Goal: Task Accomplishment & Management: Manage account settings

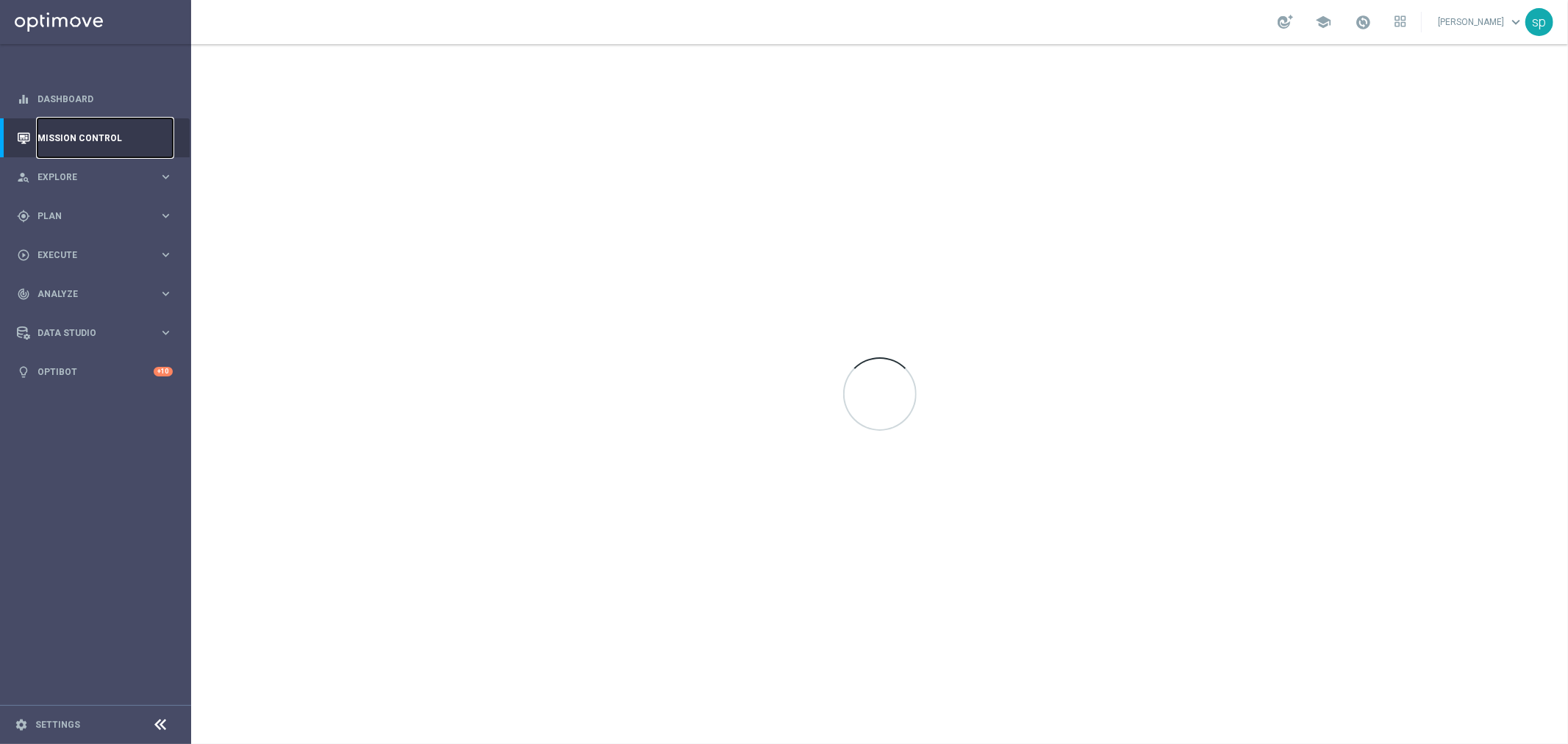
click at [76, 137] on link "Mission Control" at bounding box center [105, 137] width 136 height 39
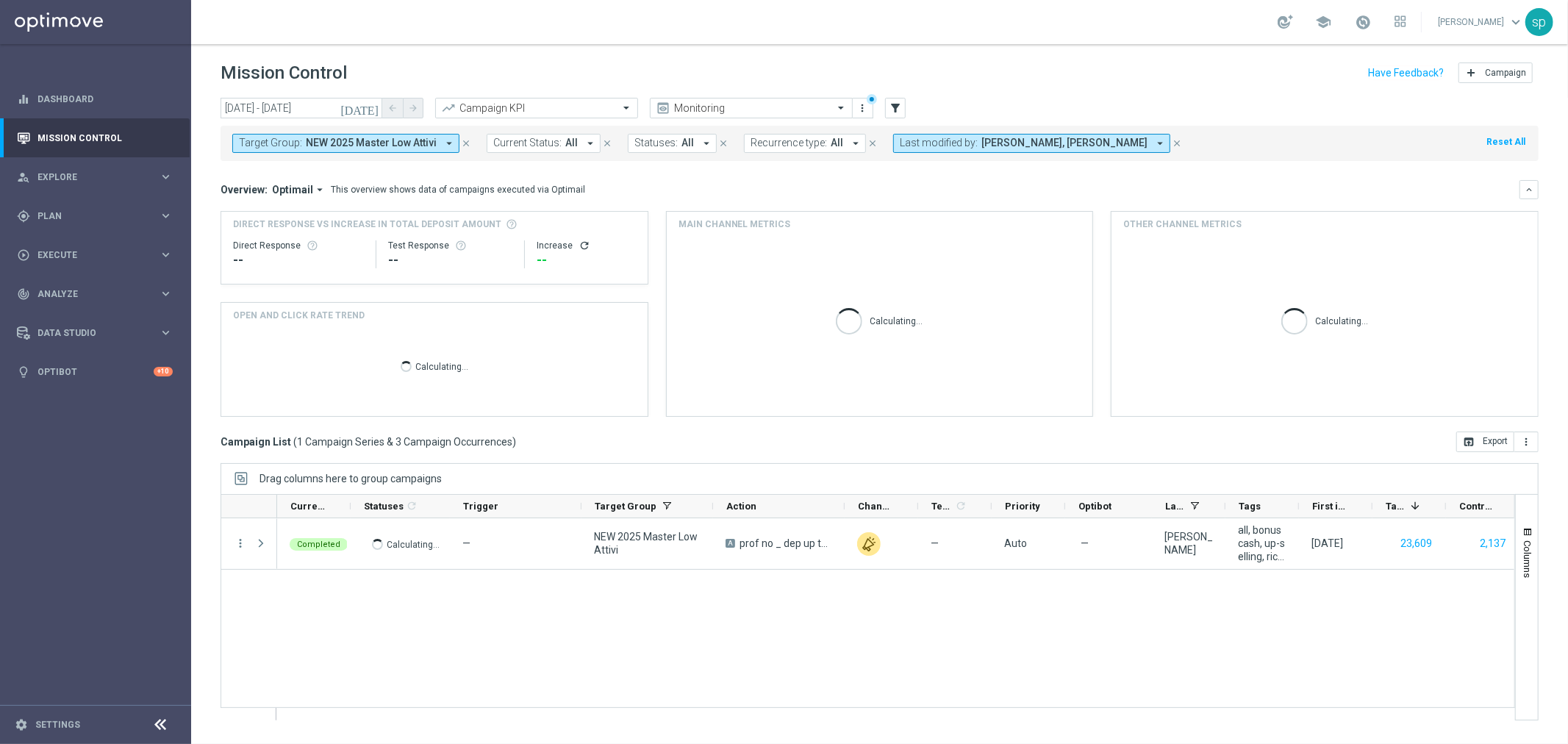
click at [370, 105] on icon "[DATE]" at bounding box center [359, 108] width 39 height 13
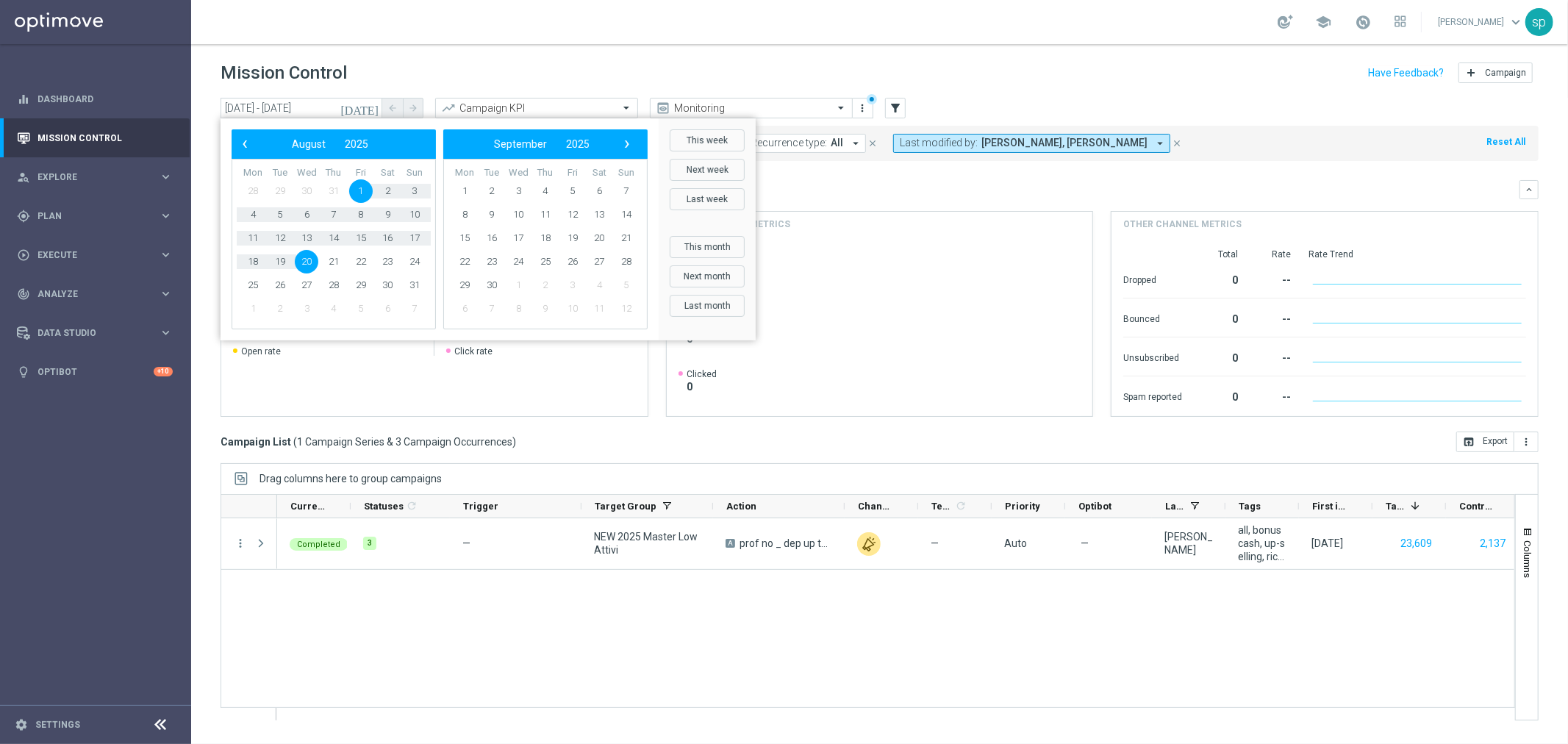
click at [825, 172] on mini-dashboard "Overview: Optimail arrow_drop_down This overview shows data of campaigns execut…" at bounding box center [880, 296] width 1319 height 270
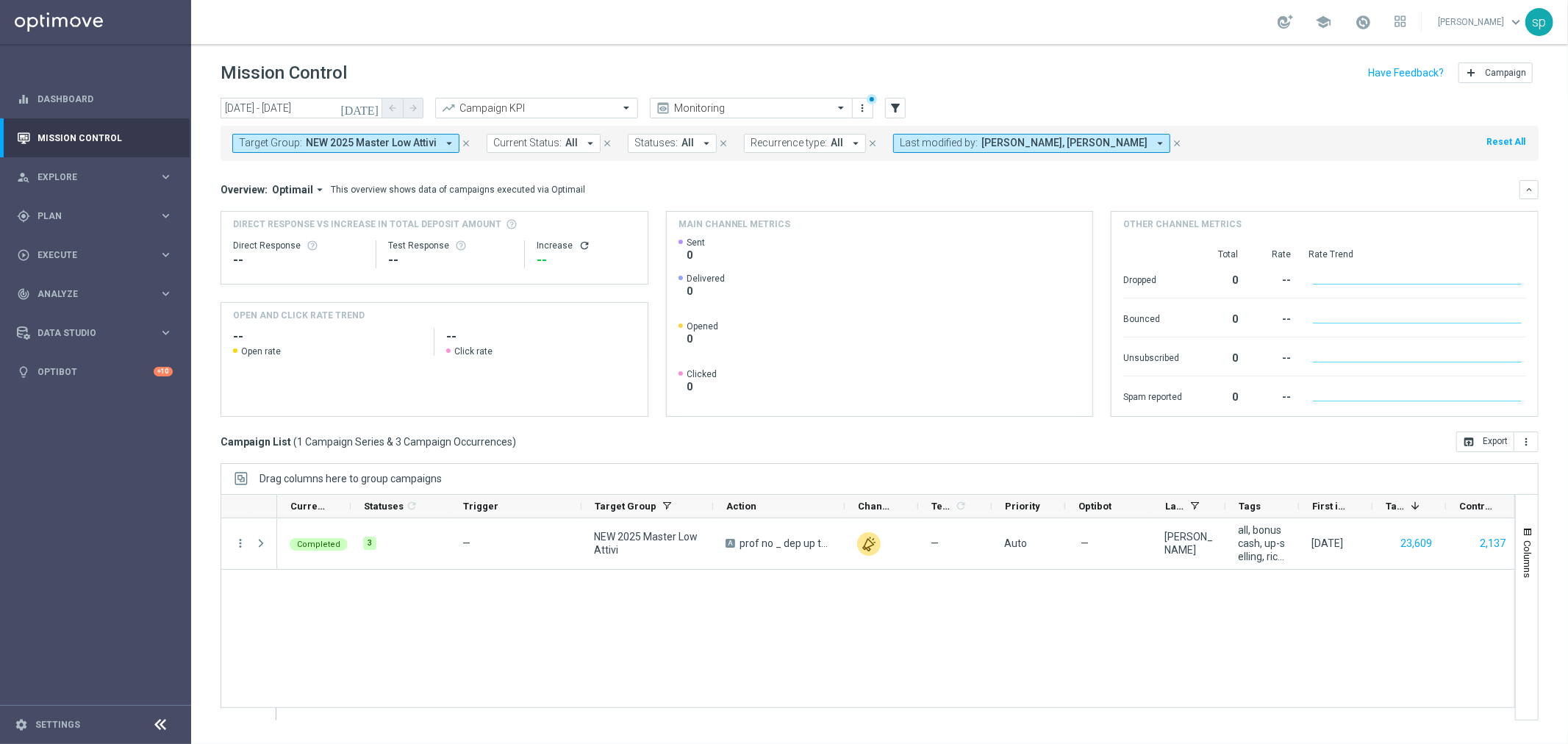
click at [400, 136] on span "NEW 2025 Master Low Attivi" at bounding box center [372, 143] width 131 height 12
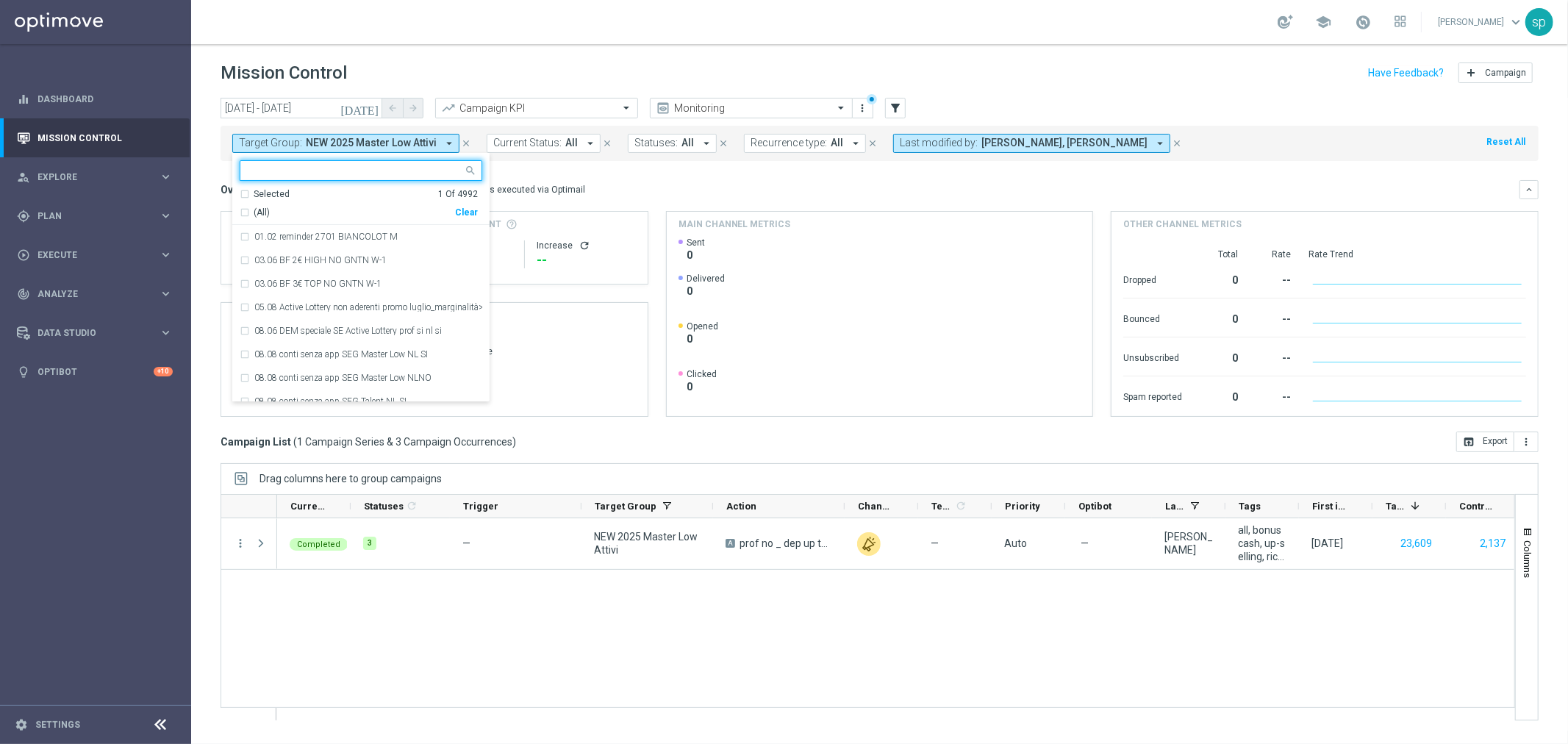
click at [363, 170] on input "text" at bounding box center [355, 170] width 215 height 12
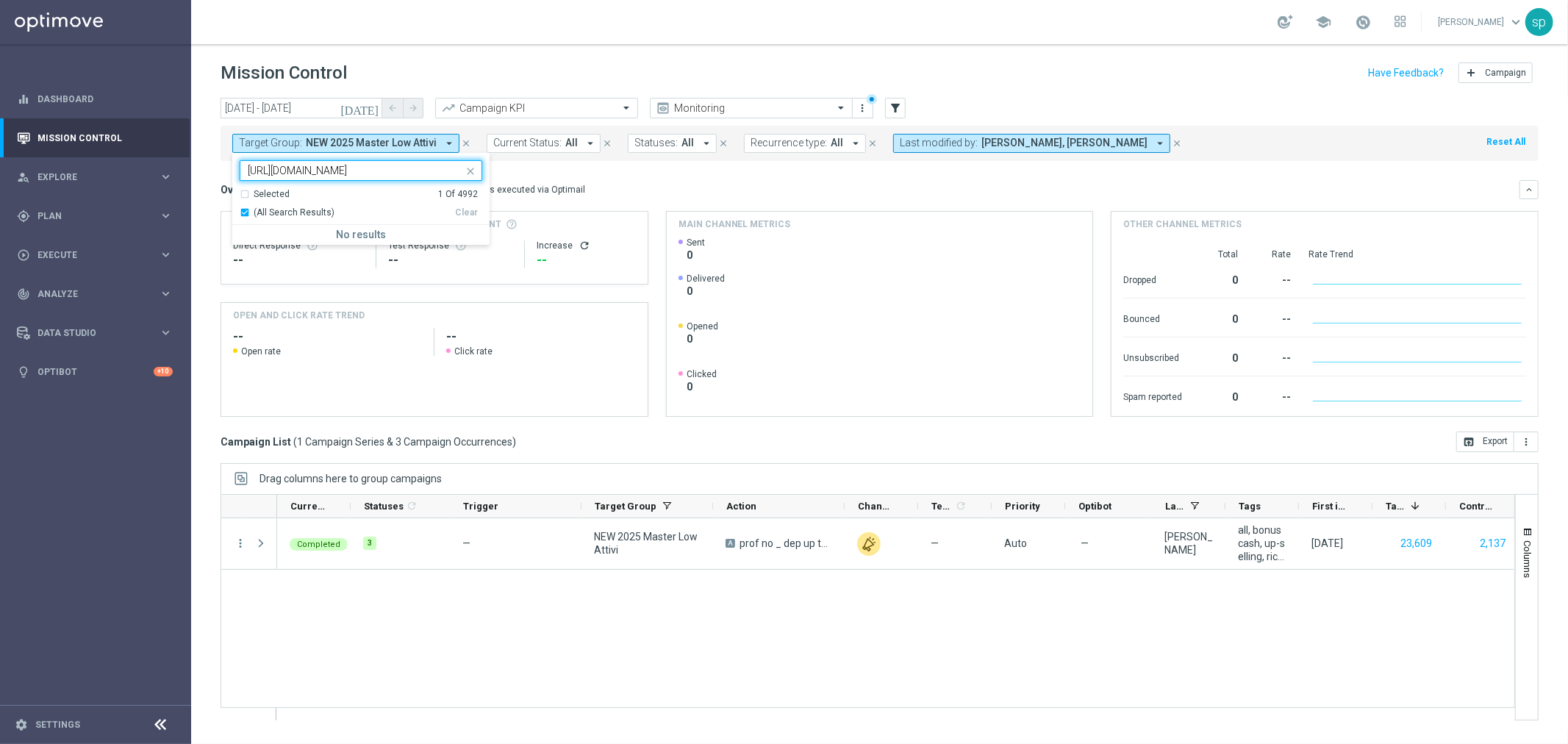
click at [478, 217] on div "Selected 1 Of 4992 (All Search Results) Clear" at bounding box center [361, 206] width 257 height 38
type input "https://sisal.optimove.net/#/category/one-to-one_campaigns/mission-control"
click at [453, 140] on icon "arrow_drop_down" at bounding box center [449, 143] width 13 height 13
click at [436, 149] on button "Target Group: NEW 2025 Master Low Attivi arrow_drop_down" at bounding box center [346, 143] width 227 height 19
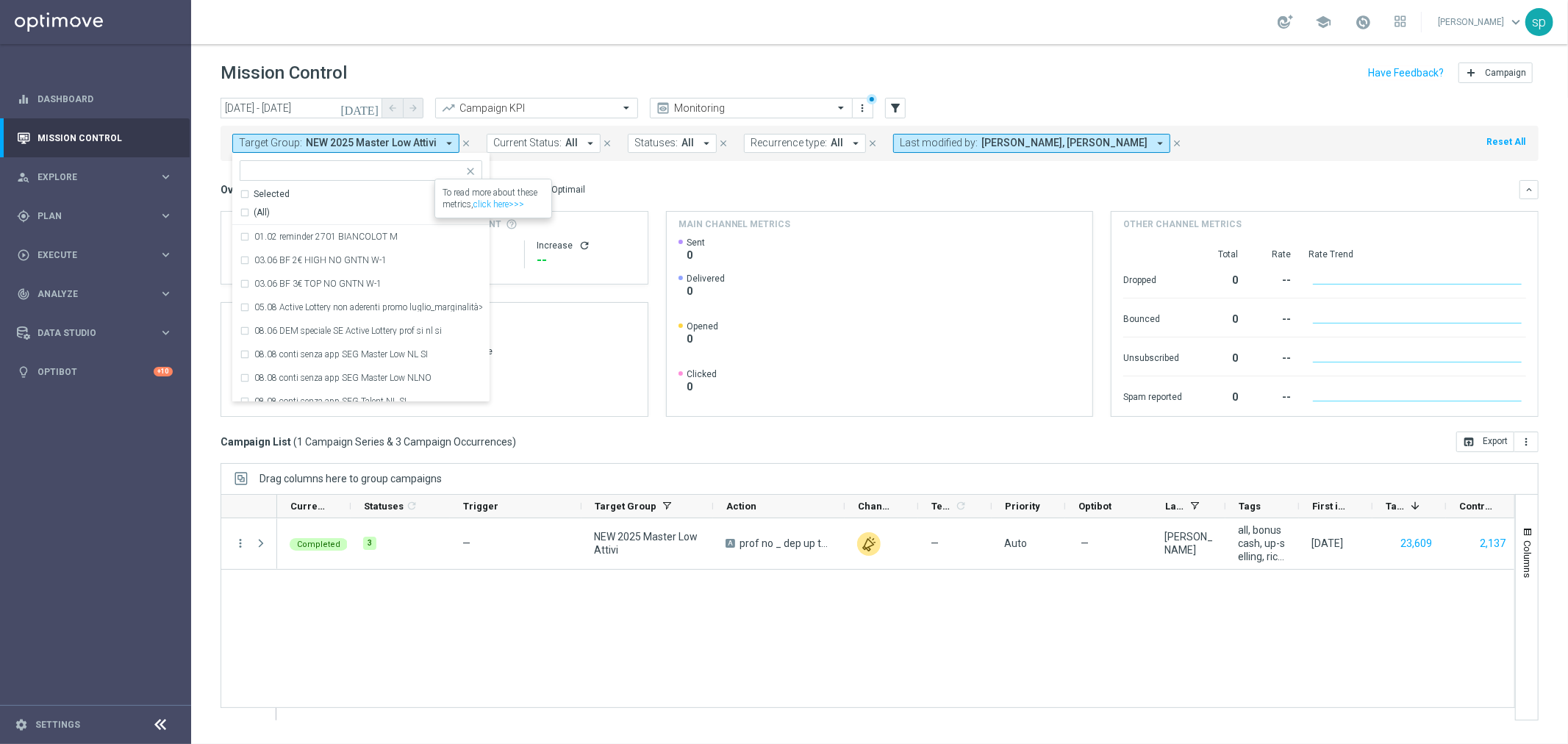
click at [470, 213] on div "To read more about these metrics, click here>>>" at bounding box center [493, 198] width 116 height 38
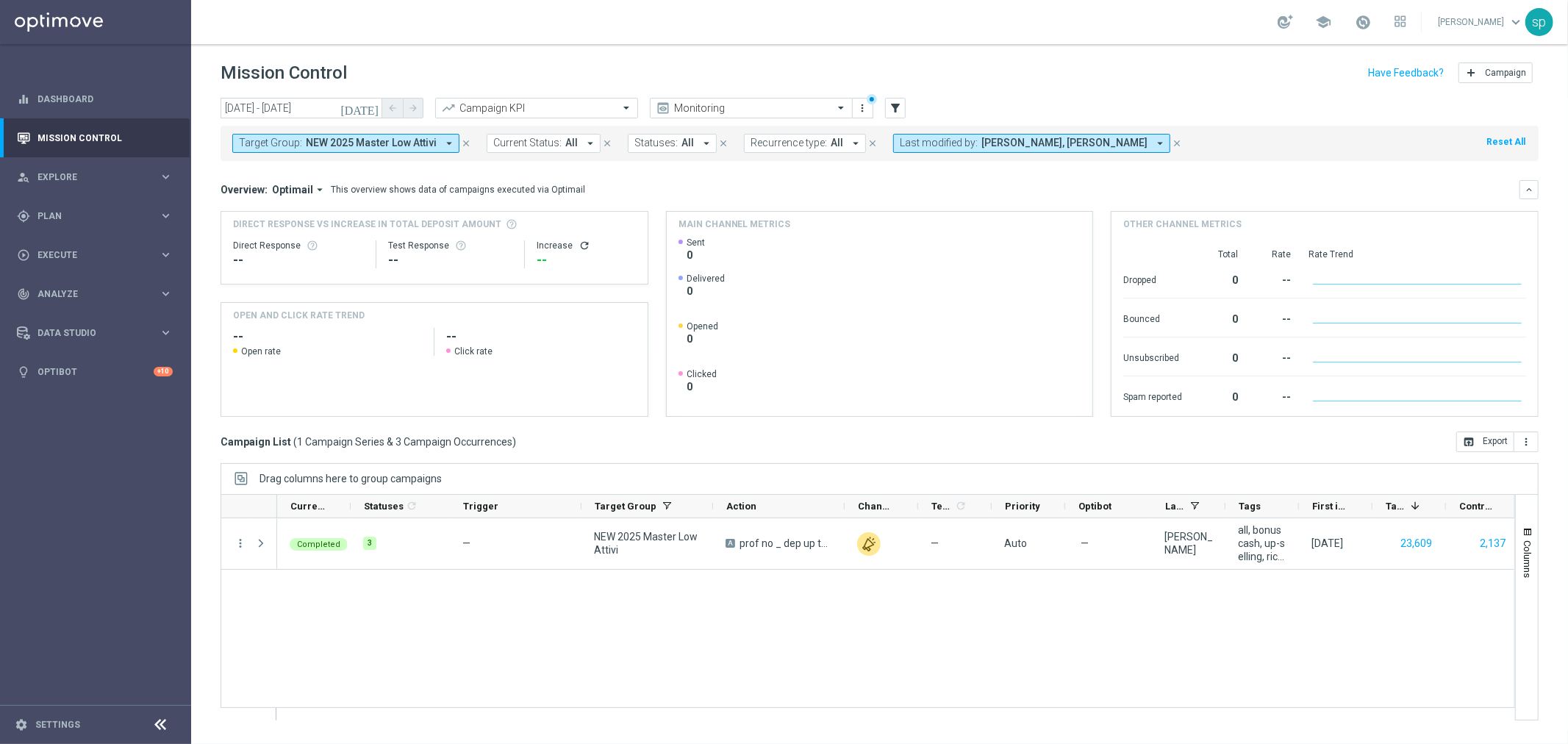
click at [373, 145] on span "NEW 2025 Master Low Attivi" at bounding box center [372, 143] width 131 height 12
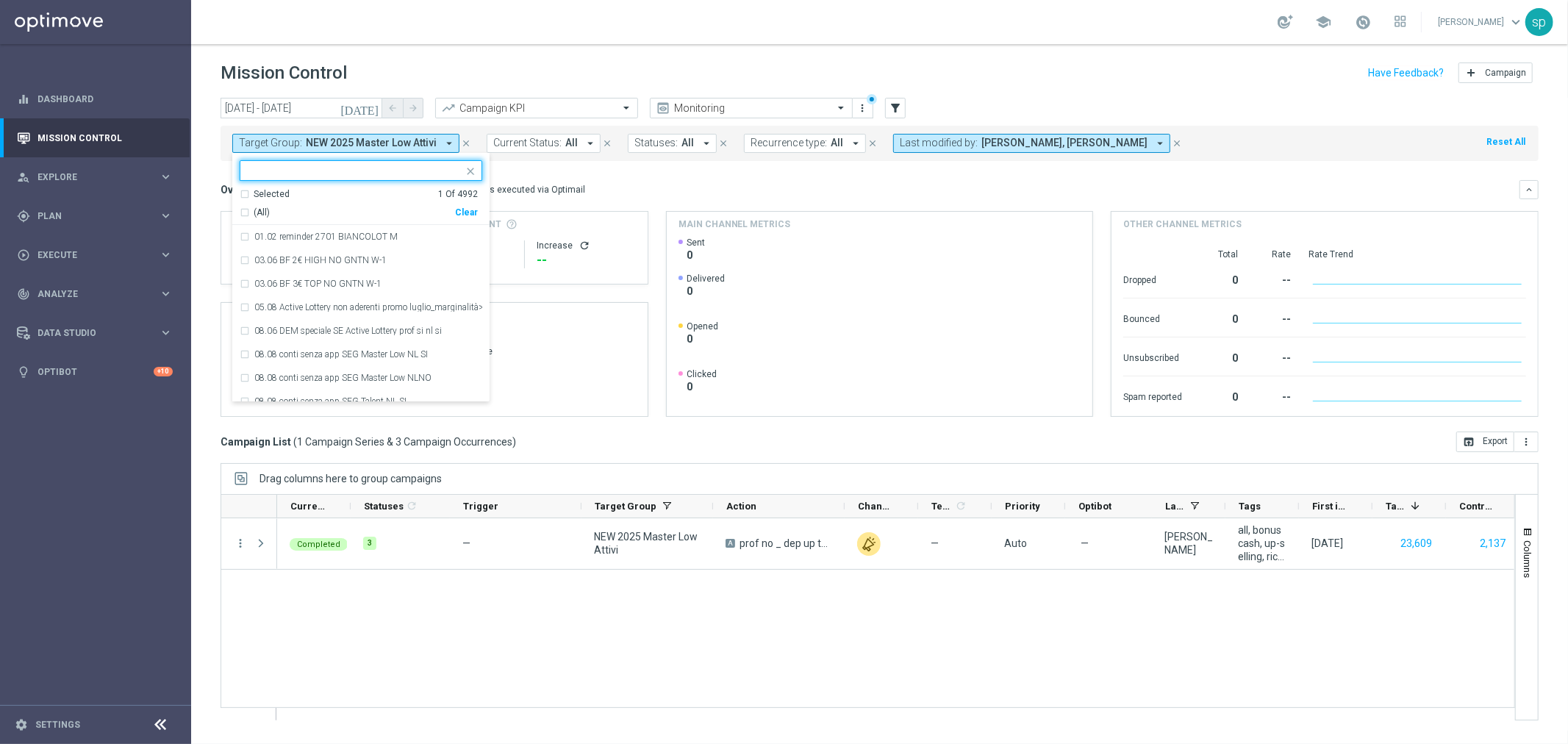
click at [0, 0] on div "Clear" at bounding box center [0, 0] width 0 height 0
click at [533, 181] on div "Overview: Optimail arrow_drop_down This overview shows data of campaigns execut…" at bounding box center [880, 190] width 1319 height 19
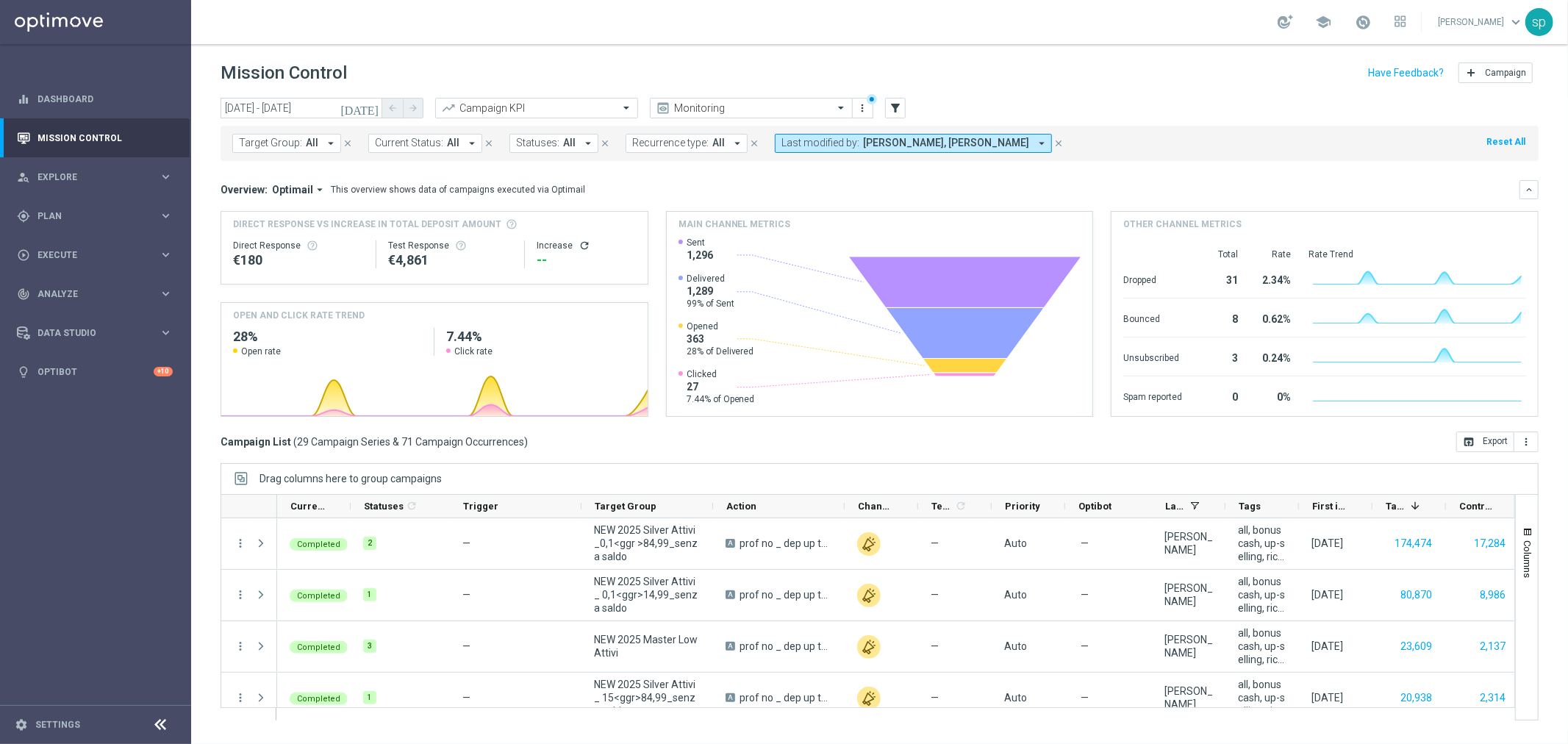
click at [285, 138] on span "Target Group:" at bounding box center [270, 143] width 63 height 12
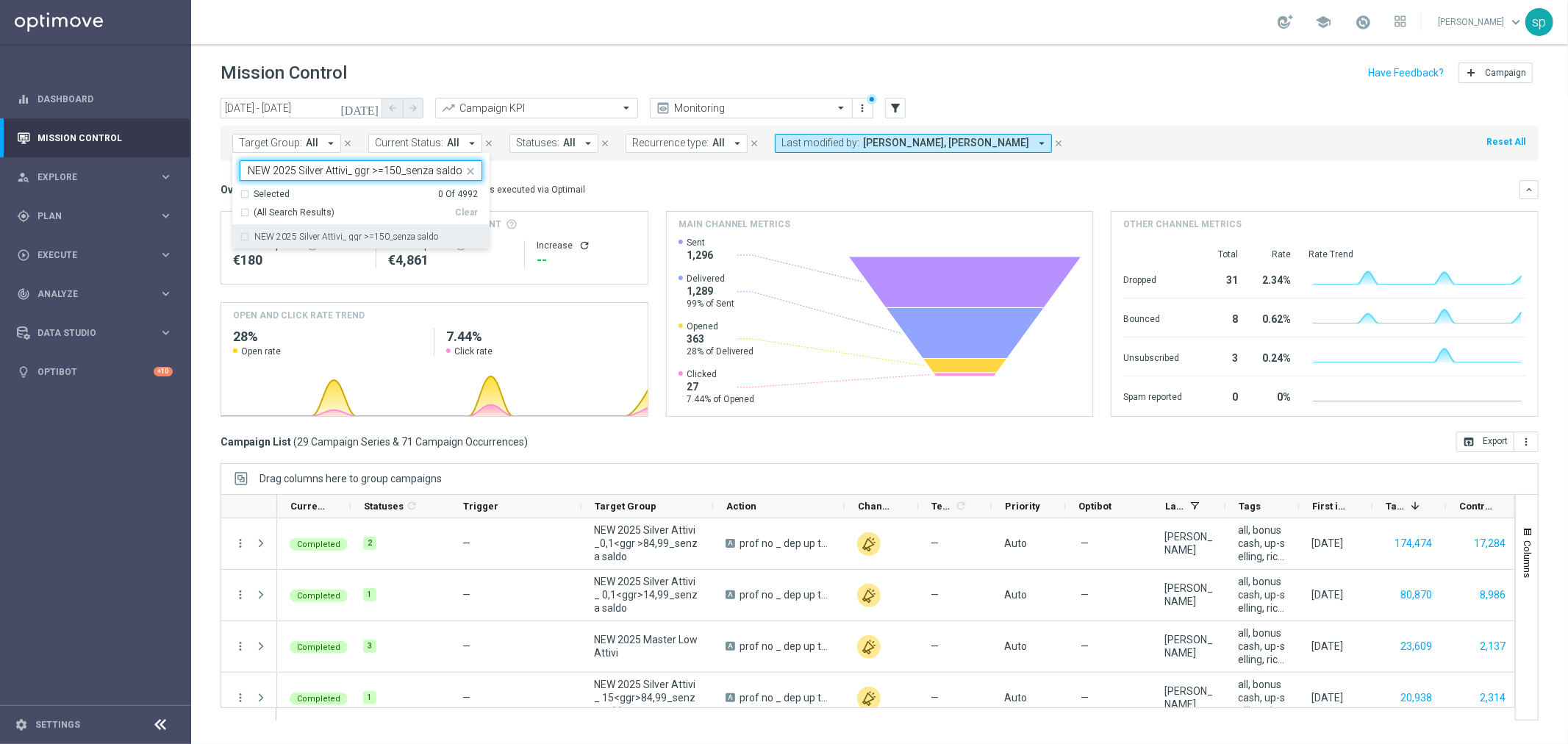
click at [341, 233] on label "NEW 2025 Silver Attivi_ ggr >=150_senza saldo" at bounding box center [346, 237] width 184 height 9
type input "NEW 2025 Silver Attivi_ ggr >=150_senza saldo"
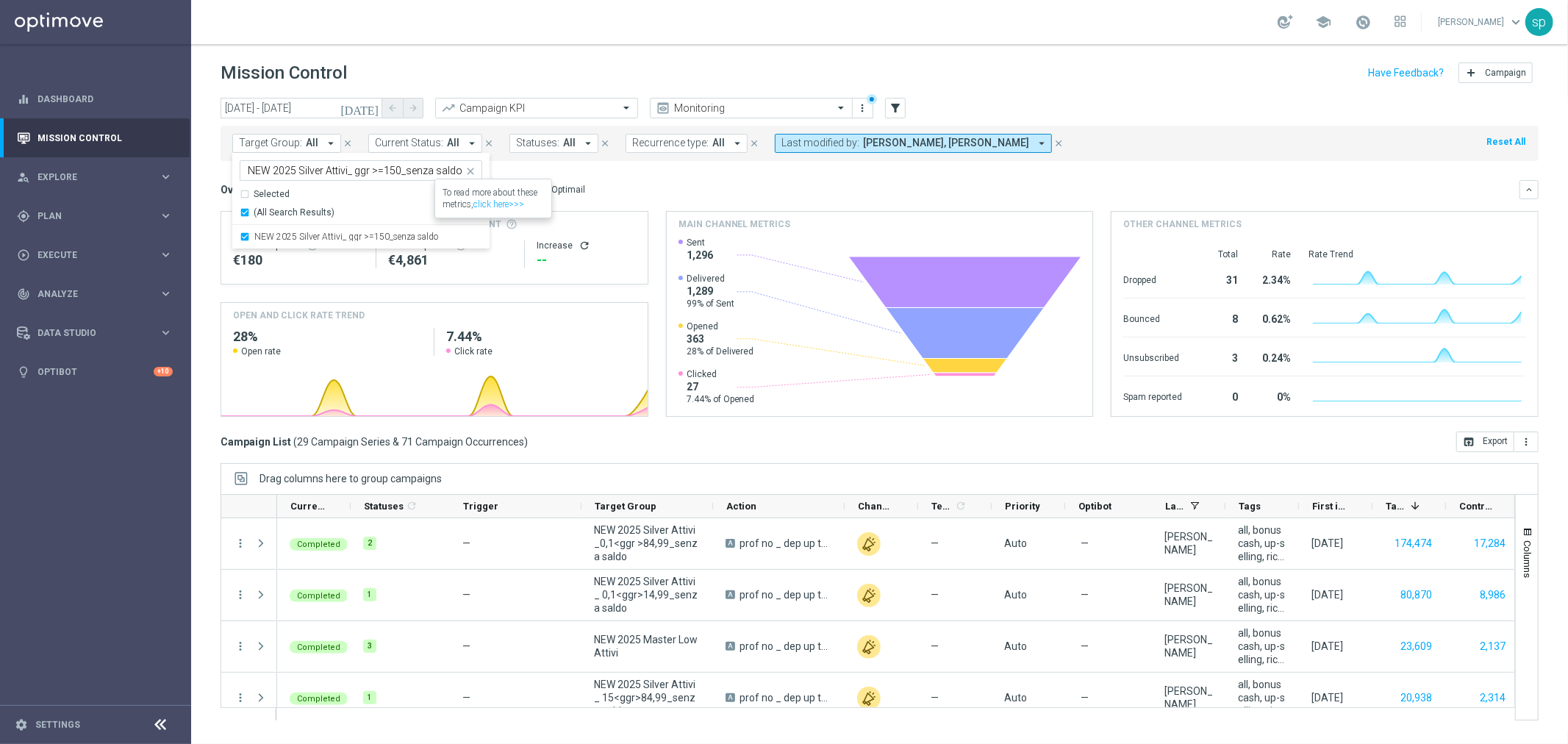
click at [612, 193] on div "Overview: Optimail arrow_drop_down This overview shows data of campaigns execut…" at bounding box center [870, 189] width 1300 height 13
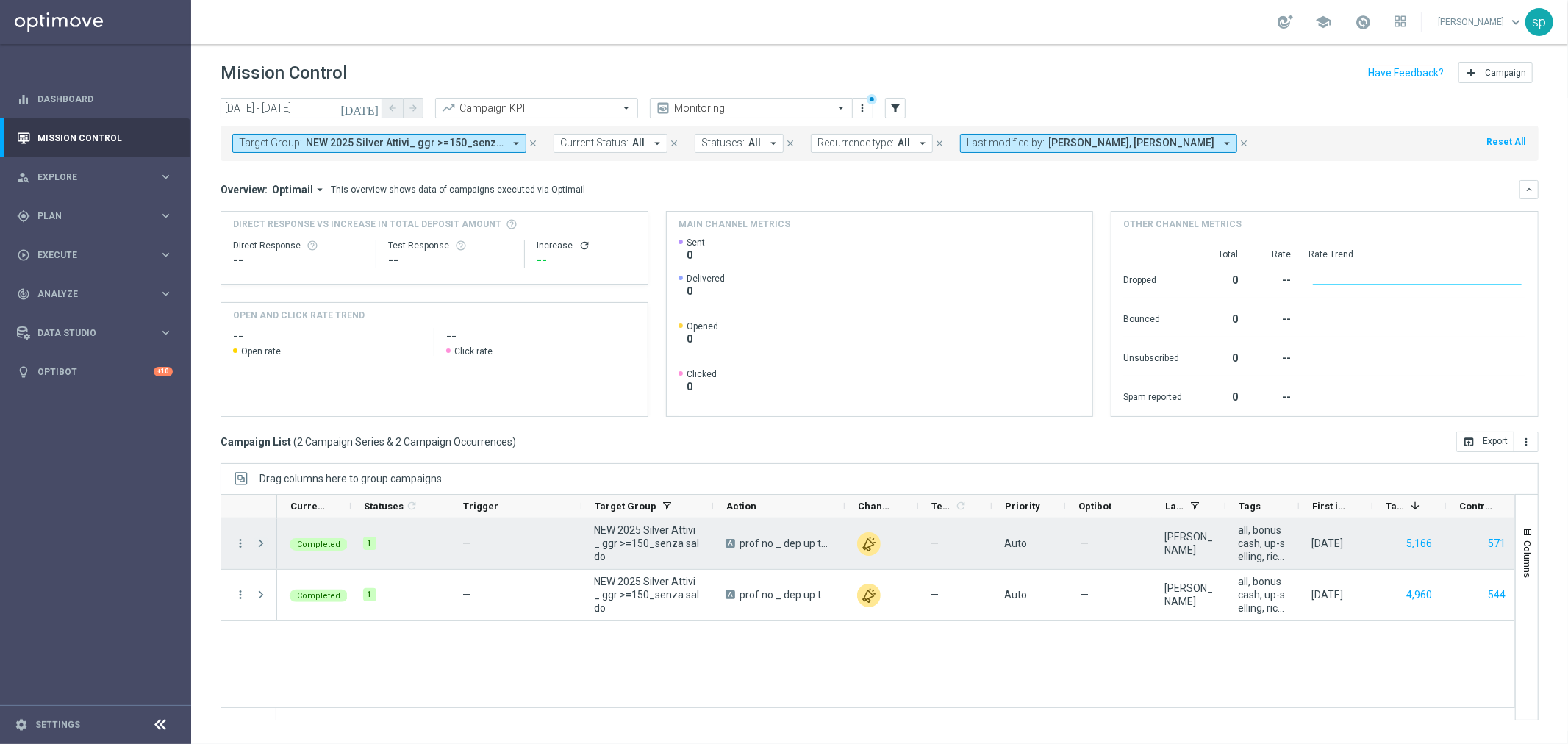
click at [261, 543] on span at bounding box center [261, 543] width 13 height 11
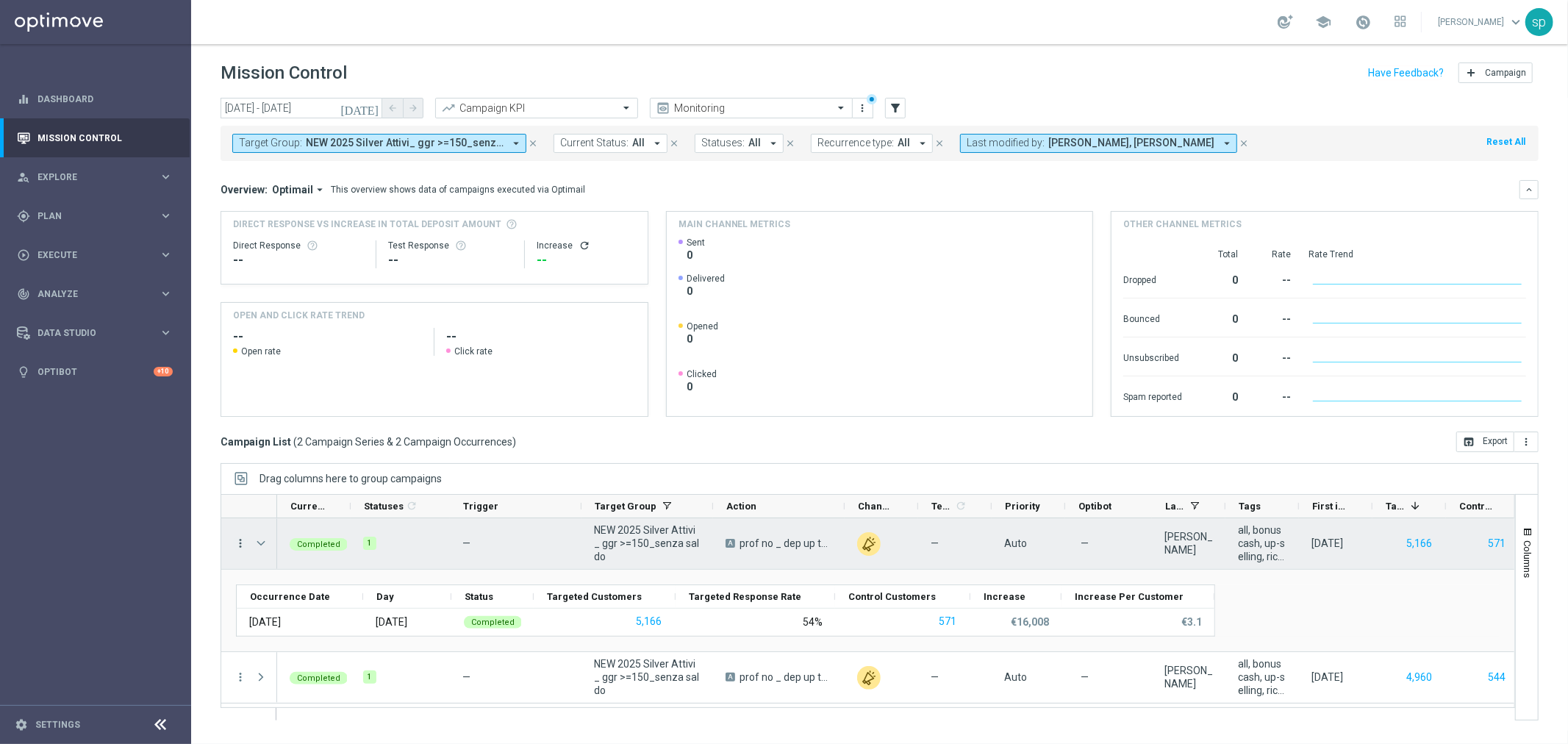
click at [239, 547] on icon "more_vert" at bounding box center [240, 543] width 13 height 13
click at [335, 642] on div "bar_chart Go to Campaign Analysis" at bounding box center [330, 636] width 165 height 21
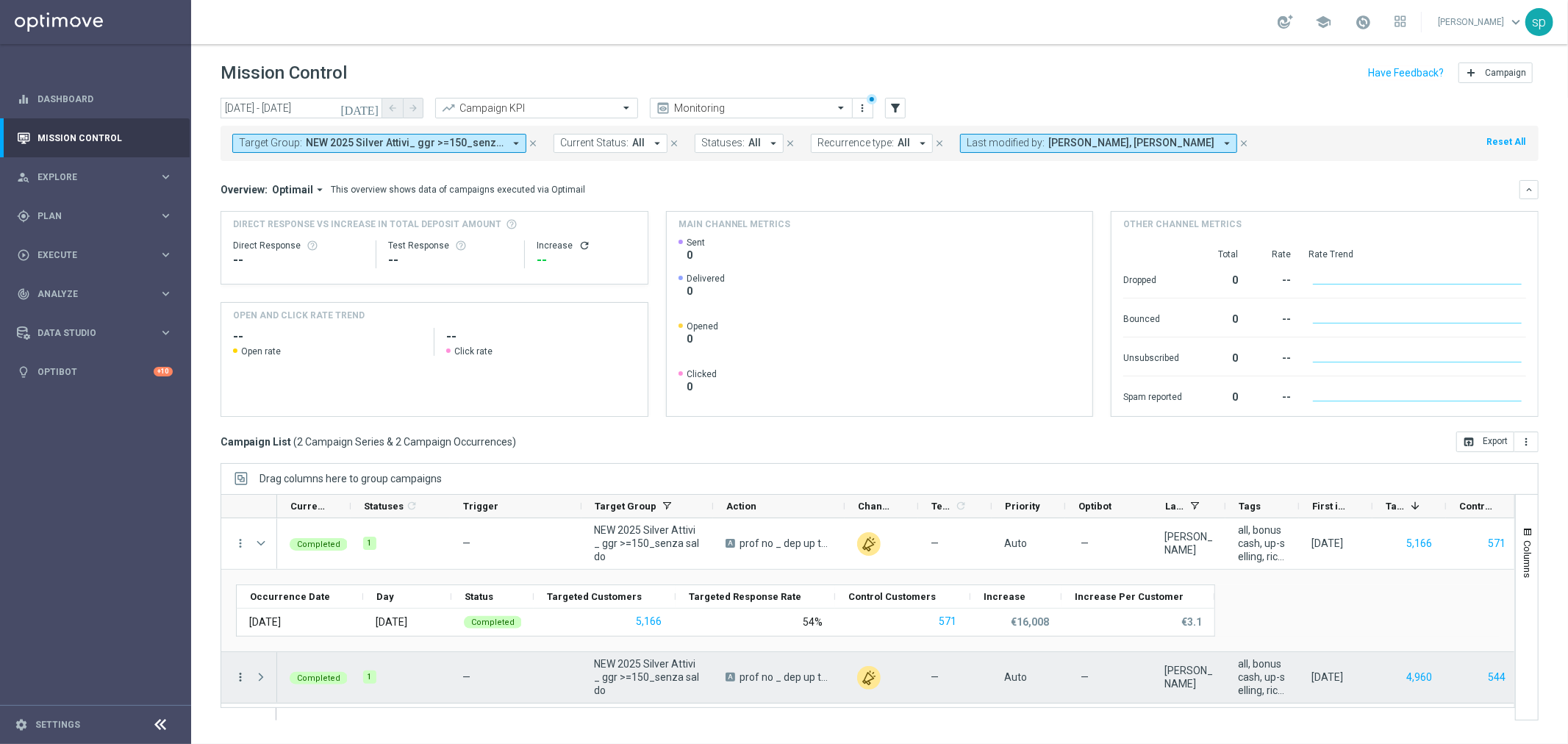
click at [236, 680] on icon "more_vert" at bounding box center [240, 677] width 13 height 13
click at [298, 585] on span "Go to Campaign Analysis" at bounding box center [322, 586] width 105 height 10
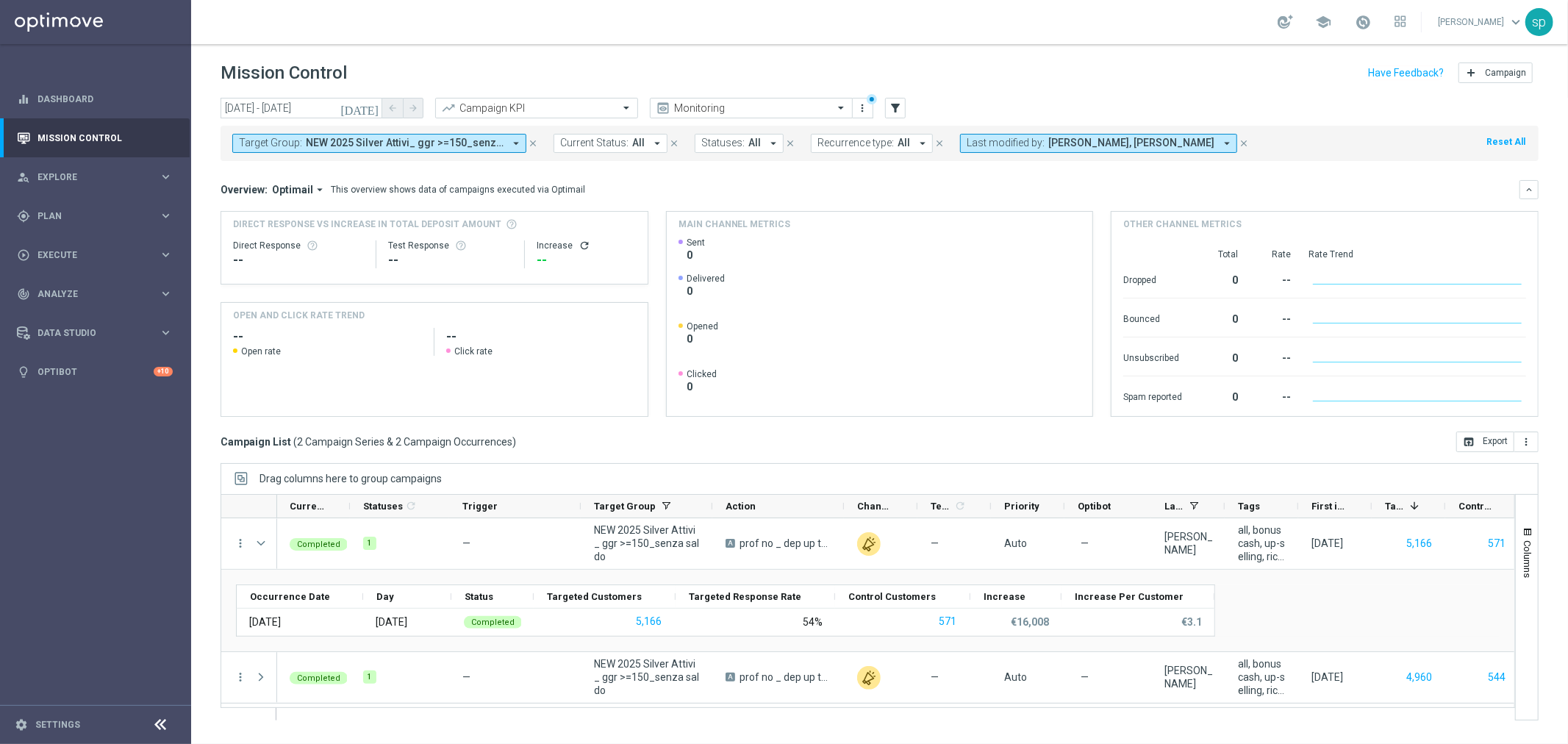
scroll to position [0, 3]
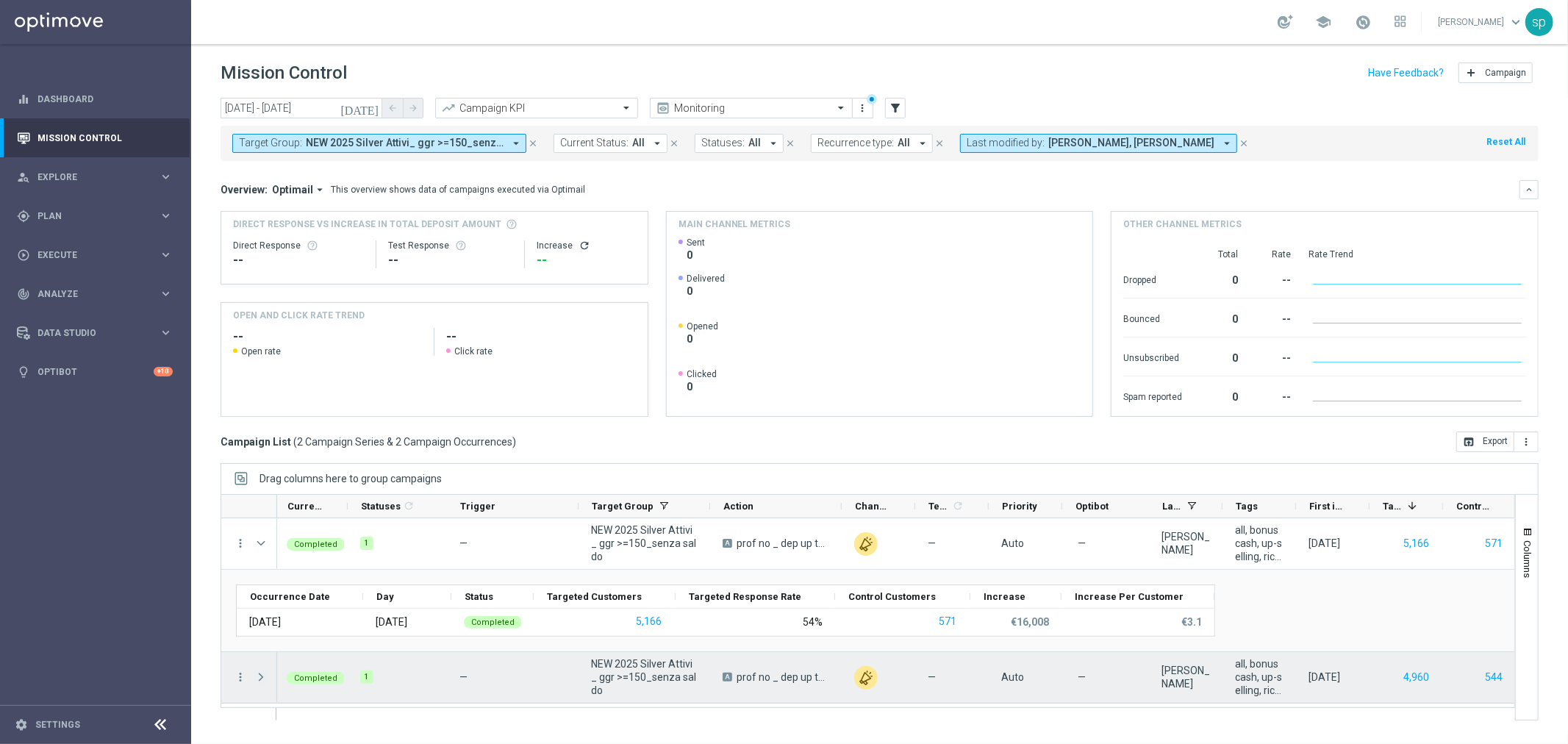
click at [260, 678] on span "Press SPACE to select this row." at bounding box center [261, 677] width 13 height 11
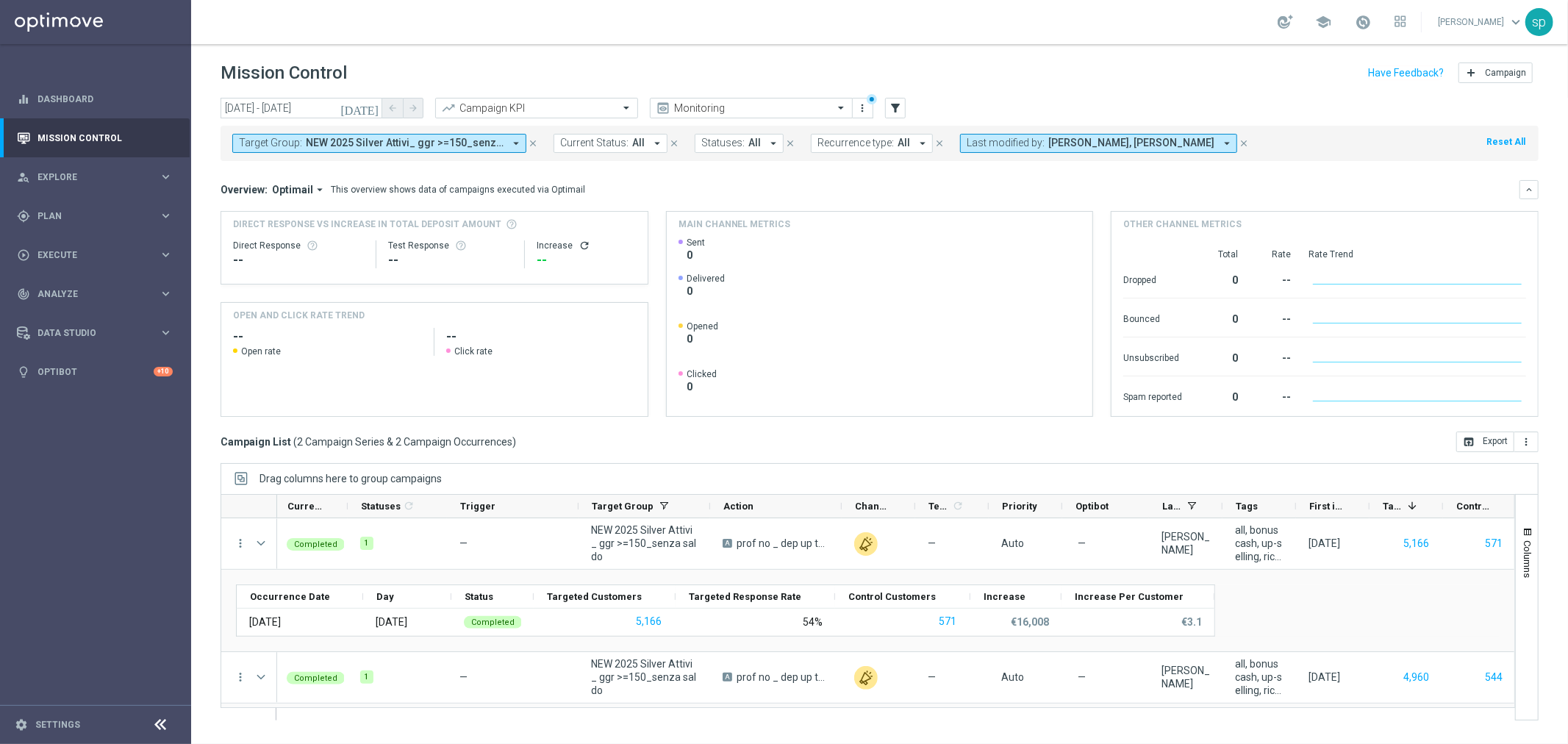
scroll to position [78, 0]
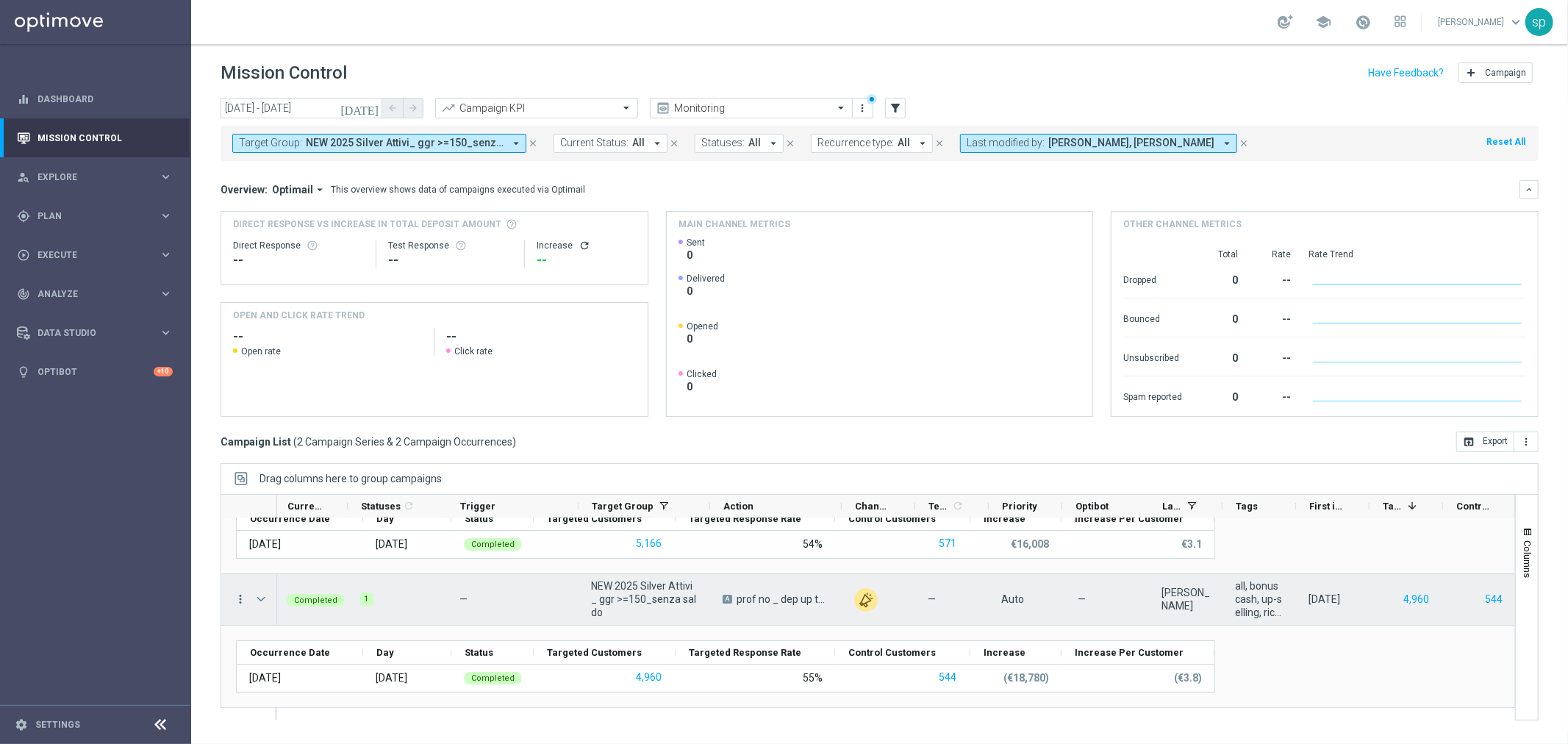
click at [238, 602] on icon "more_vert" at bounding box center [240, 599] width 13 height 13
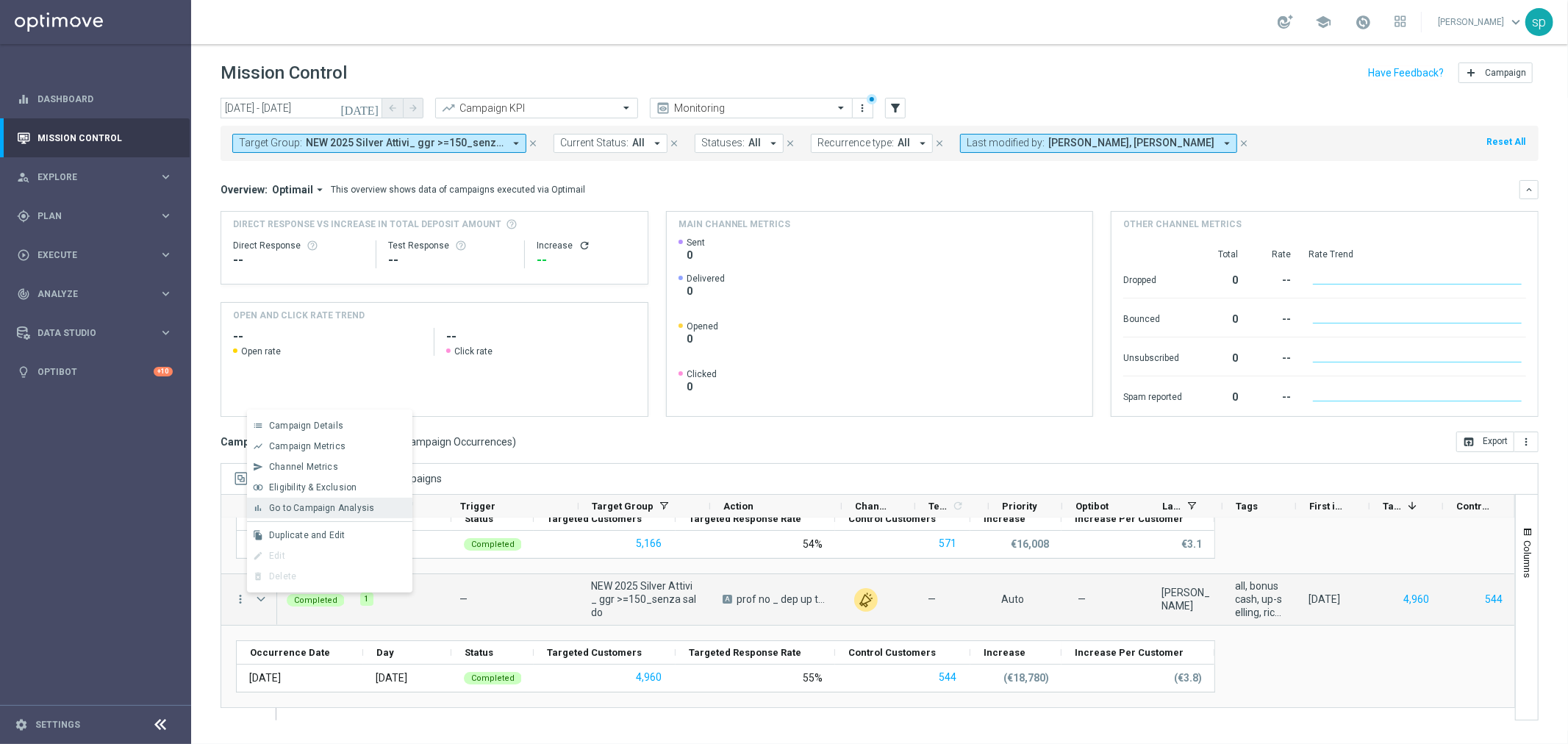
click at [310, 510] on span "Go to Campaign Analysis" at bounding box center [322, 508] width 105 height 10
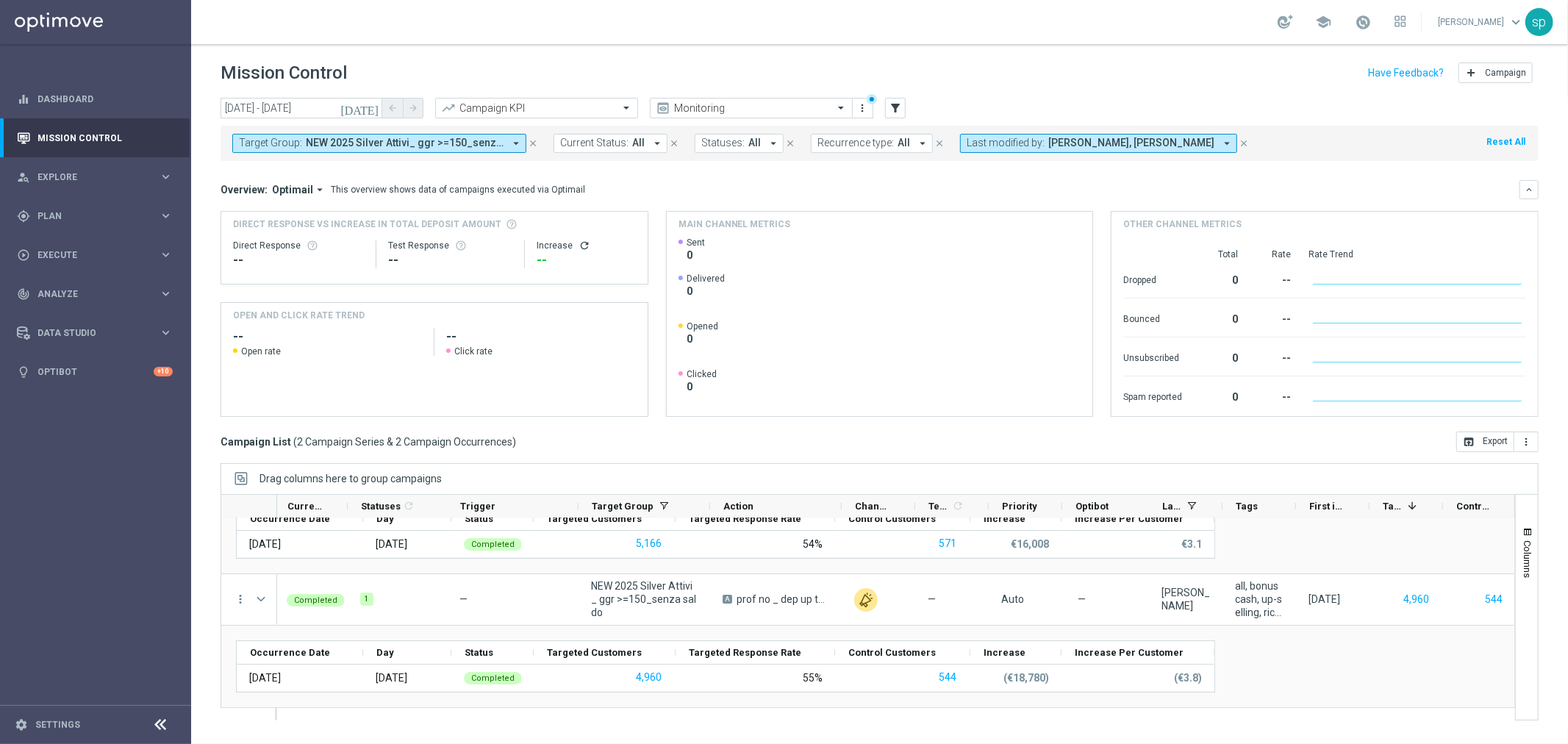
click at [510, 141] on icon "arrow_drop_down" at bounding box center [516, 143] width 13 height 13
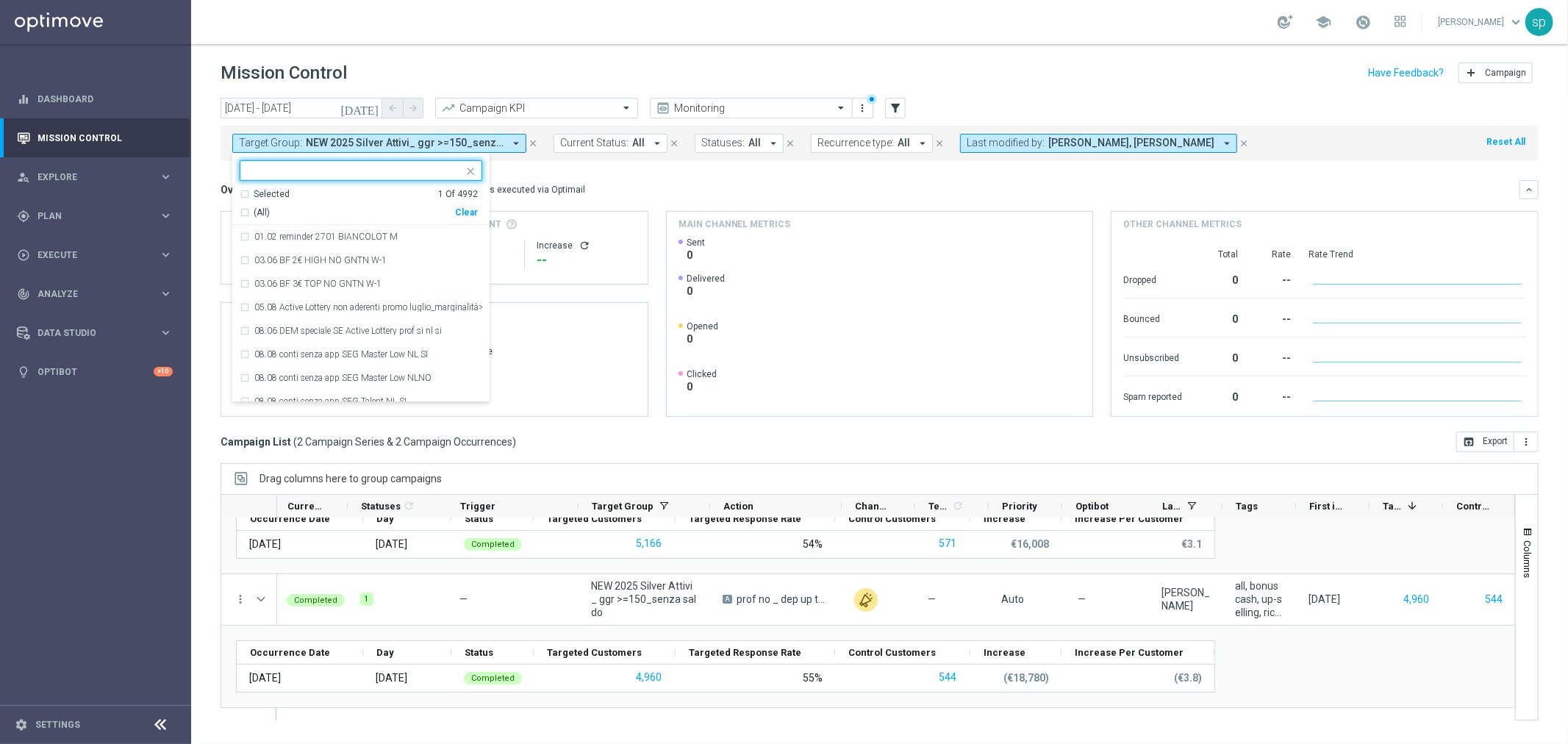
click at [0, 0] on div "Clear" at bounding box center [0, 0] width 0 height 0
click at [353, 168] on input "text" at bounding box center [355, 170] width 215 height 12
paste input "NEW 2025 Silver Attivi_ggr >=85_senza saldo"
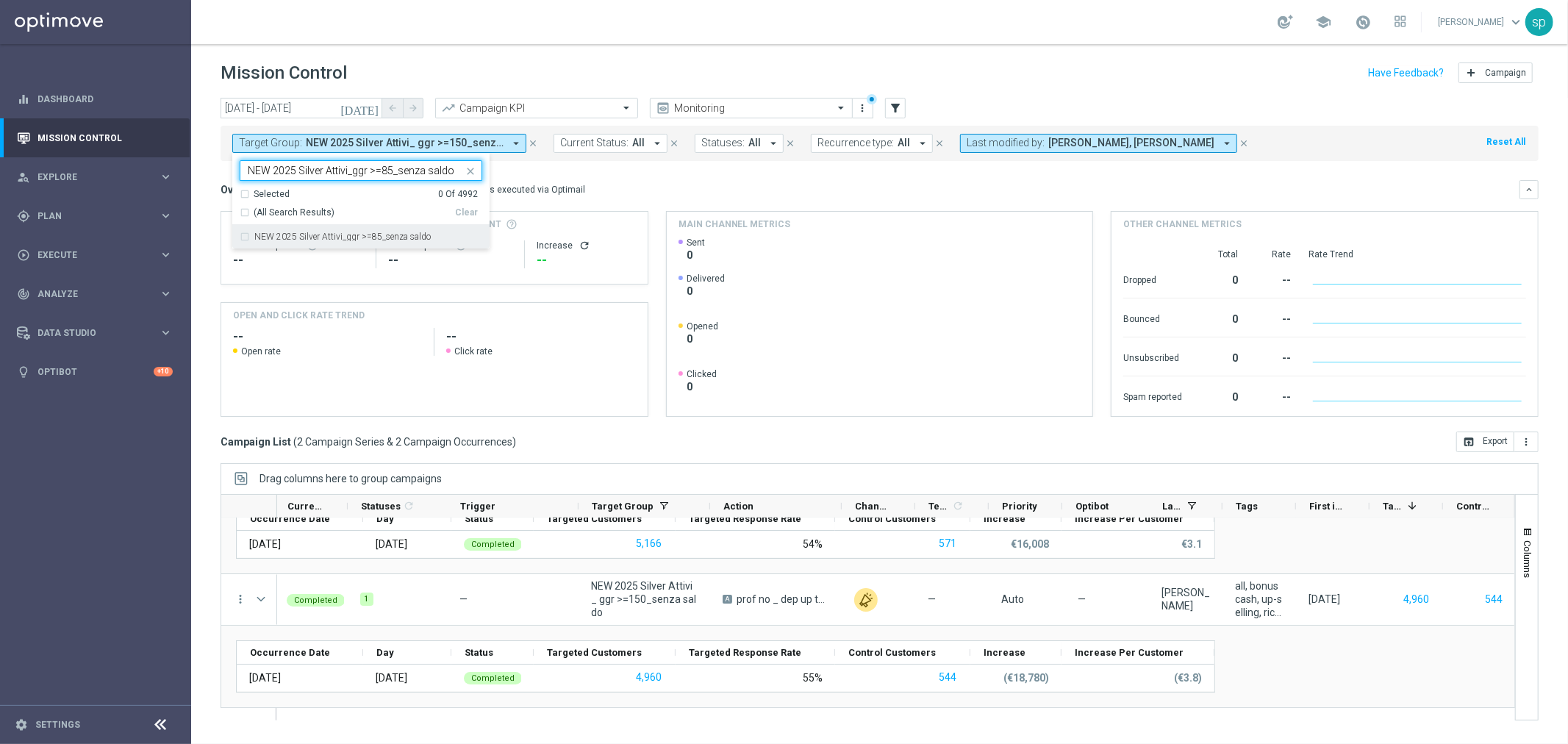
click at [398, 244] on div "NEW 2025 Silver Attivi_ggr >=85_senza saldo" at bounding box center [360, 236] width 242 height 24
type input "NEW 2025 Silver Attivi_ggr >=85_senza saldo"
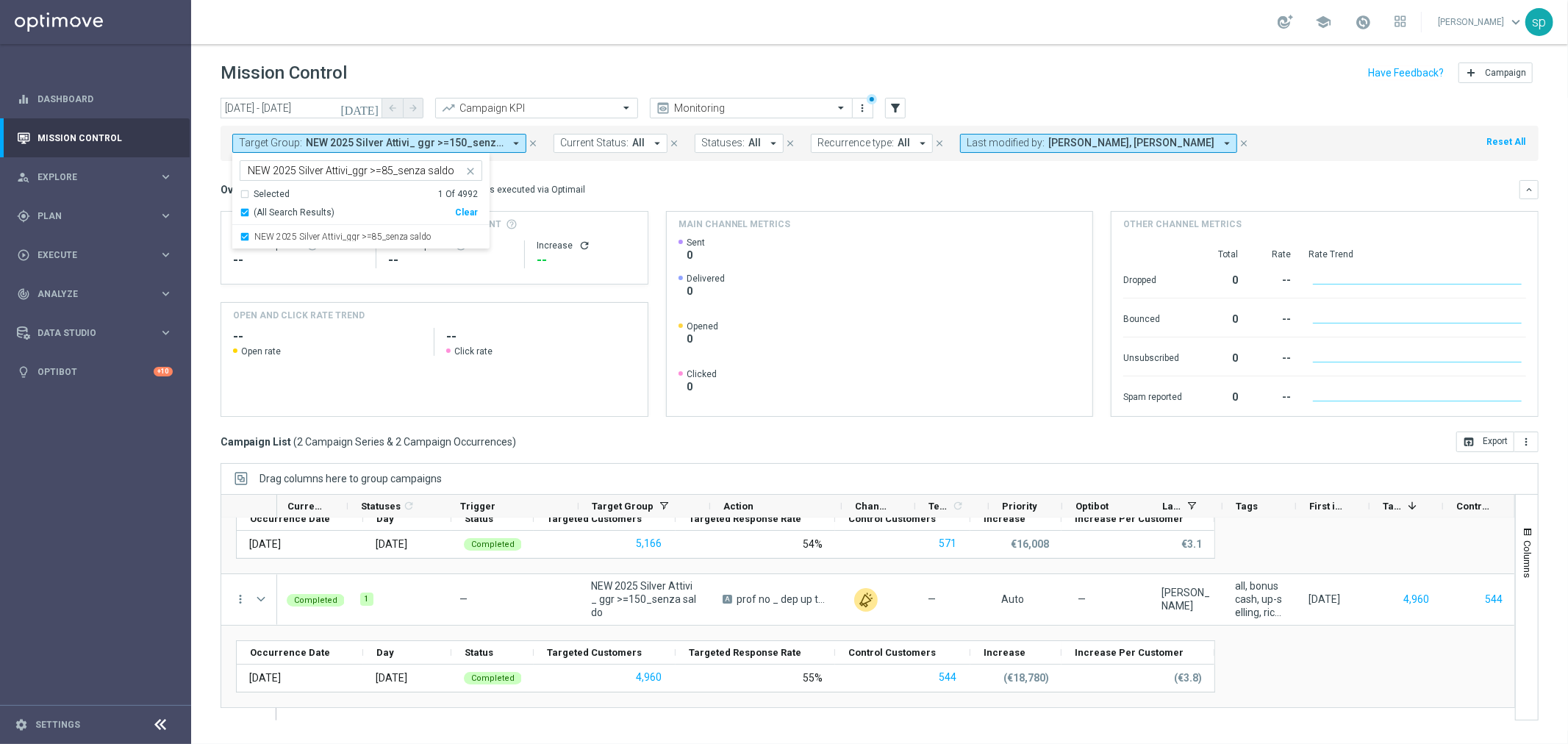
click at [571, 191] on div "Overview: Optimail arrow_drop_down This overview shows data of campaigns execut…" at bounding box center [870, 189] width 1300 height 13
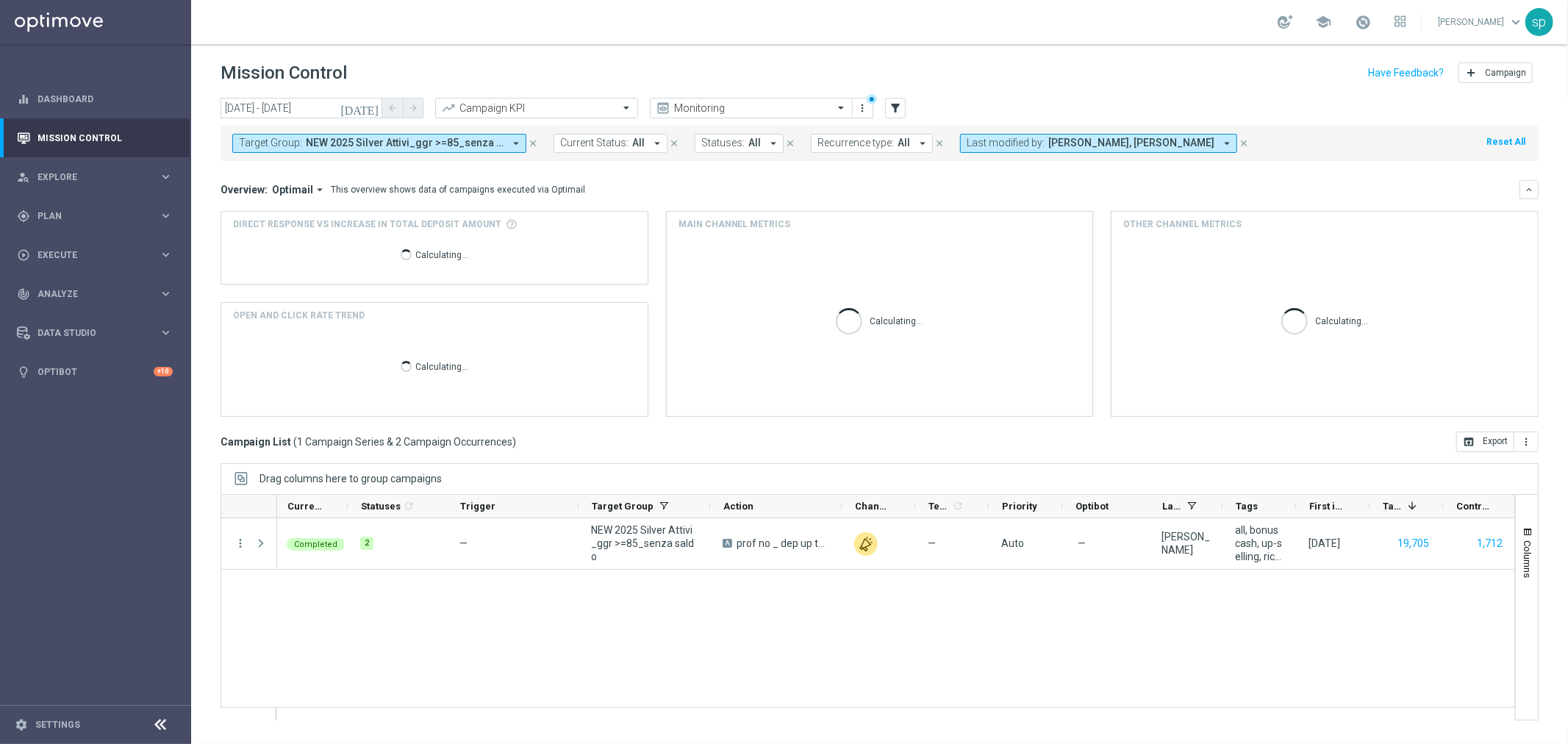
scroll to position [0, 0]
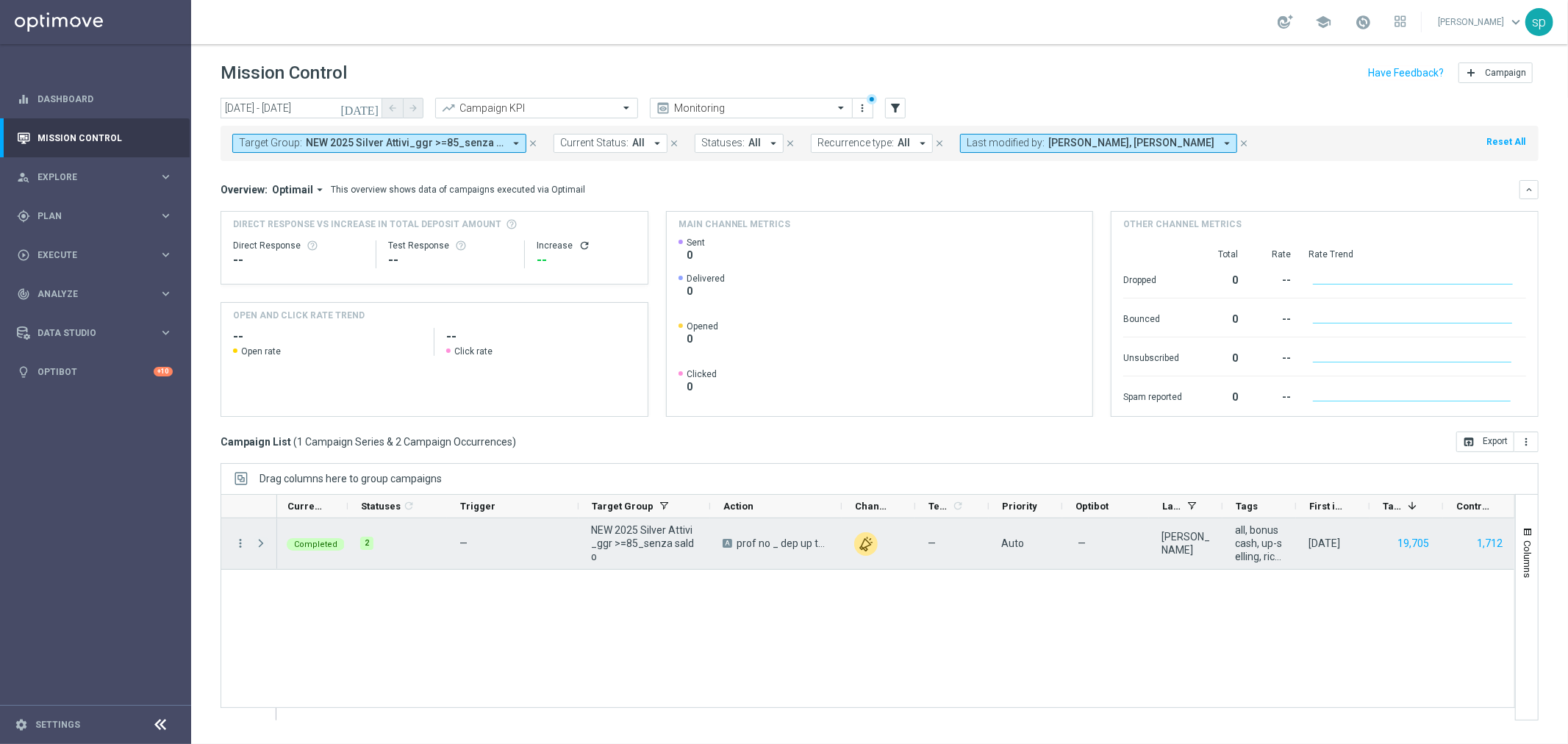
click at [260, 541] on span at bounding box center [261, 543] width 13 height 11
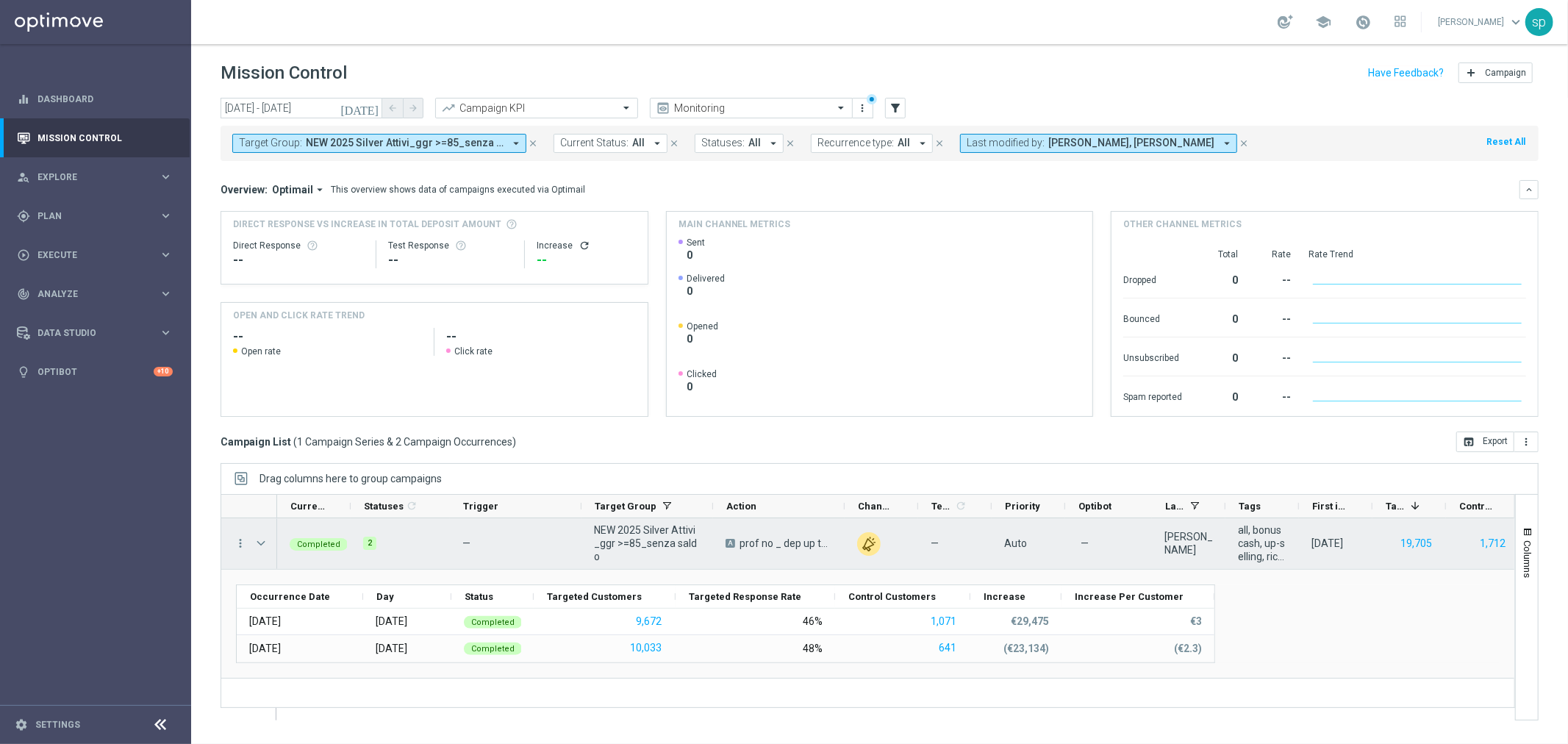
click at [232, 543] on div "more_vert" at bounding box center [234, 544] width 26 height 51
click at [239, 543] on icon "more_vert" at bounding box center [240, 543] width 13 height 13
click at [324, 641] on div "bar_chart Go to Campaign Analysis" at bounding box center [330, 636] width 165 height 21
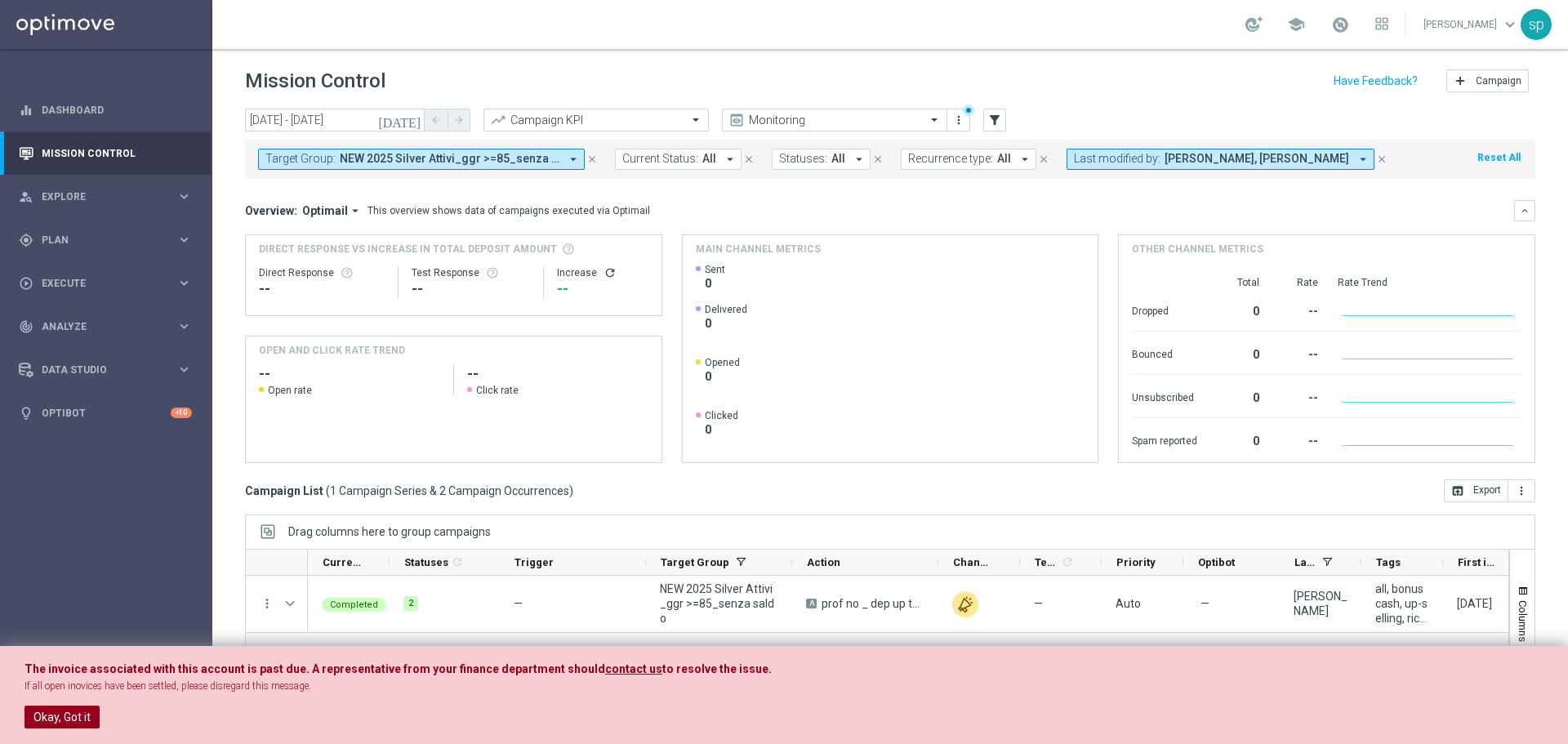
click at [64, 714] on button "Okay, Got it" at bounding box center [61, 717] width 75 height 23
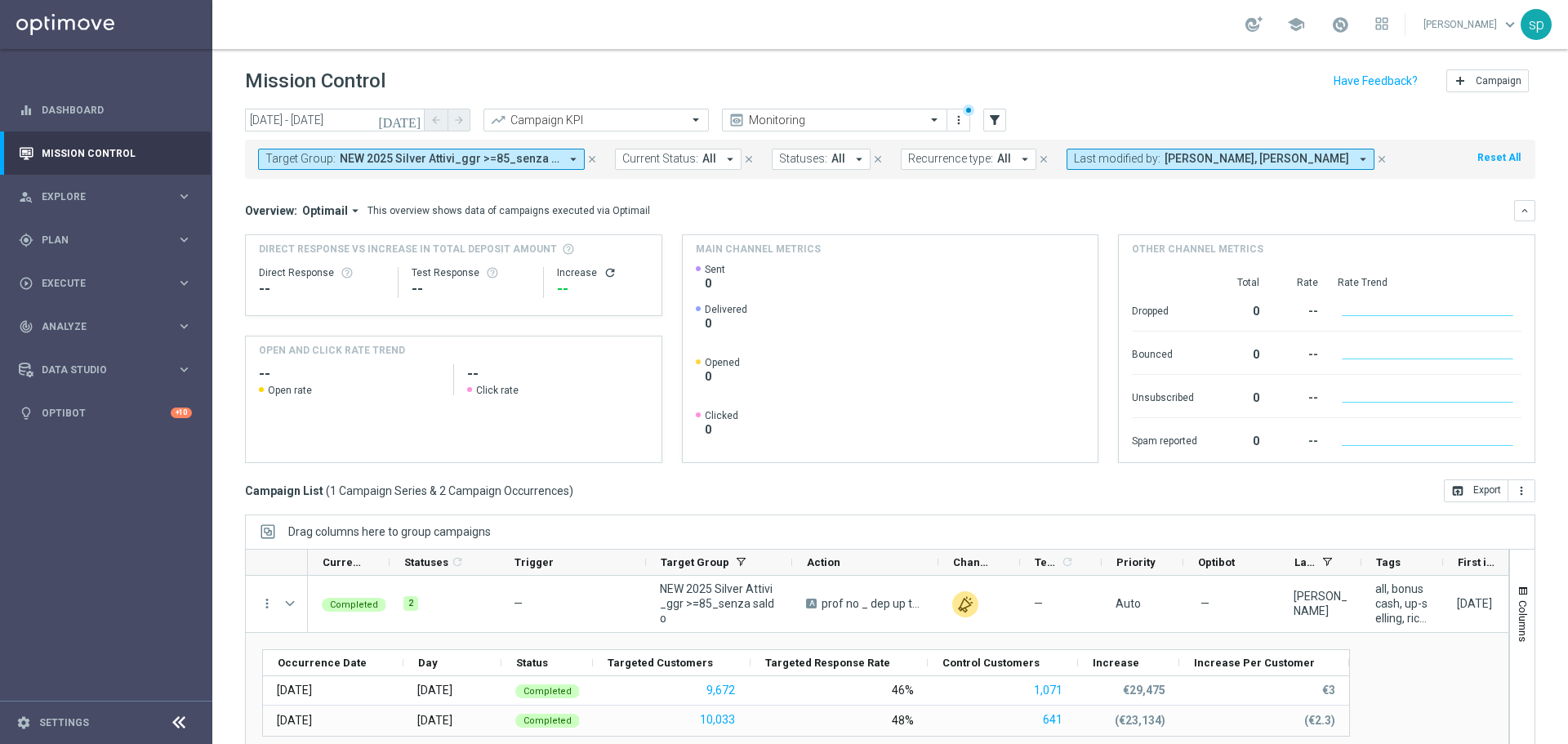
click at [572, 156] on icon "arrow_drop_down" at bounding box center [573, 158] width 15 height 15
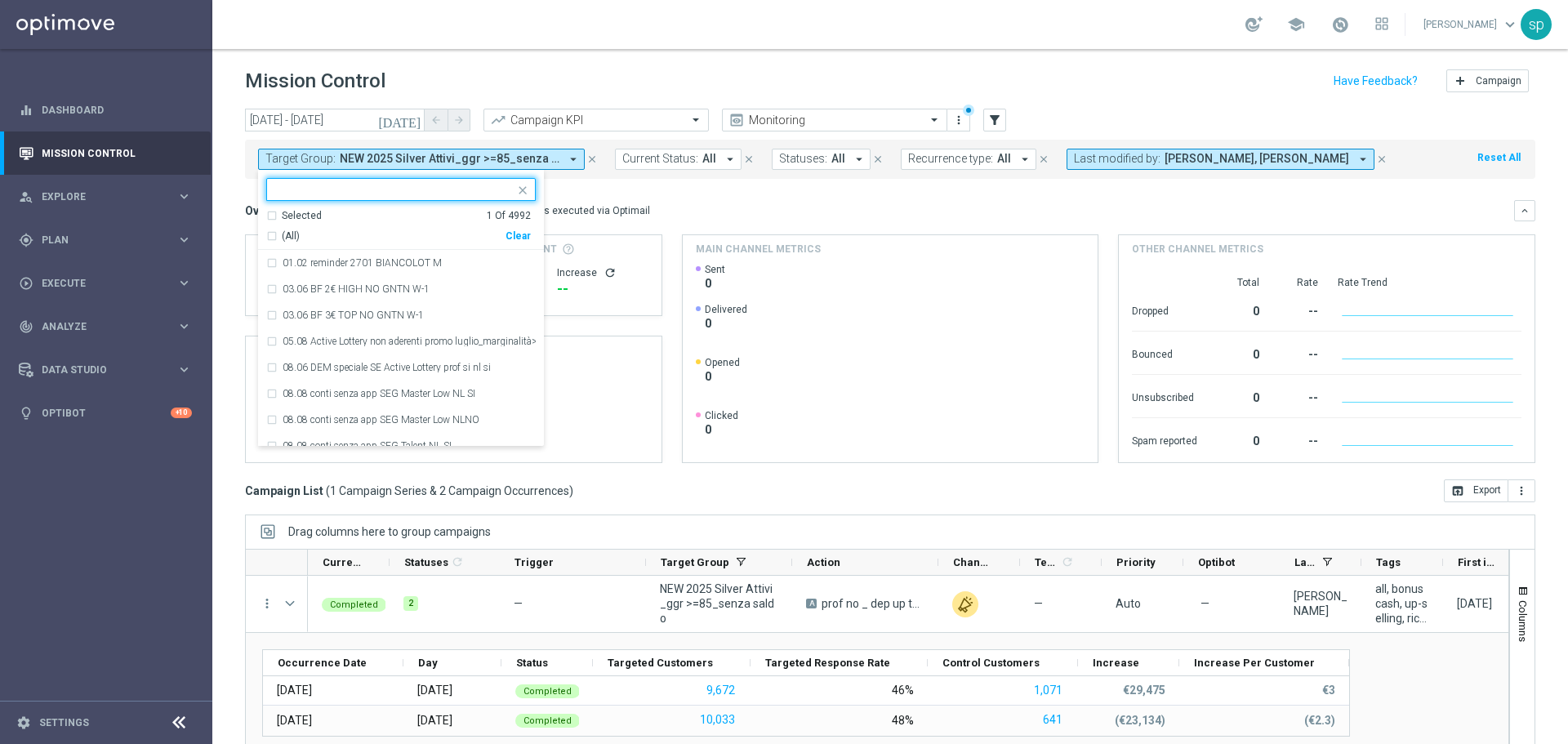
click at [0, 0] on div "Clear" at bounding box center [0, 0] width 0 height 0
click at [493, 186] on input "text" at bounding box center [394, 189] width 239 height 14
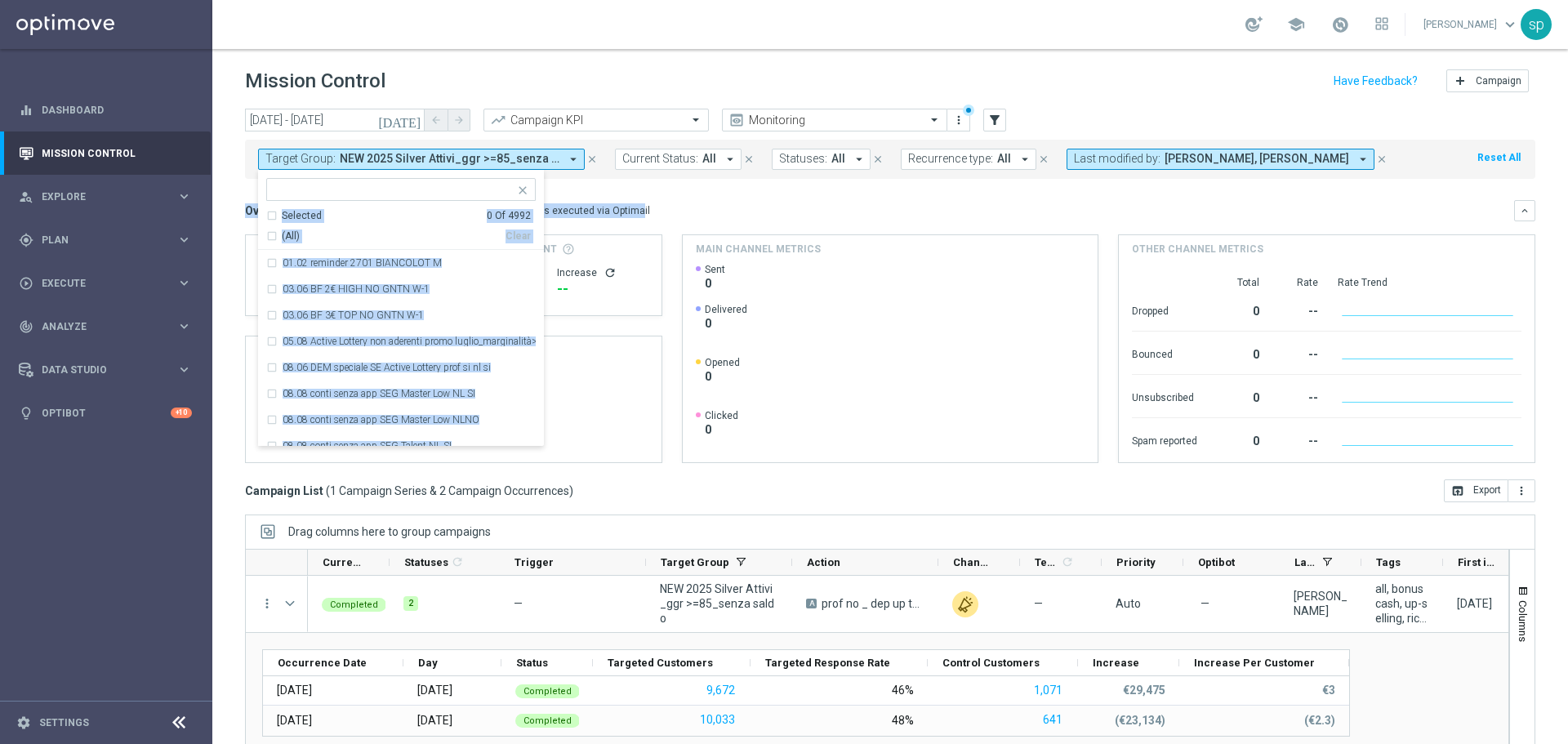
drag, startPoint x: 603, startPoint y: 183, endPoint x: 552, endPoint y: 161, distance: 55.5
click at [552, 161] on div "today 01 Aug 2025 - 20 Aug 2025 arrow_back arrow_forward Campaign KPI trending_…" at bounding box center [891, 419] width 1356 height 621
click at [615, 161] on div "Current Status: All arrow_drop_down close" at bounding box center [693, 159] width 156 height 21
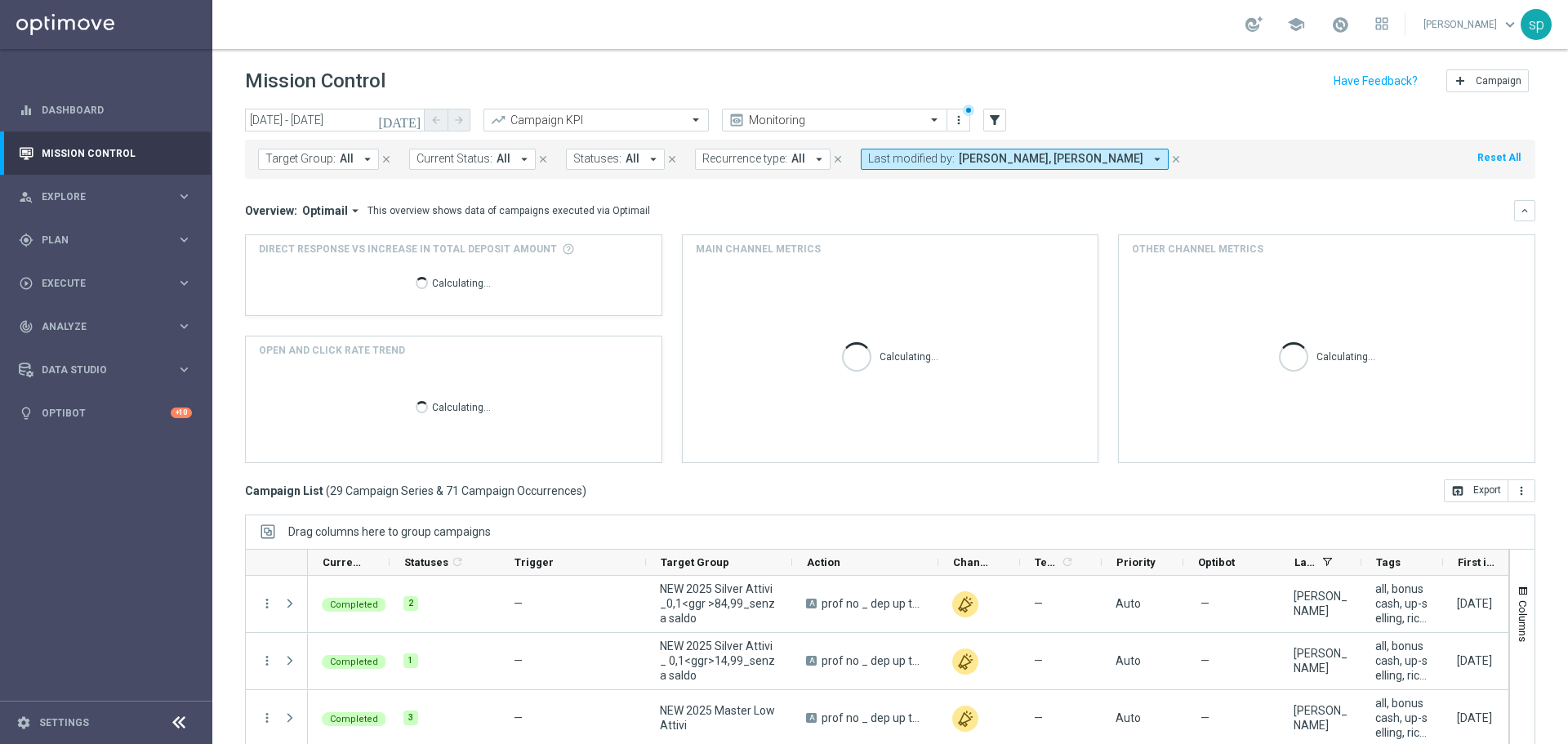
click at [332, 173] on div "Target Group: All arrow_drop_down close Current Status: All arrow_drop_down clo…" at bounding box center [890, 159] width 1290 height 39
click at [352, 161] on button "Target Group: All arrow_drop_down" at bounding box center [319, 159] width 120 height 21
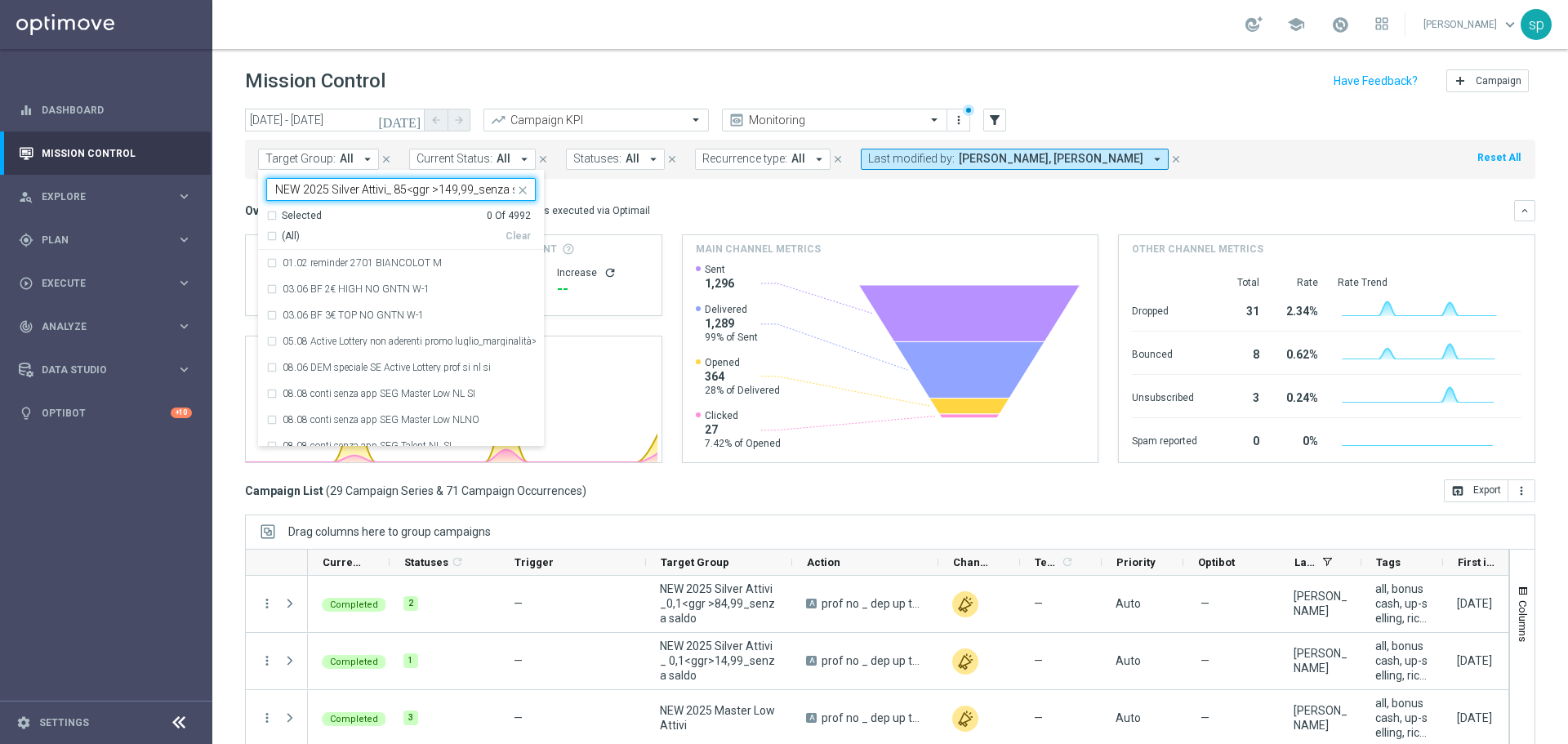
scroll to position [0, 21]
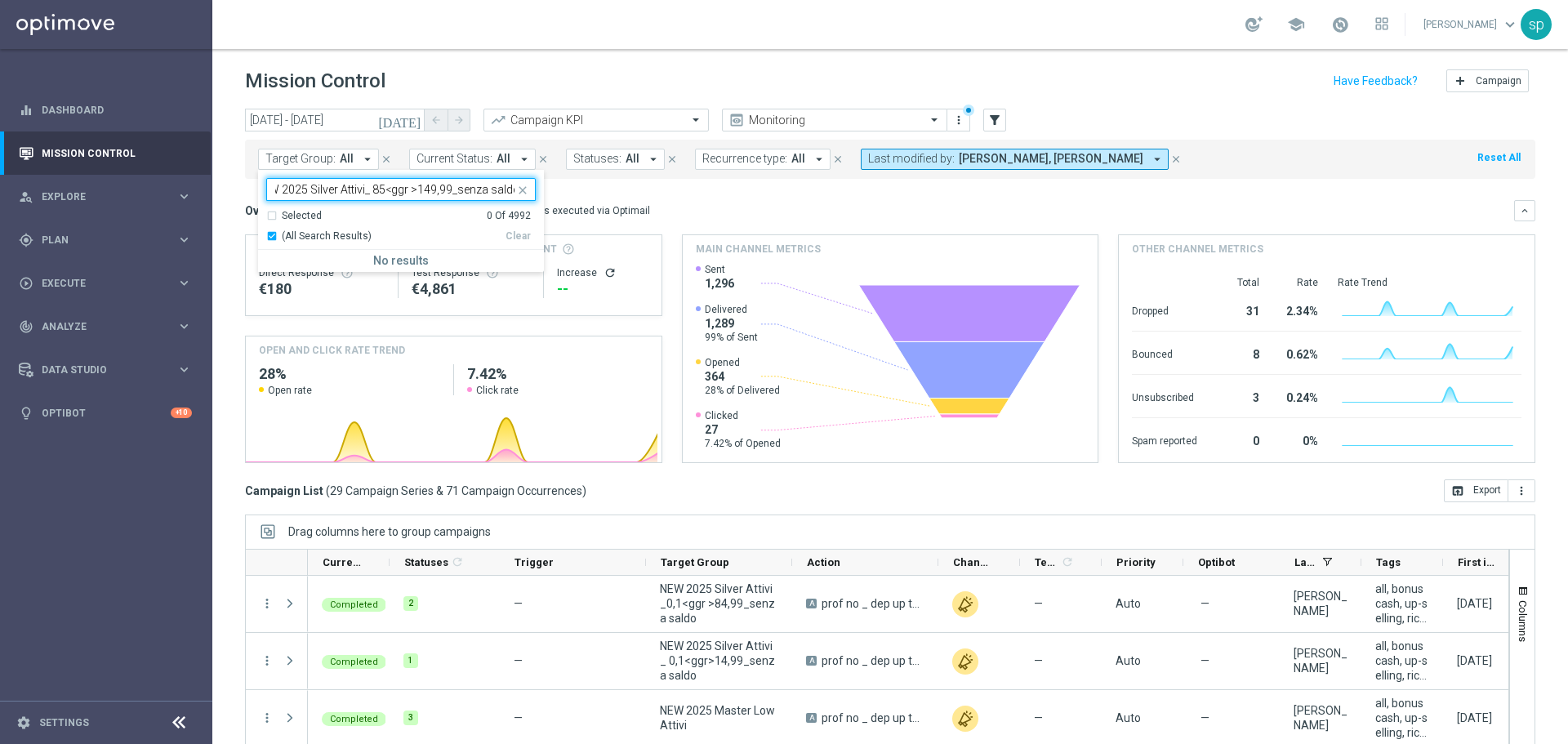
type input "NEW 2025 Silver Attivi_ 85<ggr >149,99_senza saldo"
click at [568, 192] on mini-dashboard "Overview: Optimail arrow_drop_down This overview shows data of campaigns execut…" at bounding box center [890, 328] width 1290 height 300
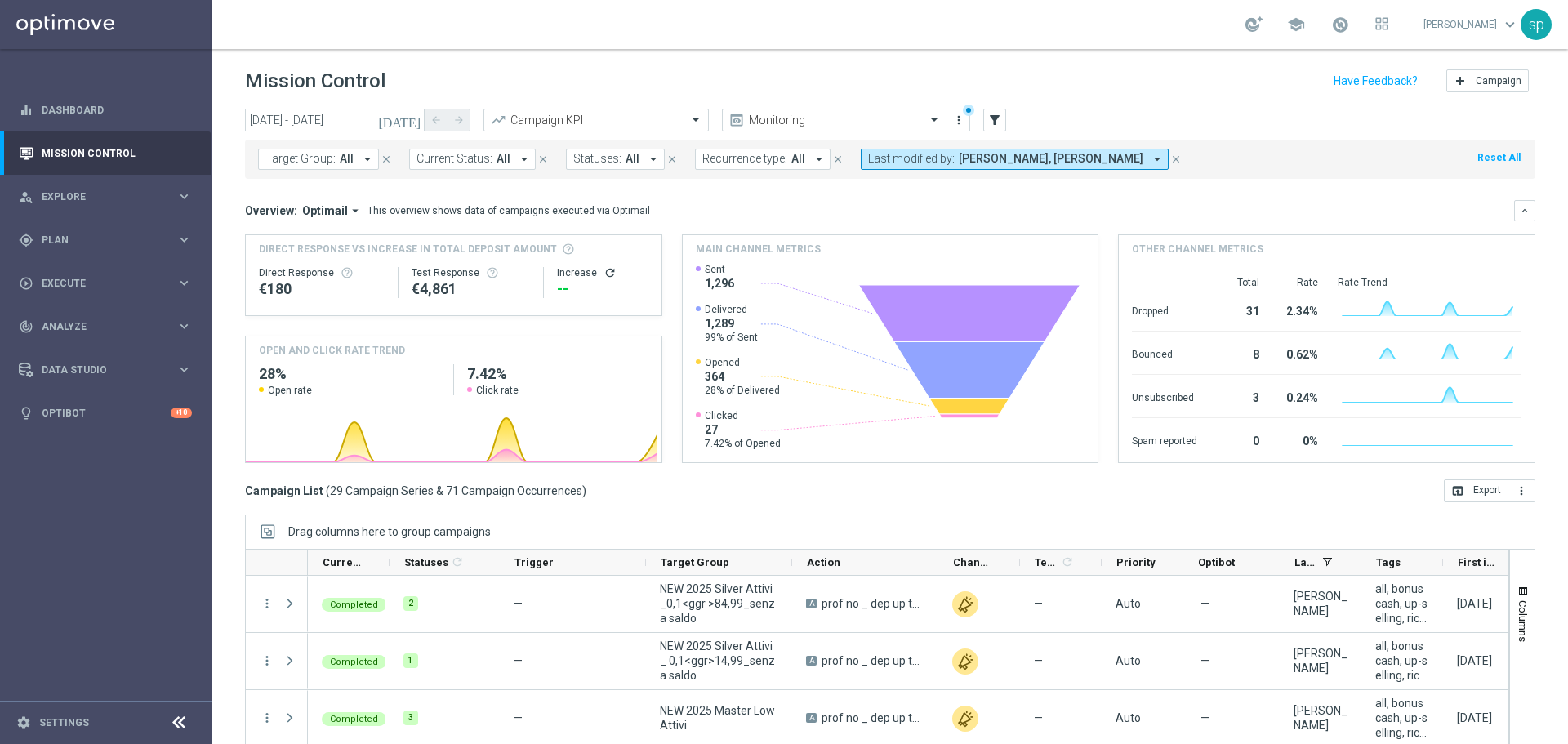
click at [350, 161] on span "All" at bounding box center [347, 158] width 14 height 14
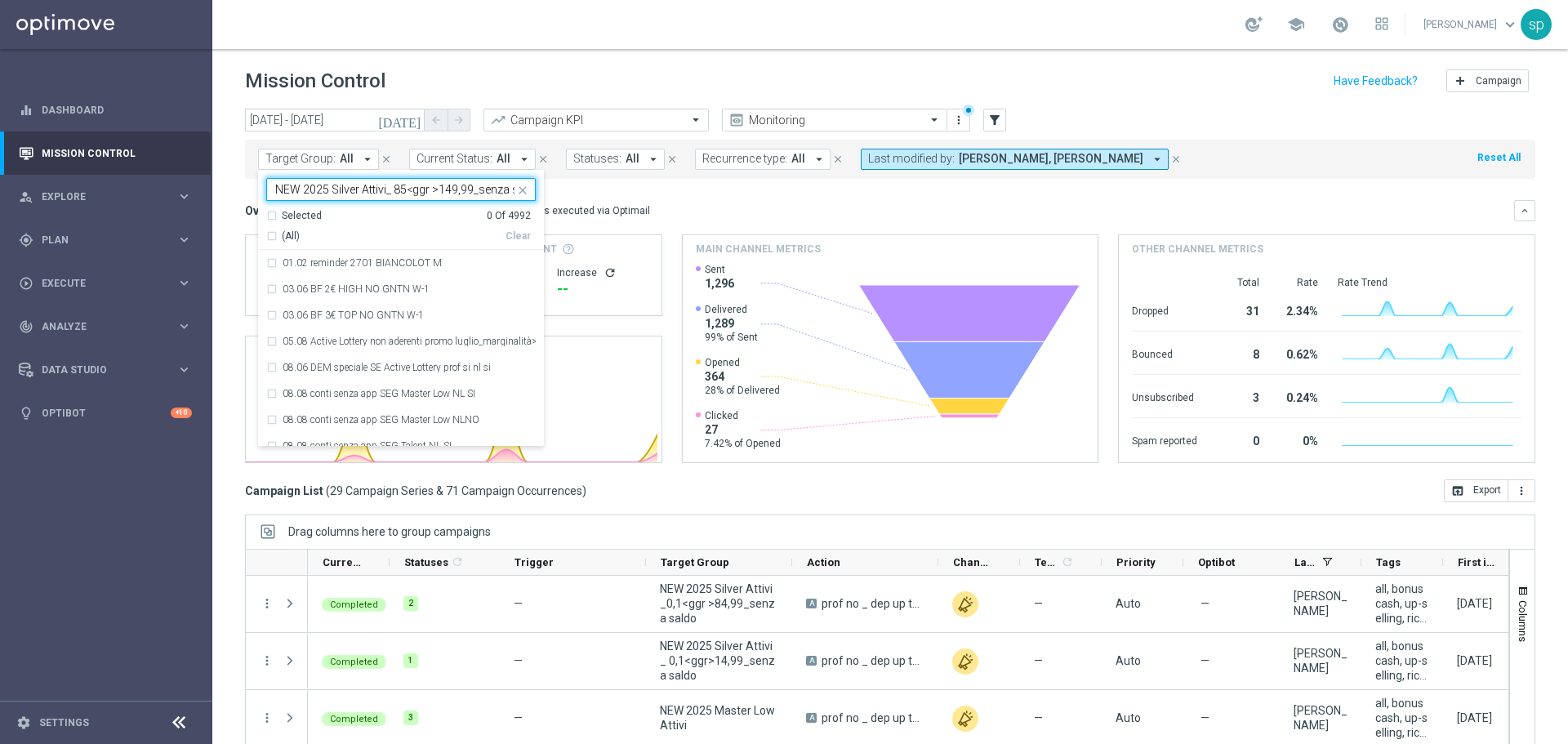
scroll to position [0, 21]
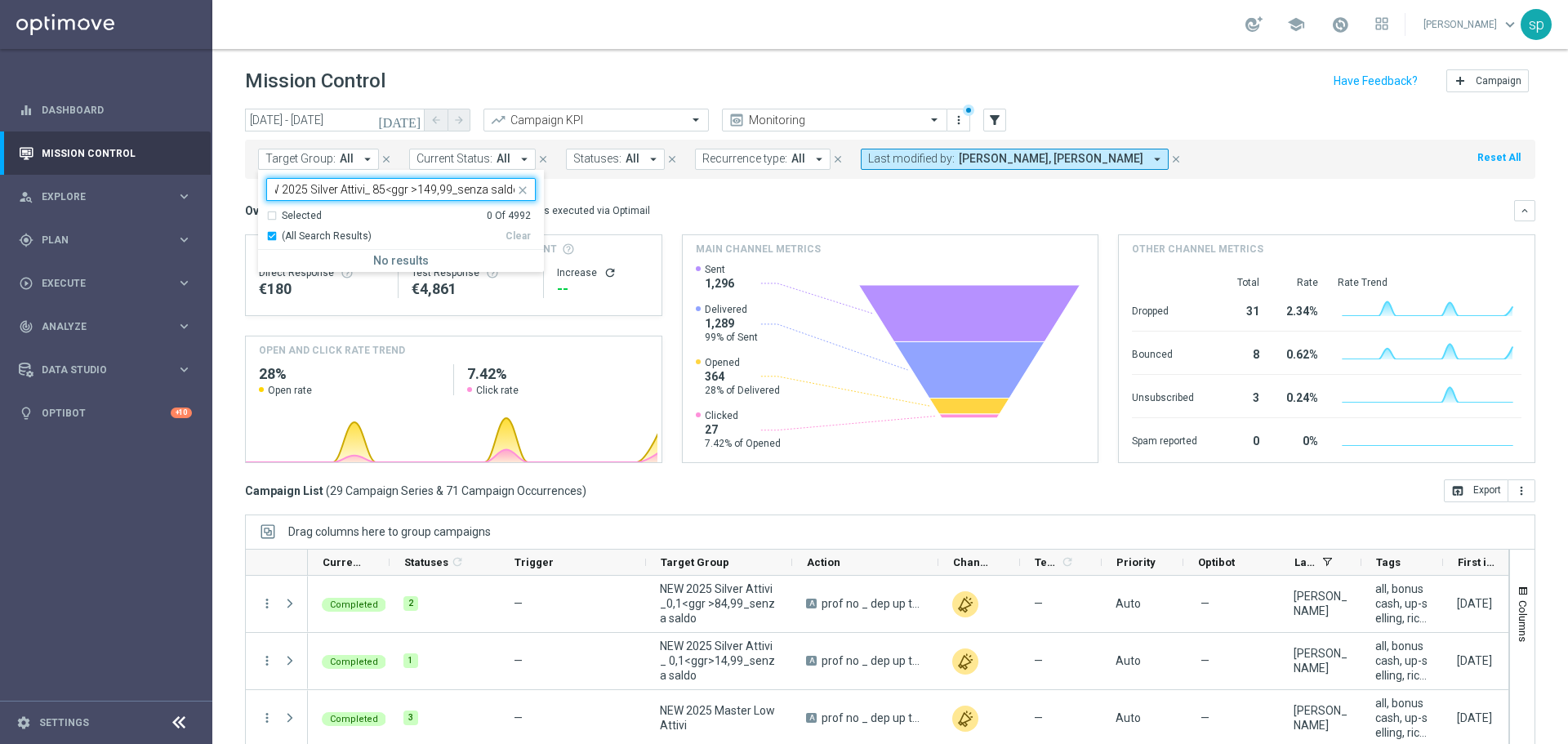
type input "NEW 2025 Silver Attivi_ 85<ggr >149,99_senza saldo"
click at [572, 185] on mini-dashboard "Overview: Optimail arrow_drop_down This overview shows data of campaigns execut…" at bounding box center [890, 328] width 1290 height 300
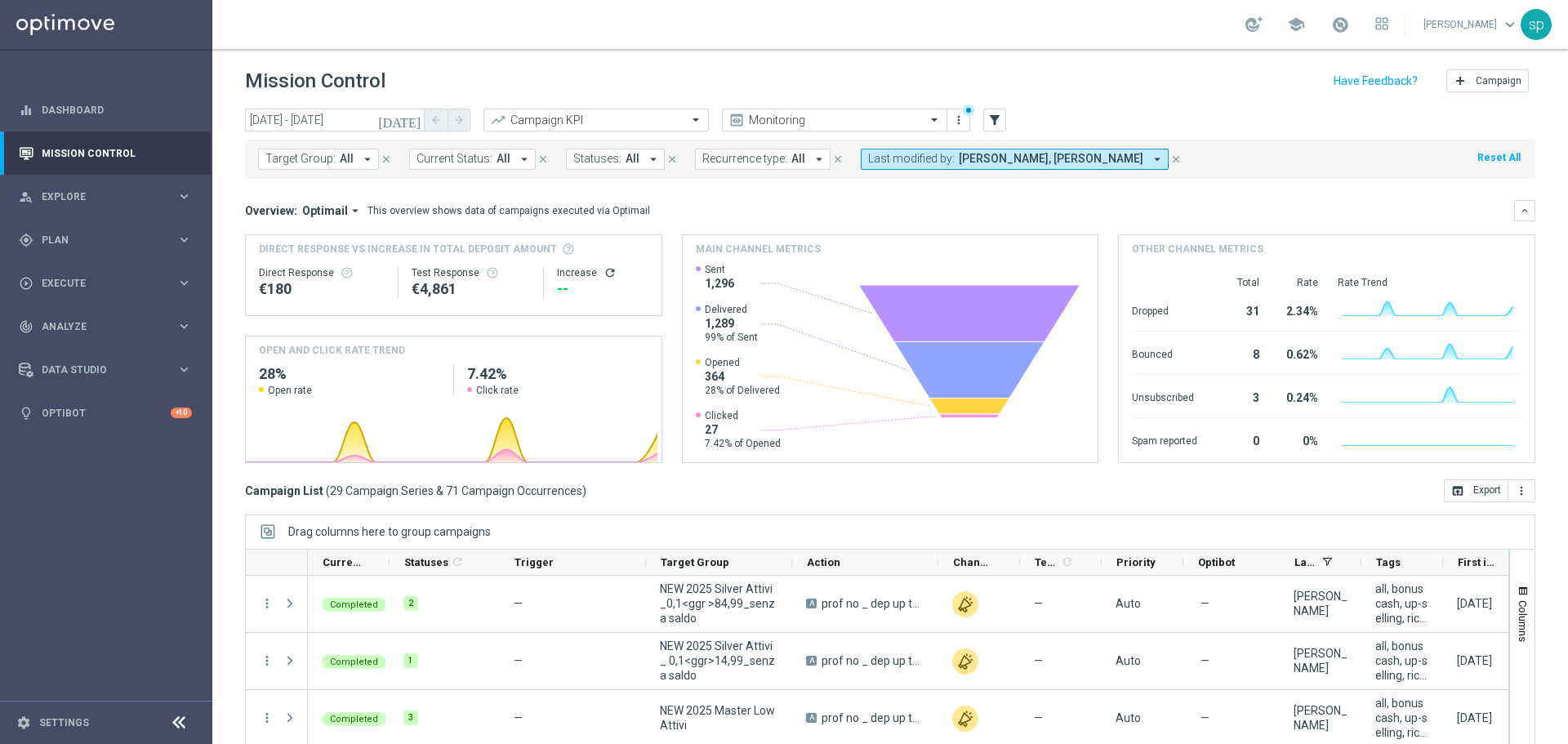
click at [304, 156] on span "Target Group:" at bounding box center [300, 158] width 70 height 14
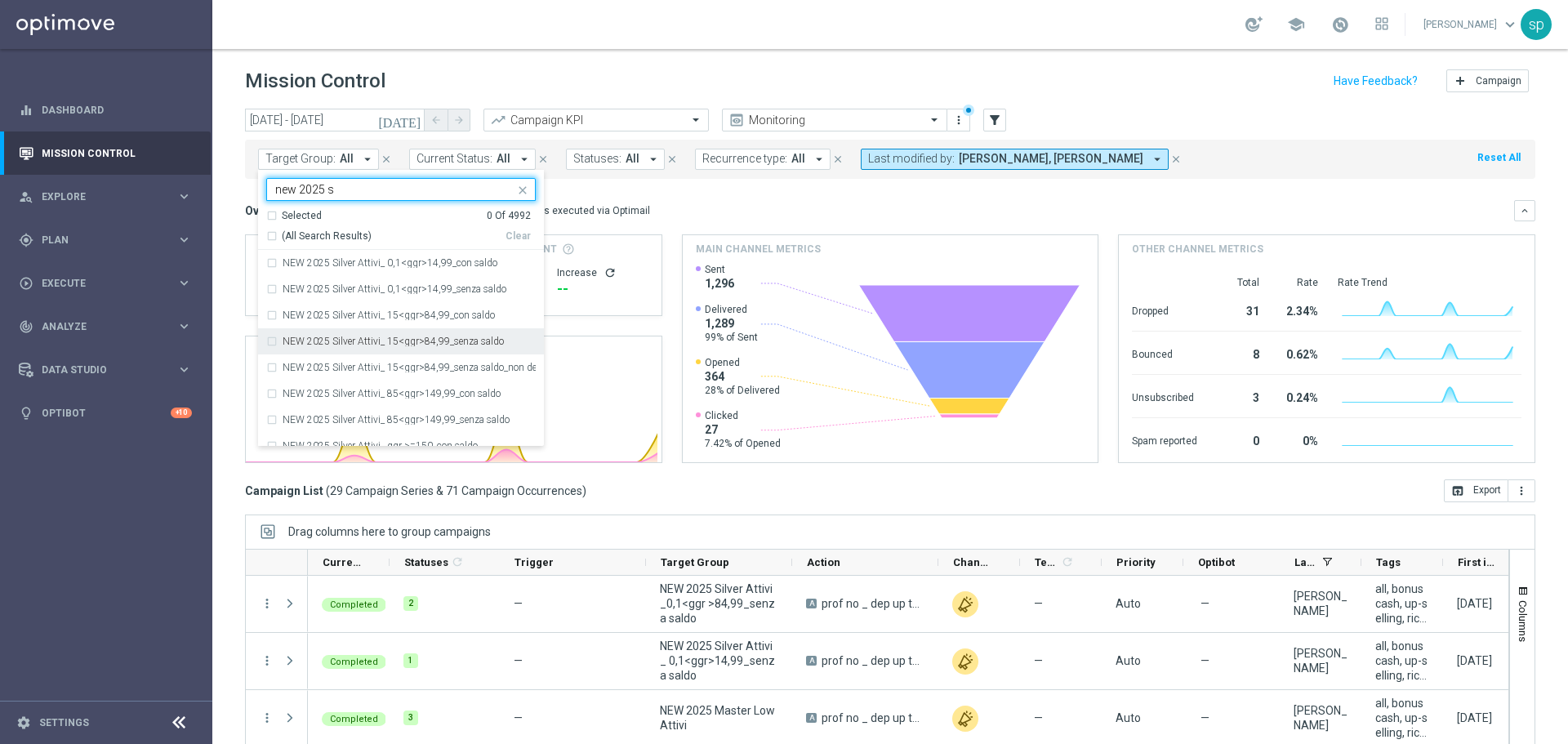
click at [489, 341] on label "NEW 2025 Silver Attivi_ 15<ggr>84,99_senza saldo" at bounding box center [393, 341] width 222 height 10
type input "new 2025 s"
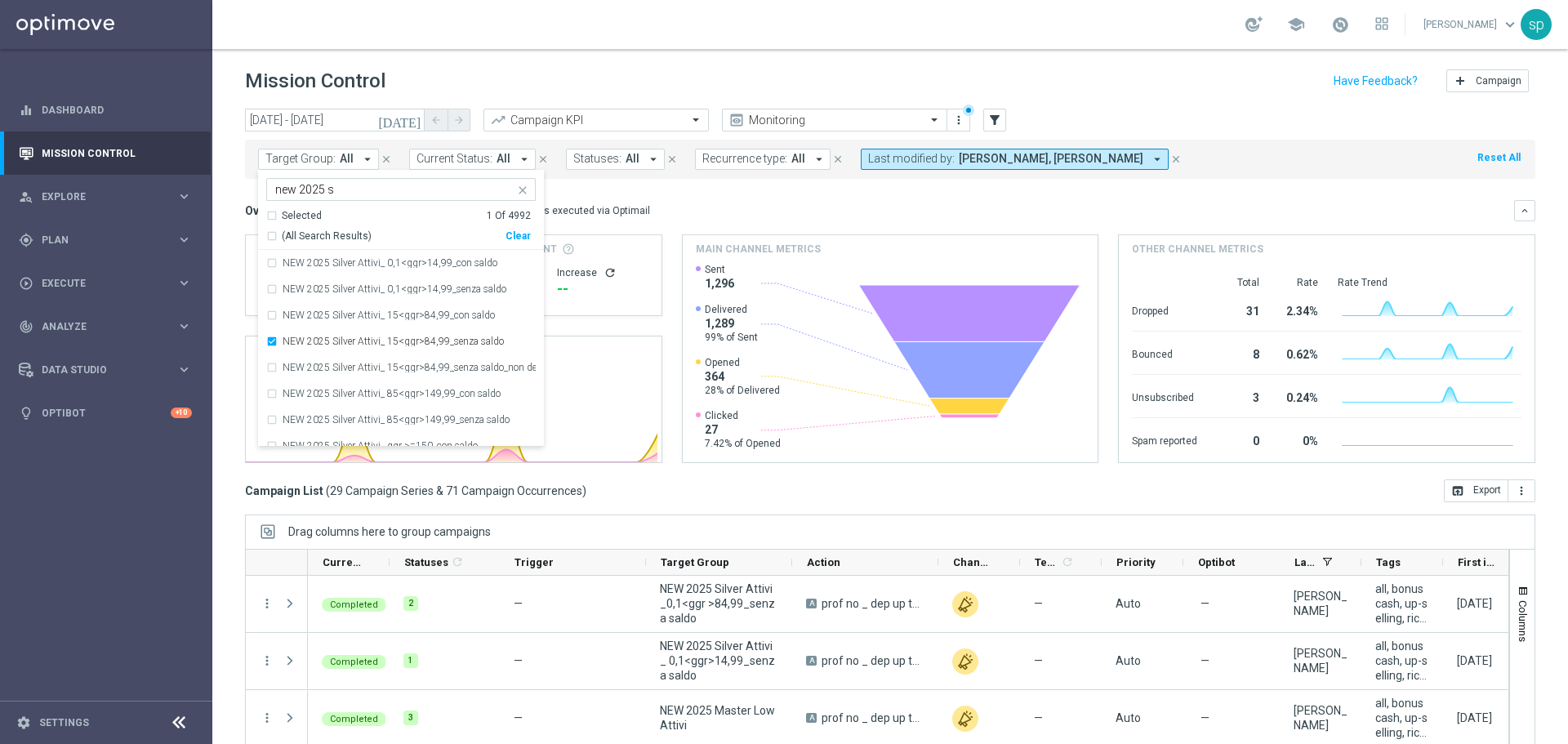
click at [662, 184] on mini-dashboard "Overview: Optimail arrow_drop_down This overview shows data of campaigns execut…" at bounding box center [890, 328] width 1290 height 300
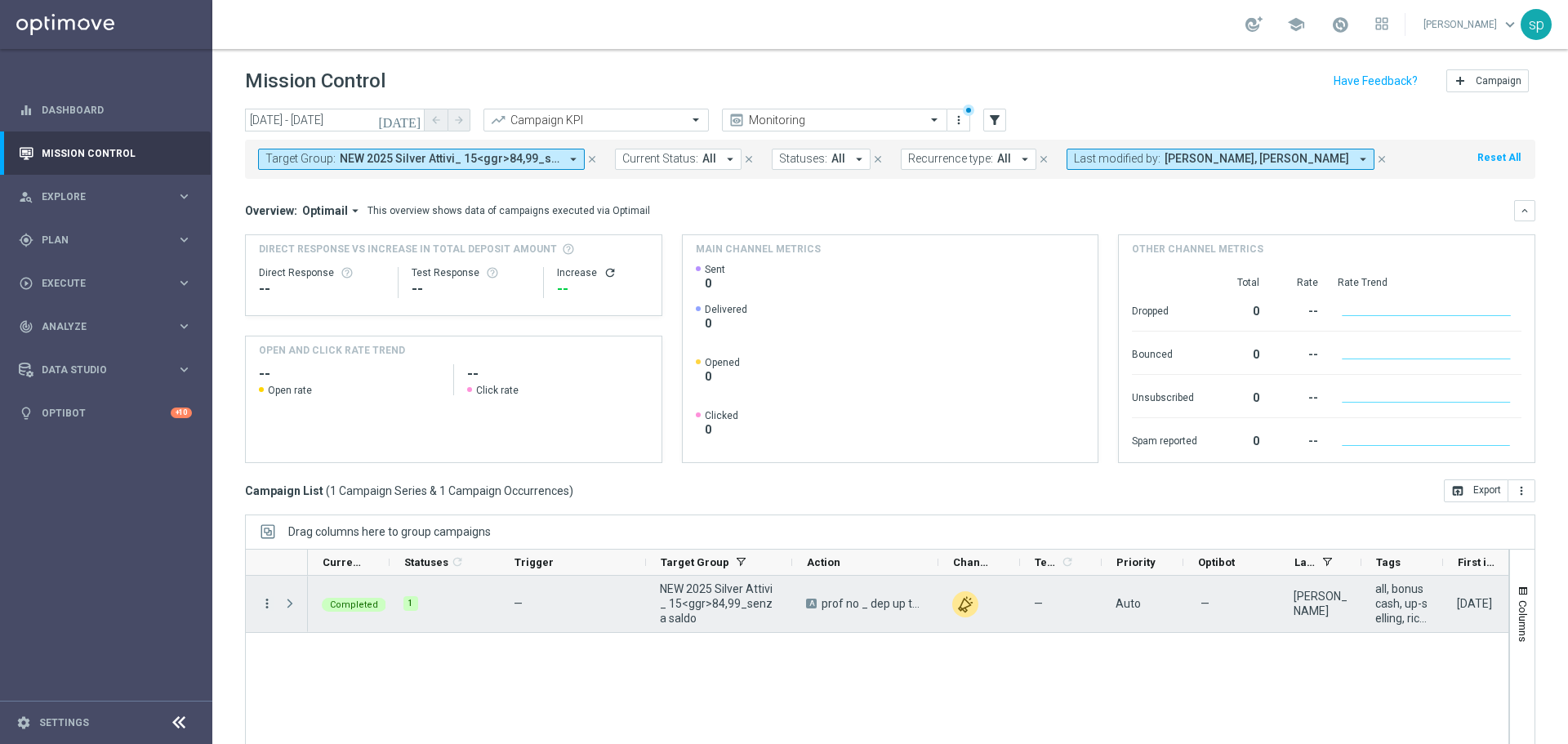
click at [272, 602] on icon "more_vert" at bounding box center [266, 603] width 15 height 15
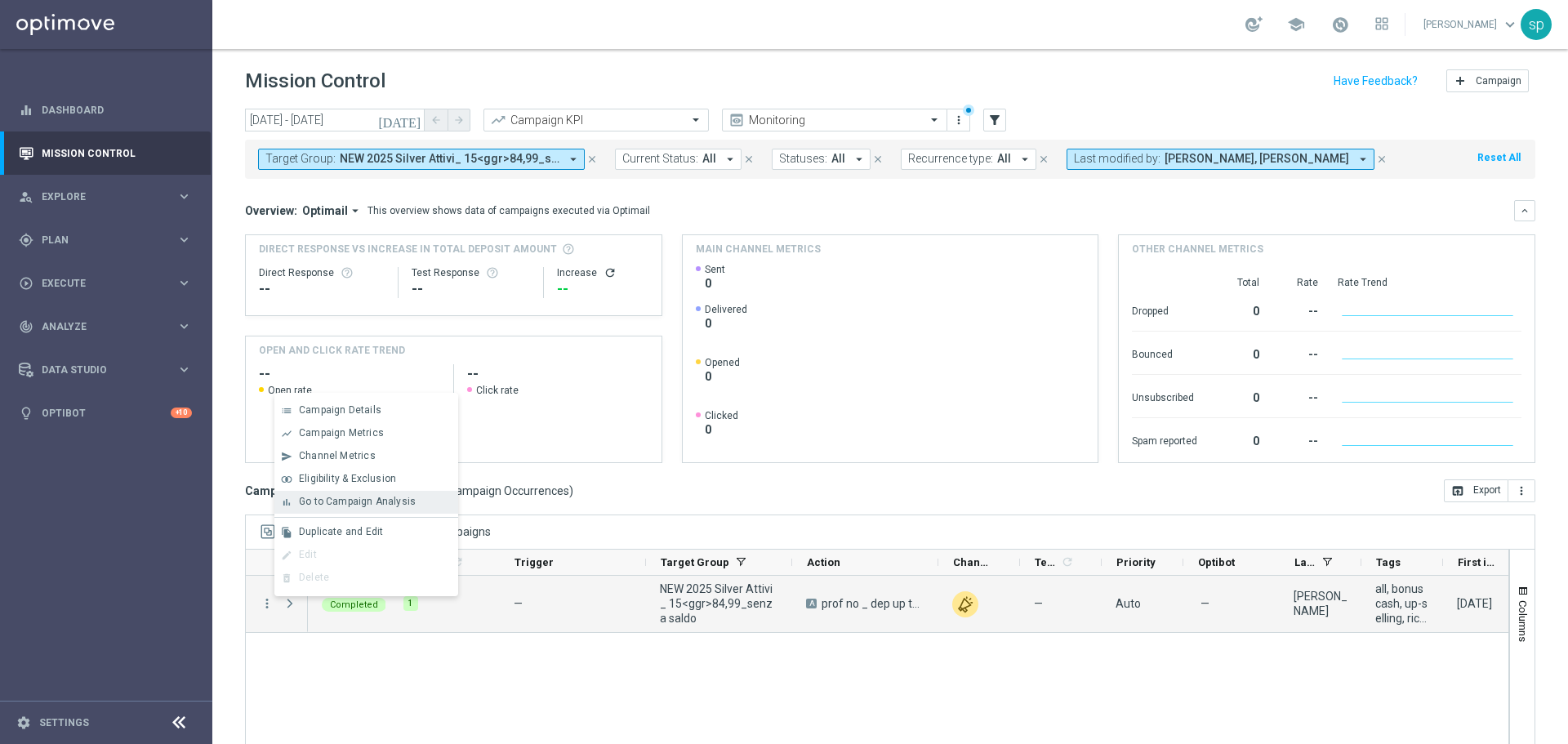
click at [362, 503] on span "Go to Campaign Analysis" at bounding box center [358, 501] width 117 height 12
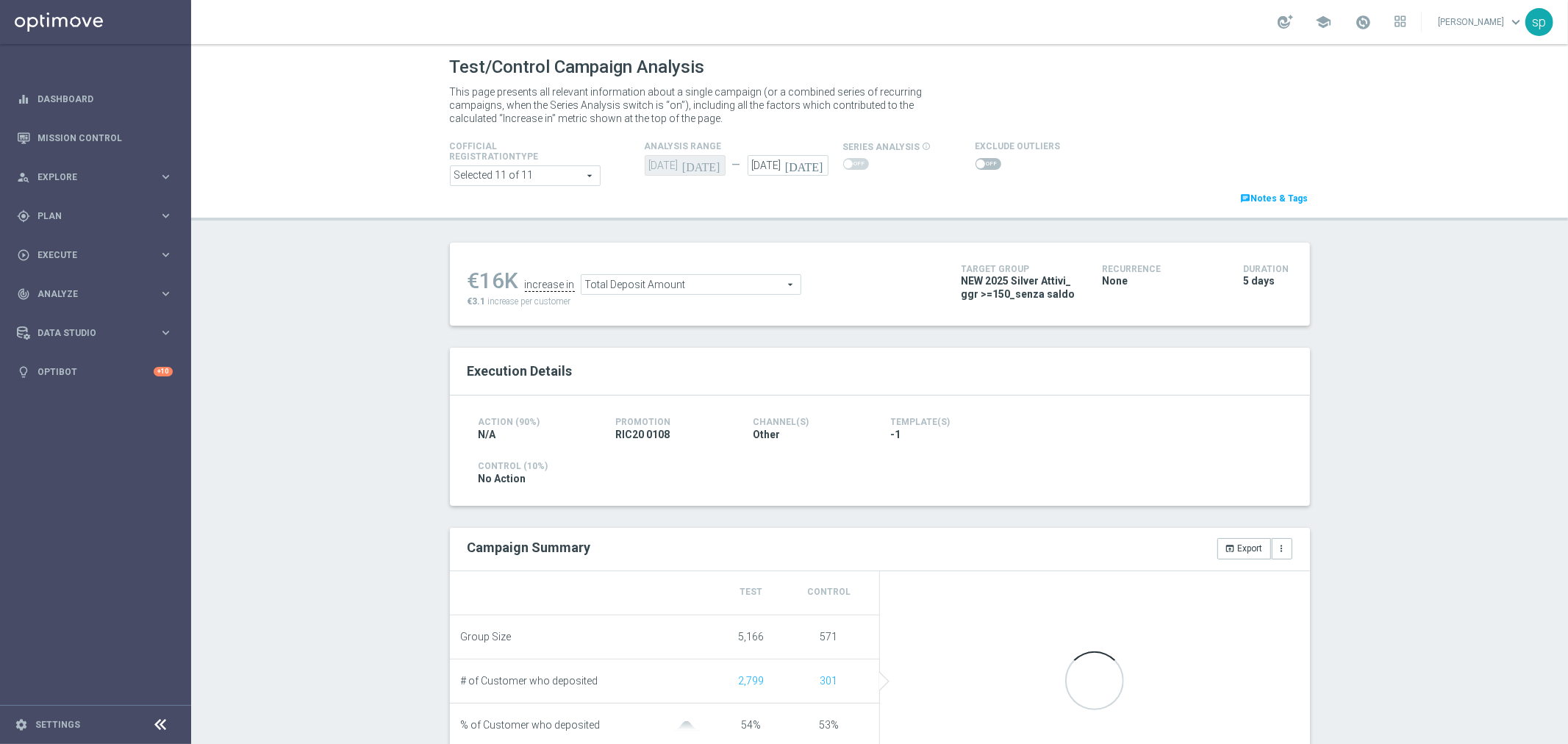
click at [981, 159] on span at bounding box center [988, 163] width 25 height 11
click at [981, 159] on input "checkbox" at bounding box center [988, 163] width 25 height 11
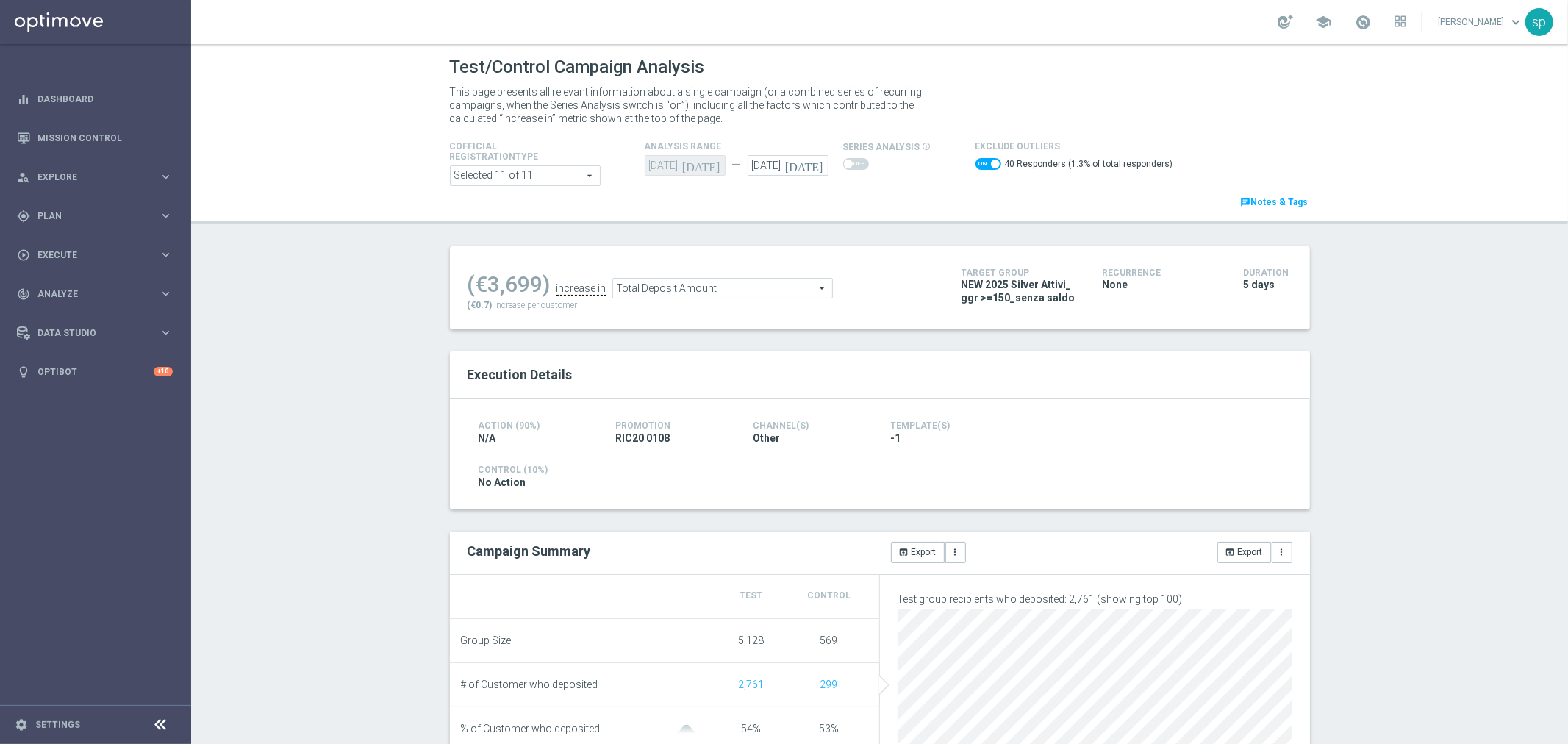
click at [613, 284] on span "Total Deposit Amount" at bounding box center [722, 289] width 220 height 19
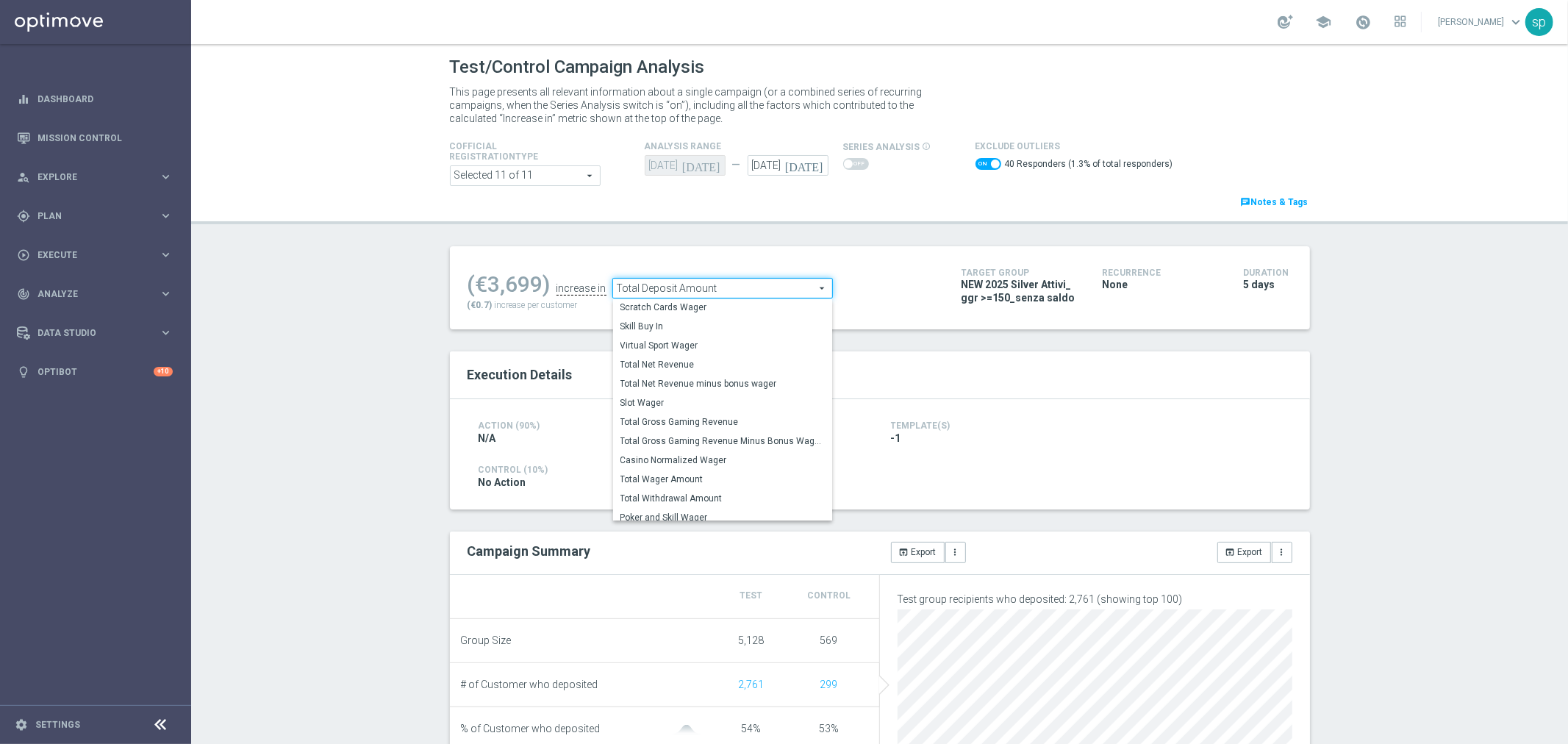
scroll to position [210, 0]
drag, startPoint x: 714, startPoint y: 403, endPoint x: 727, endPoint y: 415, distance: 17.7
click at [727, 415] on div "Skill Buy In Virtual Sport Wager Total Net Revenue Total Net Revenue minus bonu…" at bounding box center [722, 410] width 220 height 220
click at [727, 415] on span "Total Gross Gaming Revenue Minus Bonus Wagared" at bounding box center [723, 415] width 205 height 11
checkbox input "false"
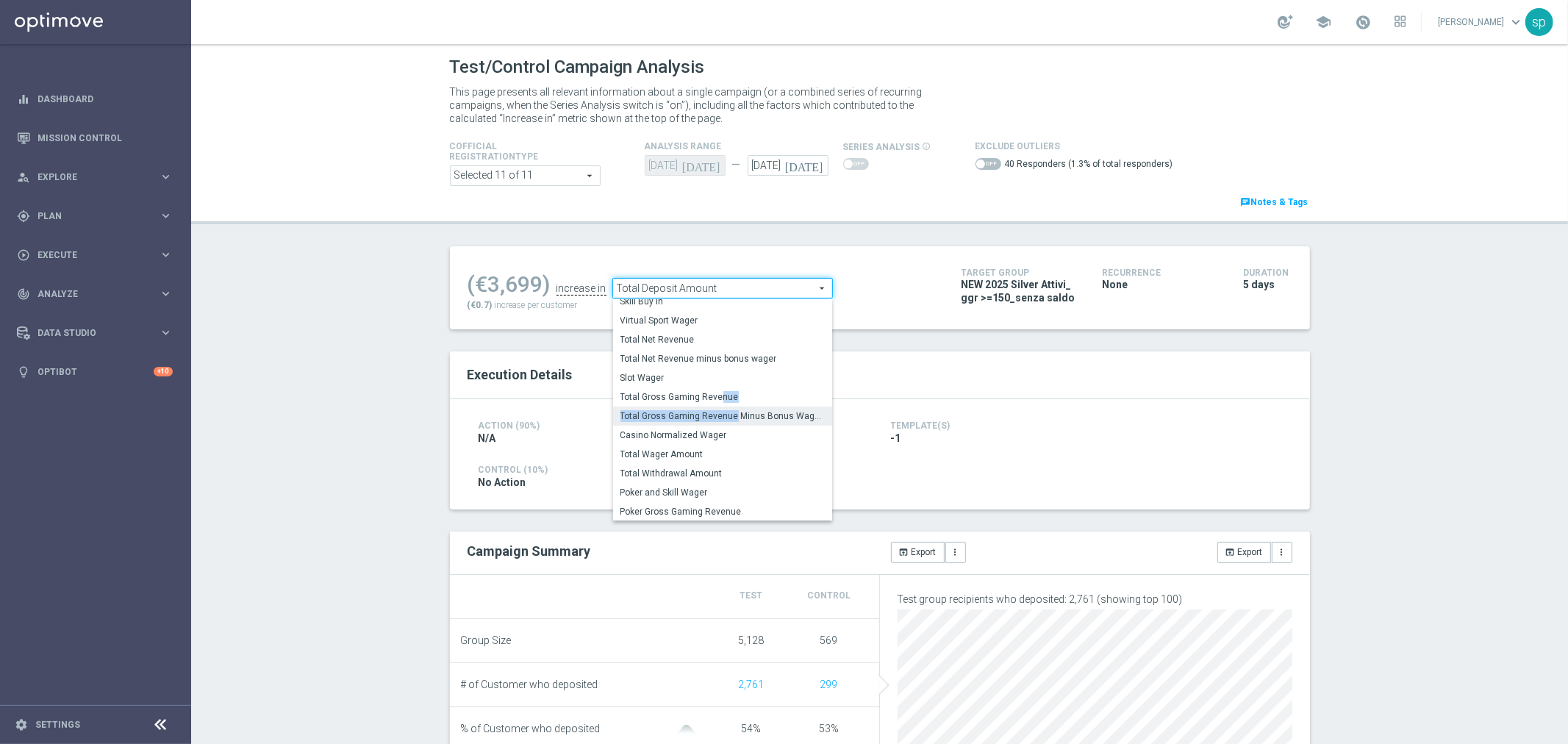
type input "Total Gross Gaming Revenue Minus Bonus Wagared"
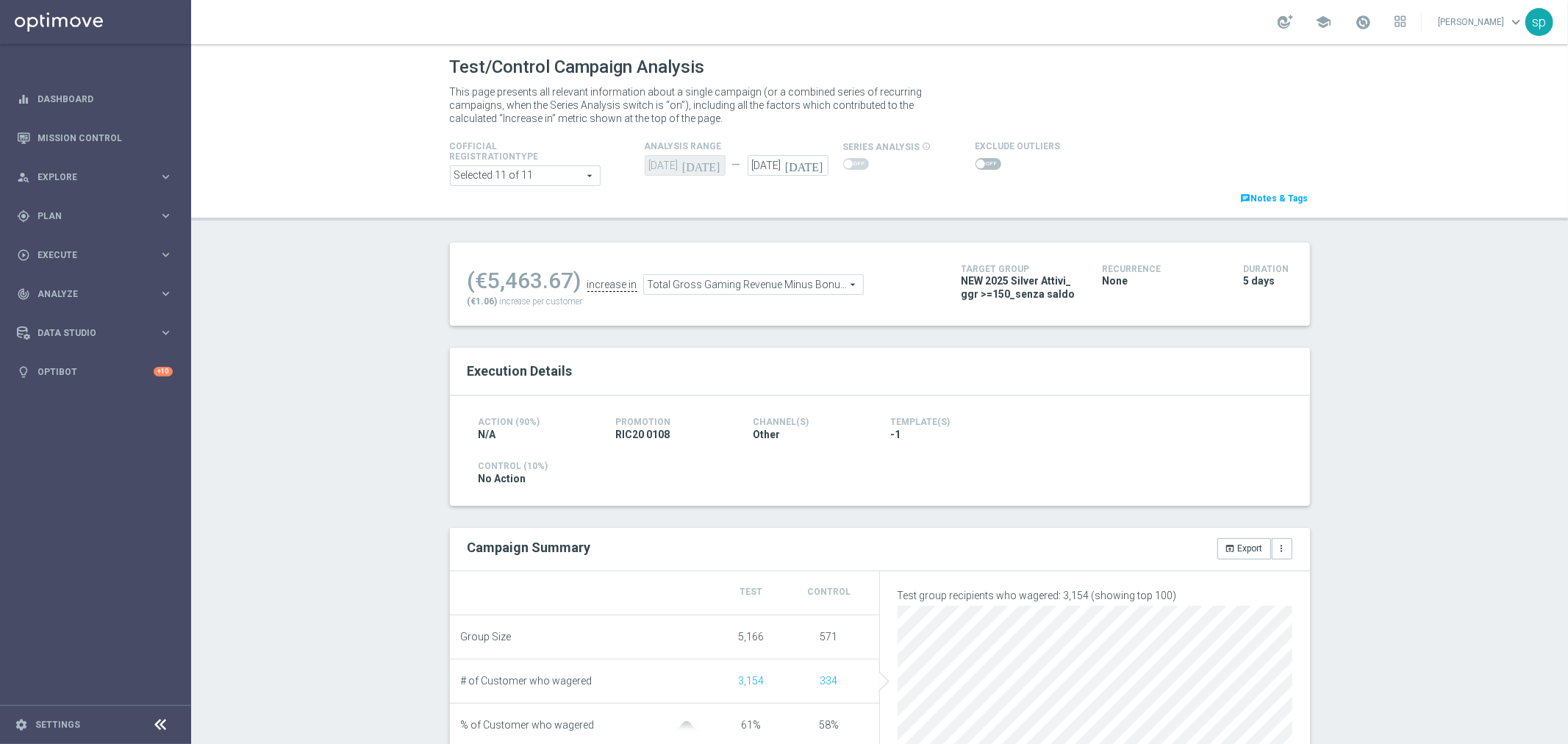
click at [979, 163] on span at bounding box center [988, 163] width 25 height 11
click at [979, 163] on input "checkbox" at bounding box center [988, 163] width 25 height 11
checkbox input "true"
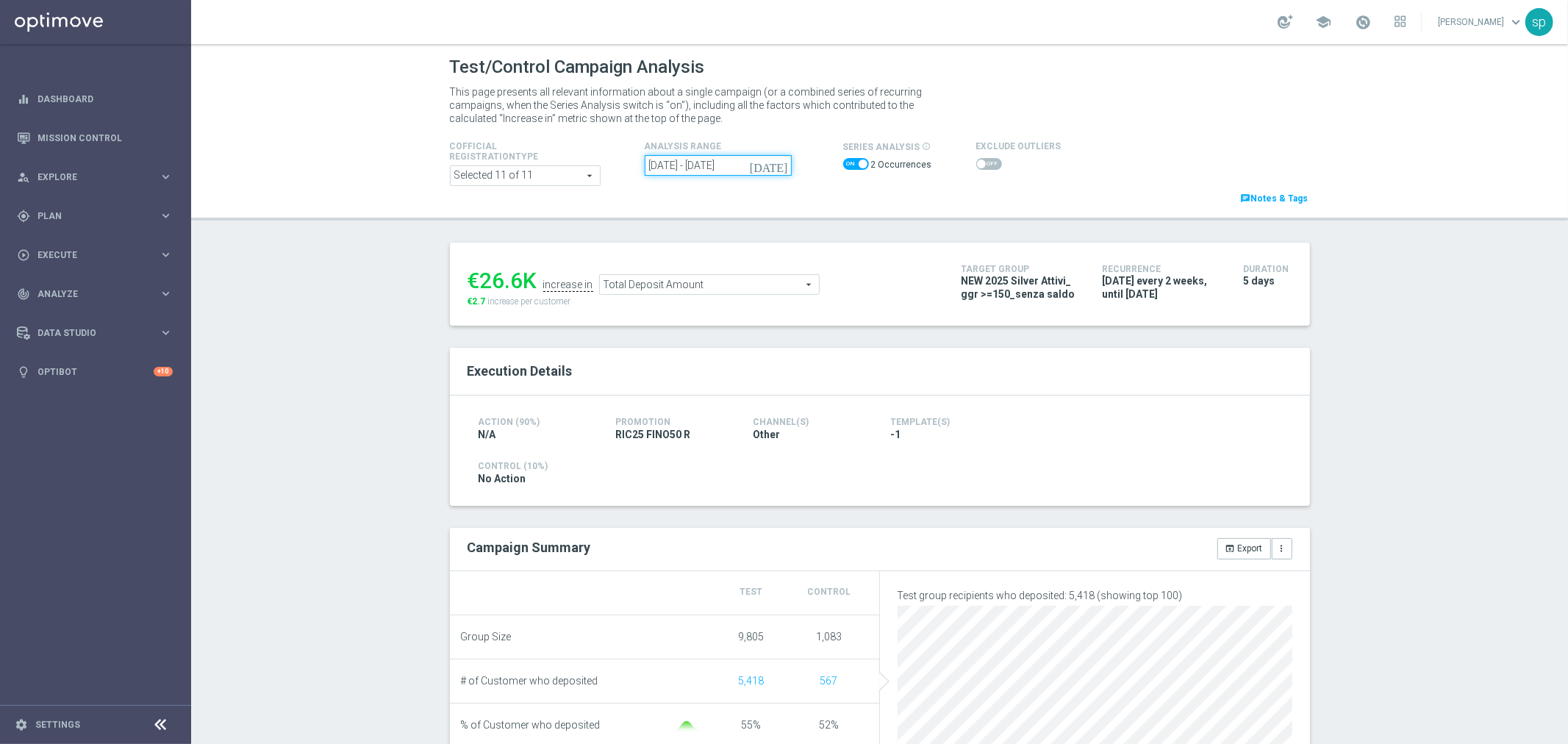
click at [714, 168] on input "11 Jul 2025 - 08 Aug 2025" at bounding box center [718, 165] width 147 height 21
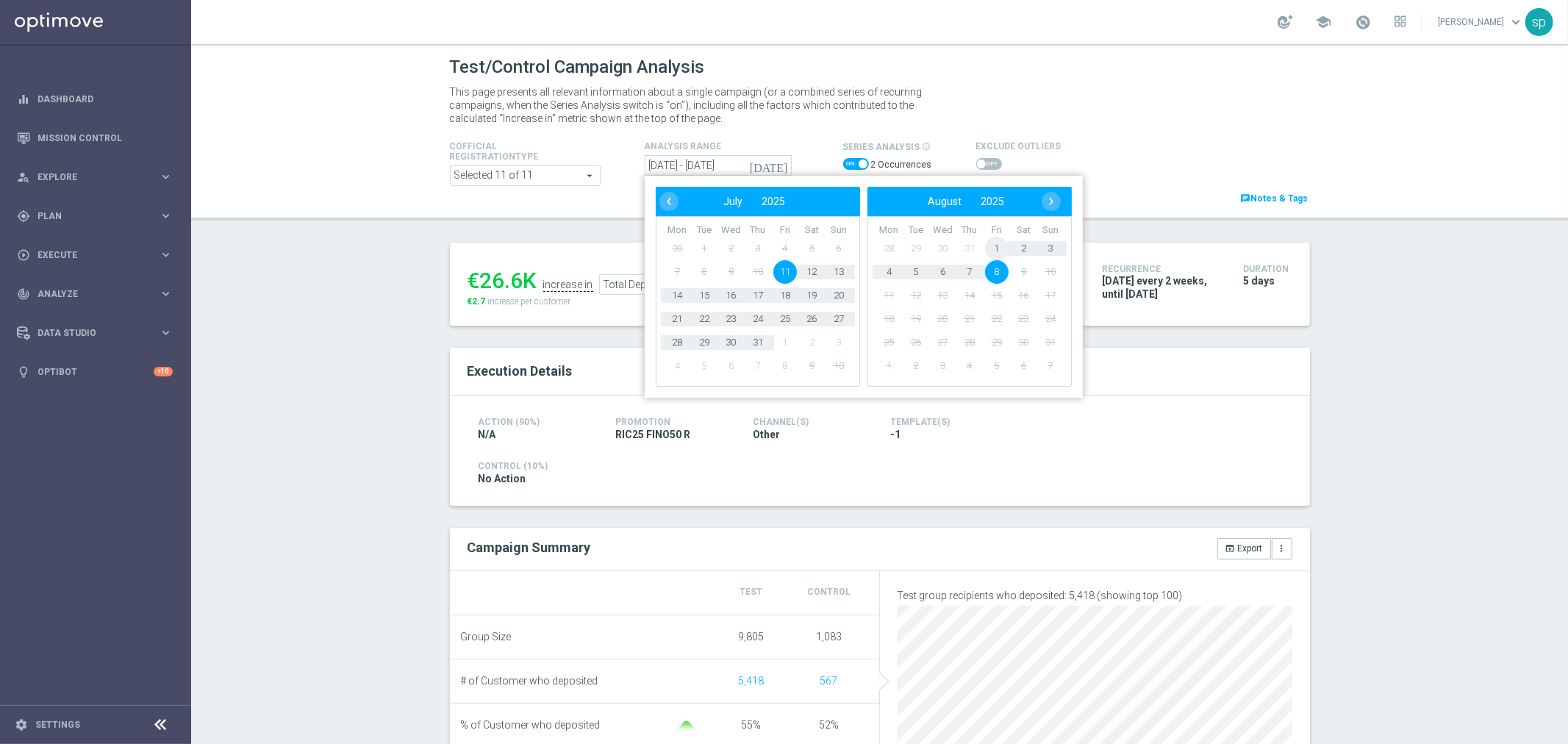
click at [991, 254] on span "1" at bounding box center [996, 248] width 24 height 24
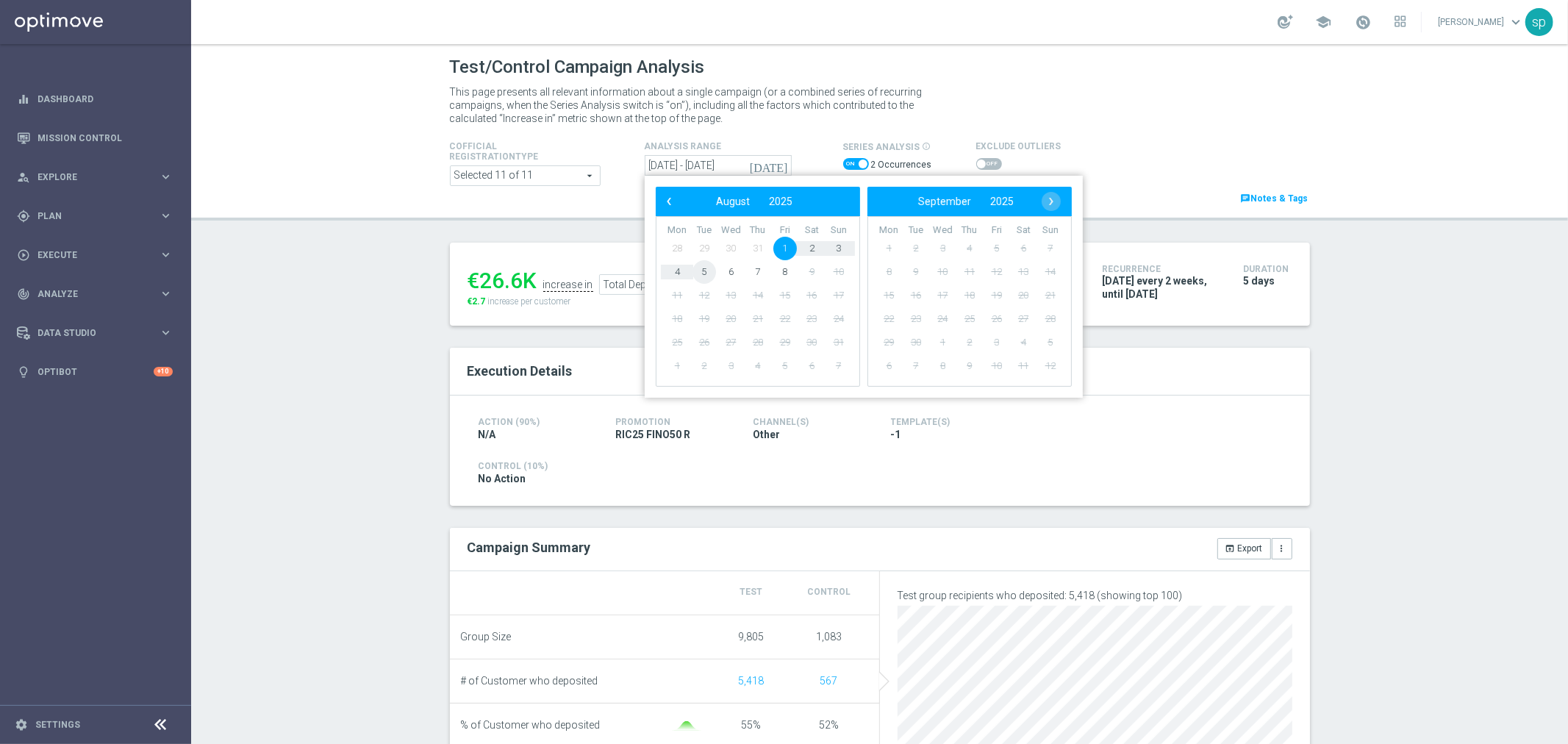
click at [693, 269] on span "5" at bounding box center [703, 272] width 24 height 24
type input "01 Aug 2025 - 05 Aug 2025"
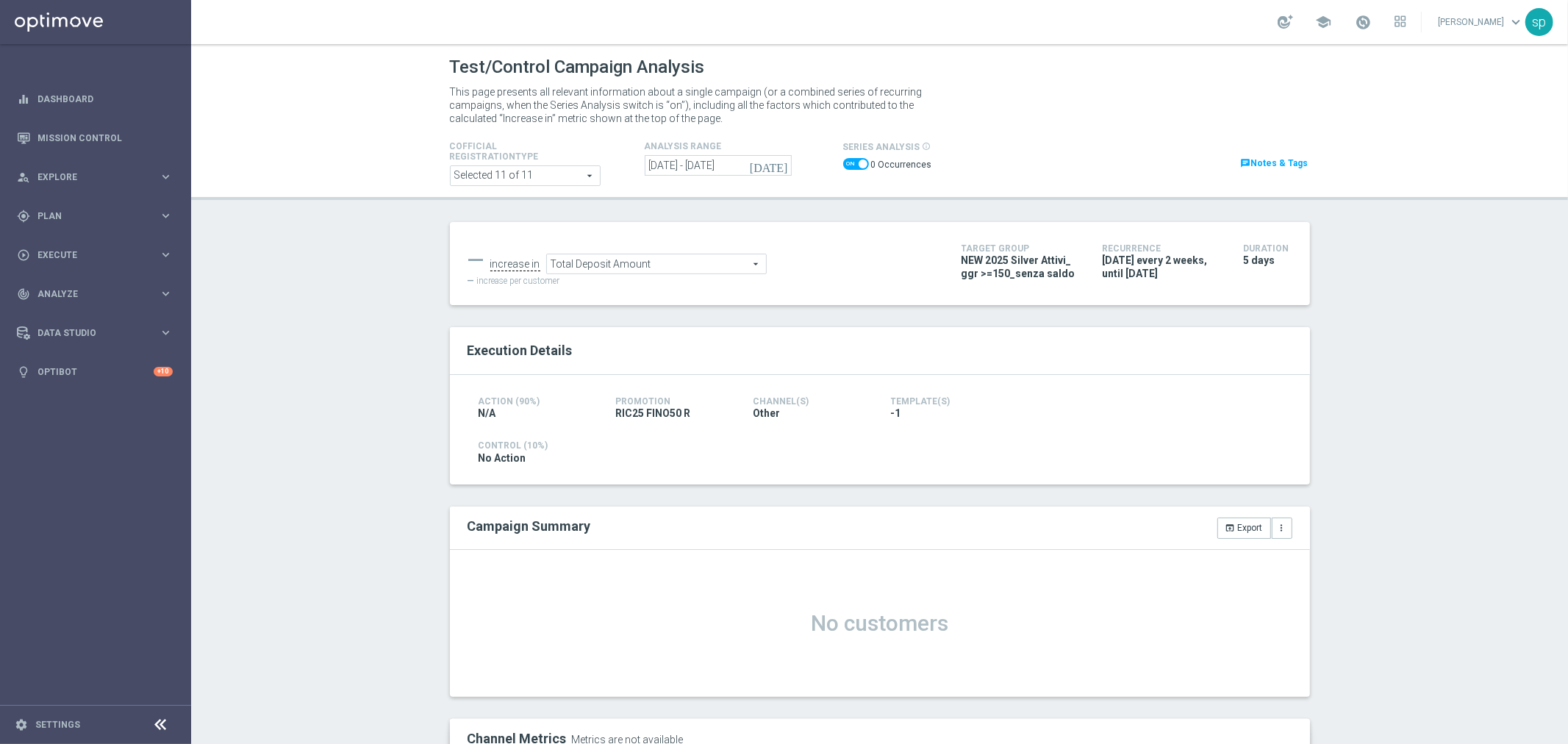
click at [843, 166] on span at bounding box center [855, 163] width 25 height 11
click at [843, 166] on input "checkbox" at bounding box center [855, 163] width 25 height 11
checkbox input "false"
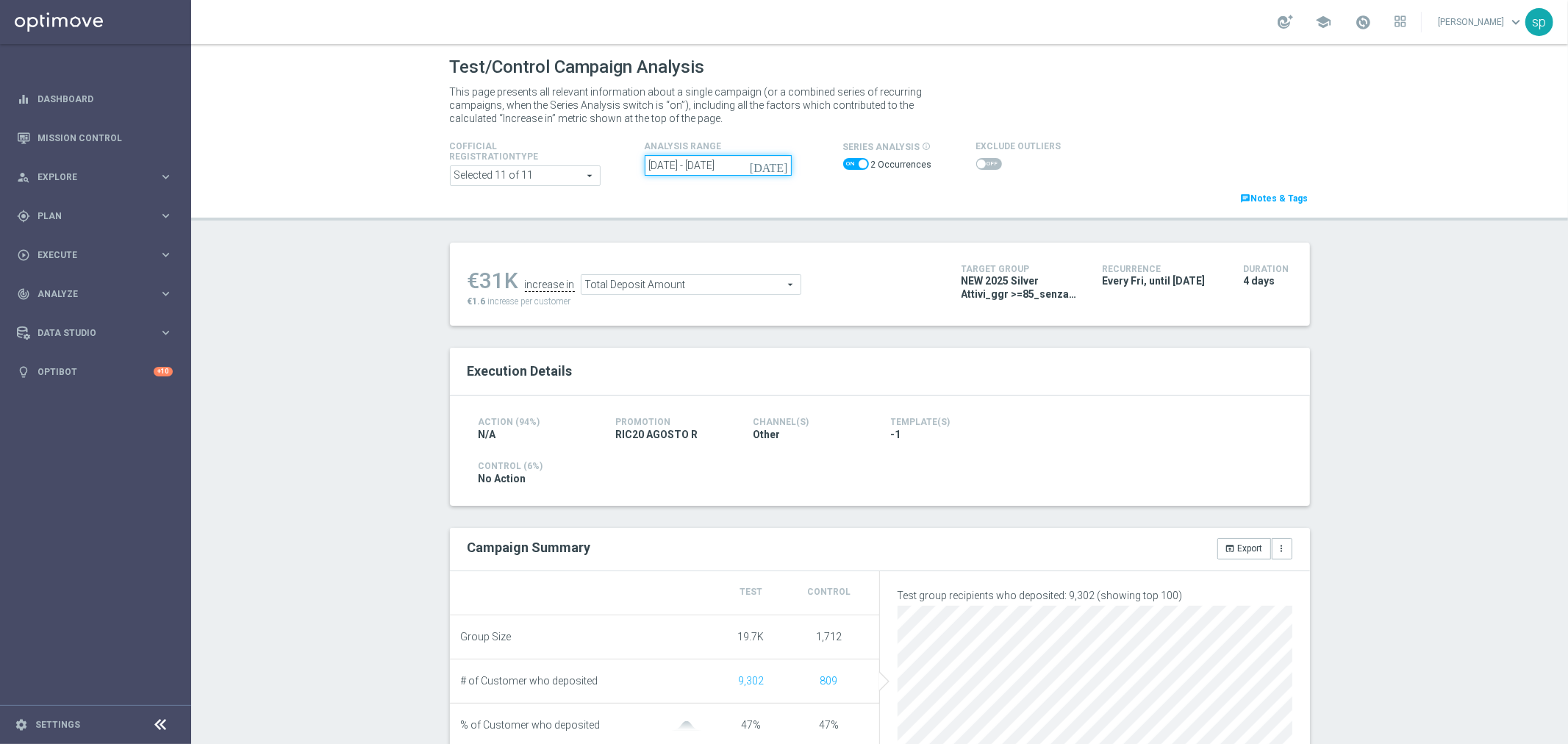
click at [714, 159] on input "08 Aug 2025 - 15 Aug 2025" at bounding box center [718, 165] width 147 height 21
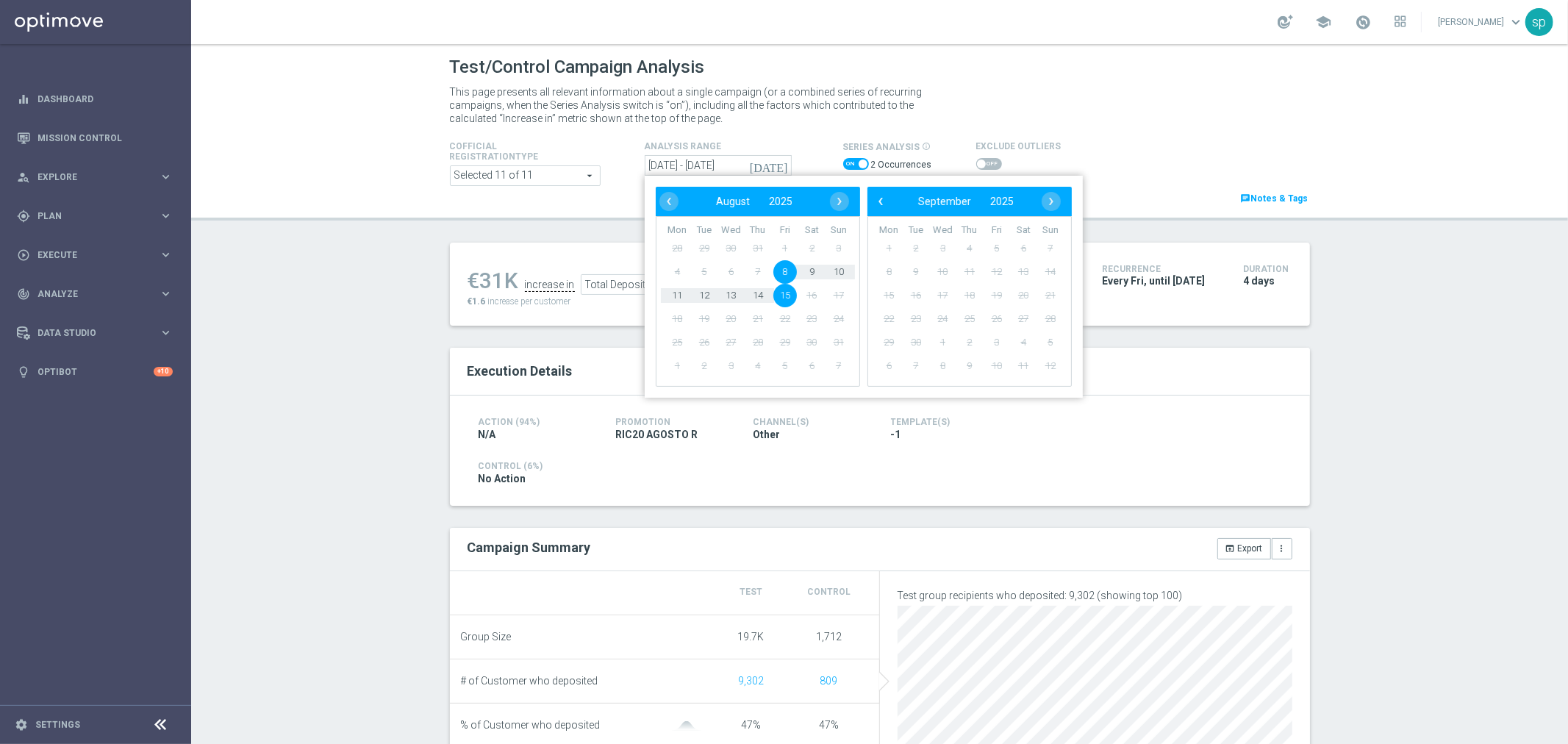
click at [780, 266] on span "8" at bounding box center [784, 272] width 24 height 24
click at [666, 293] on span "11" at bounding box center [677, 296] width 24 height 24
type input "08 Aug 2025 - 11 Aug 2025"
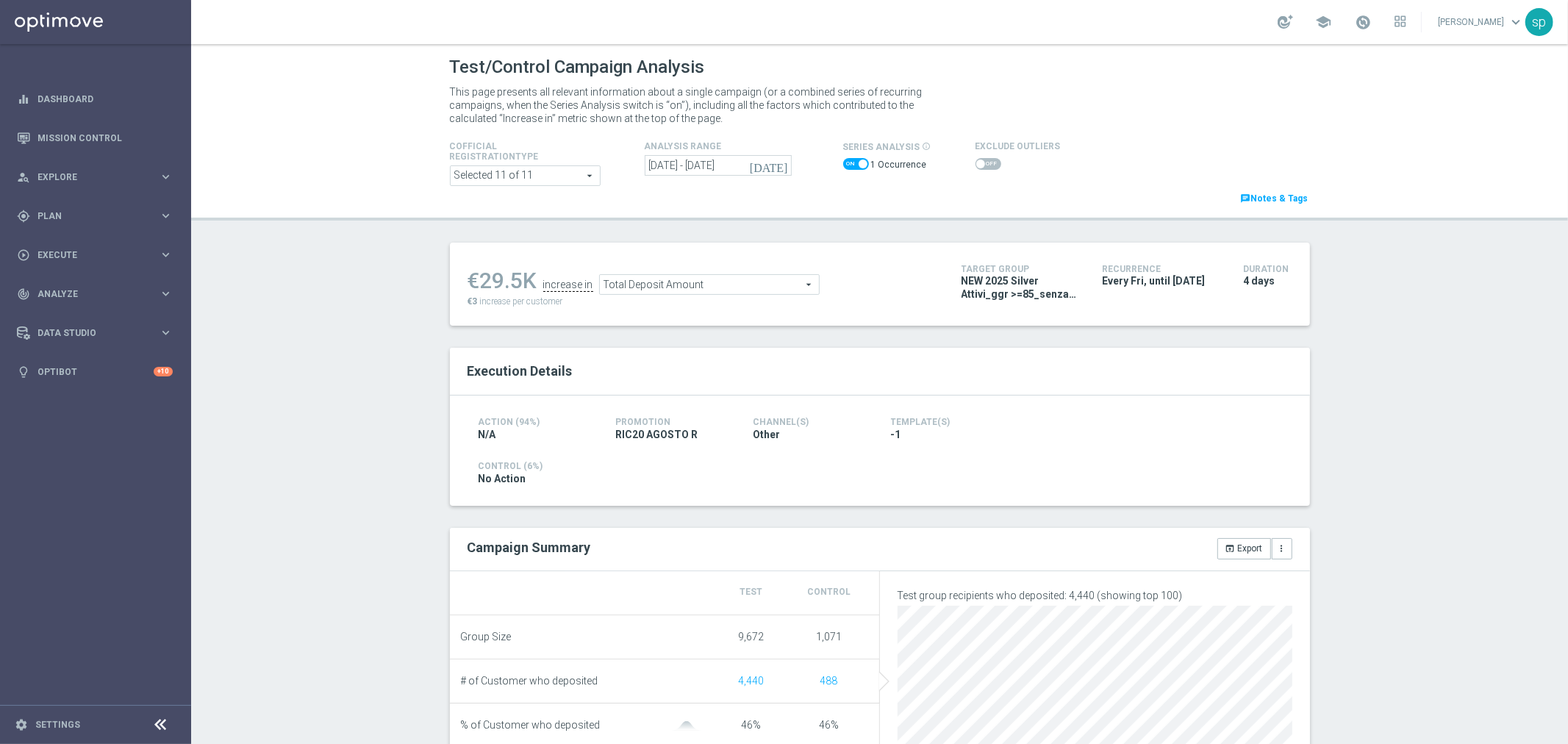
click at [979, 164] on span at bounding box center [988, 163] width 25 height 11
click at [979, 164] on input "checkbox" at bounding box center [988, 163] width 25 height 11
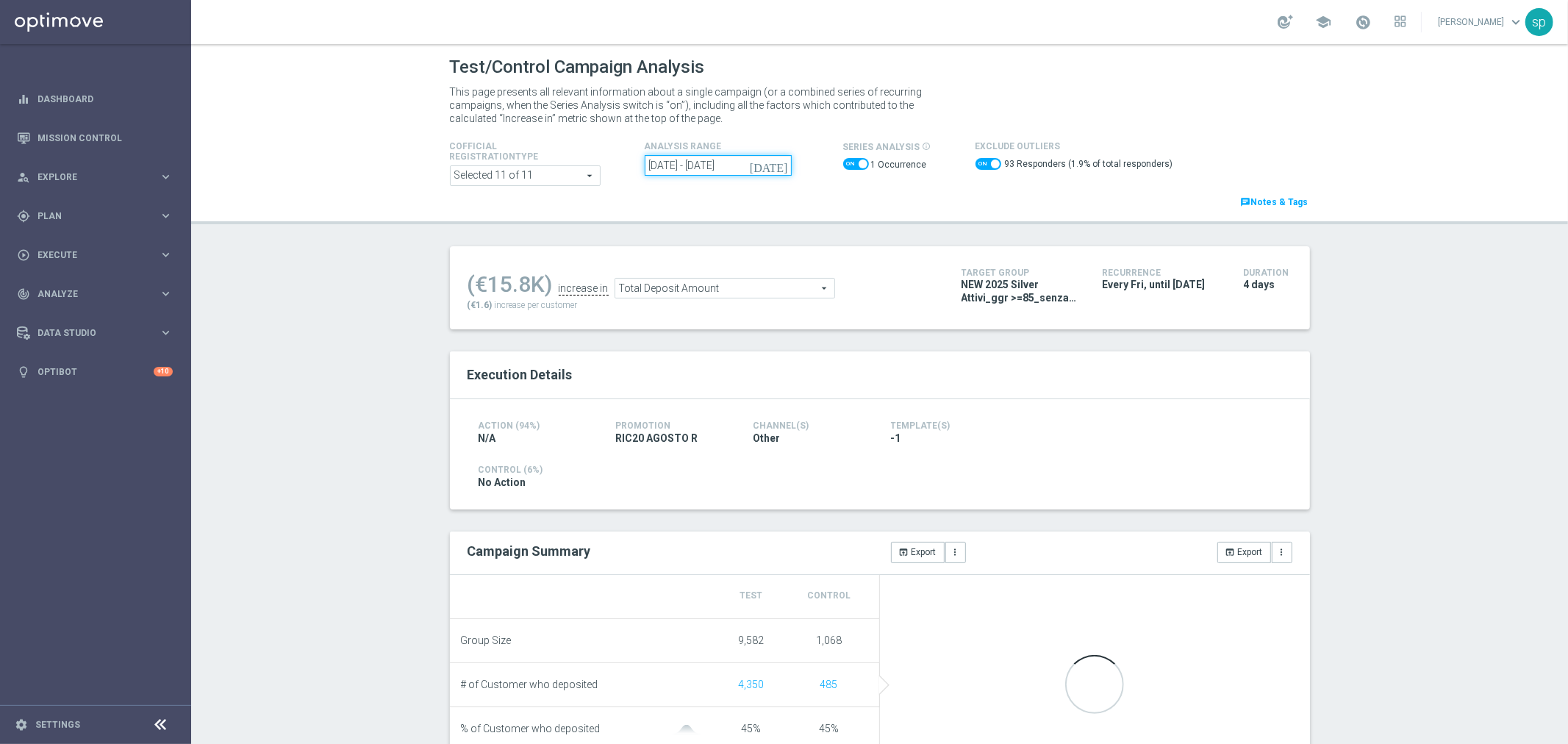
click at [756, 158] on input "08 Aug 2025 - 11 Aug 2025" at bounding box center [718, 165] width 147 height 21
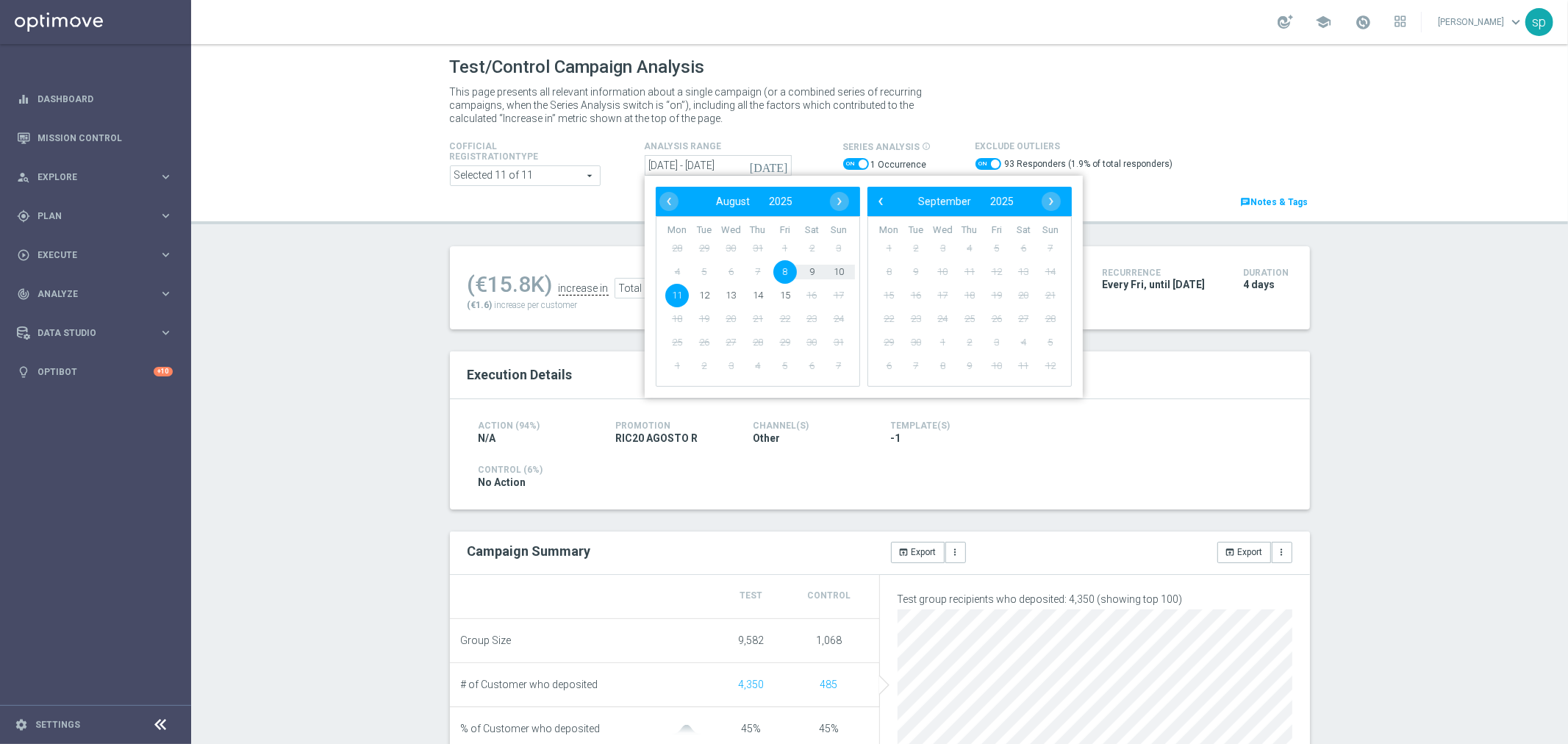
click at [1094, 115] on div "This page presents all relevant information about a single campaign (or a combi…" at bounding box center [880, 105] width 882 height 47
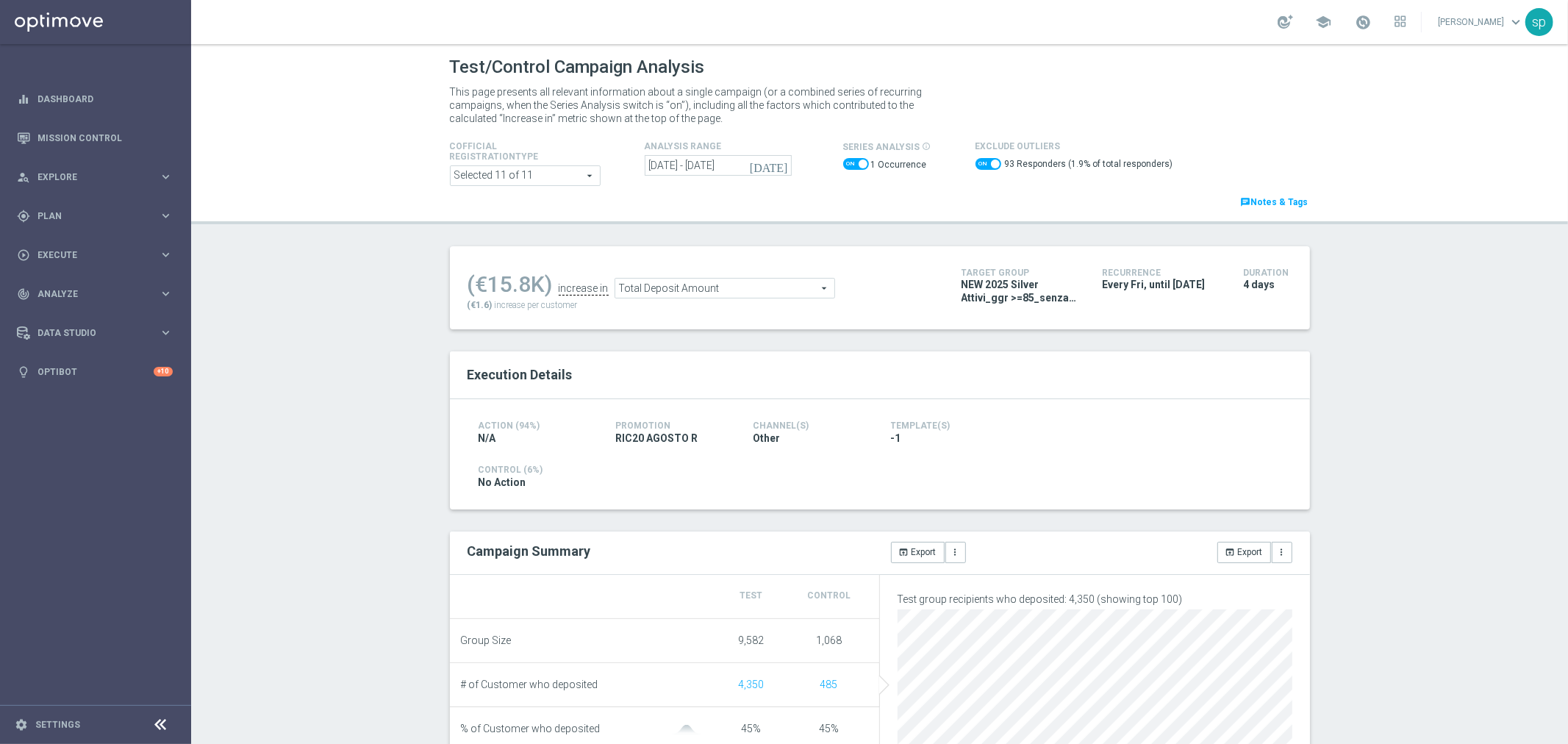
click at [765, 288] on span "Total Deposit Amount" at bounding box center [725, 289] width 220 height 19
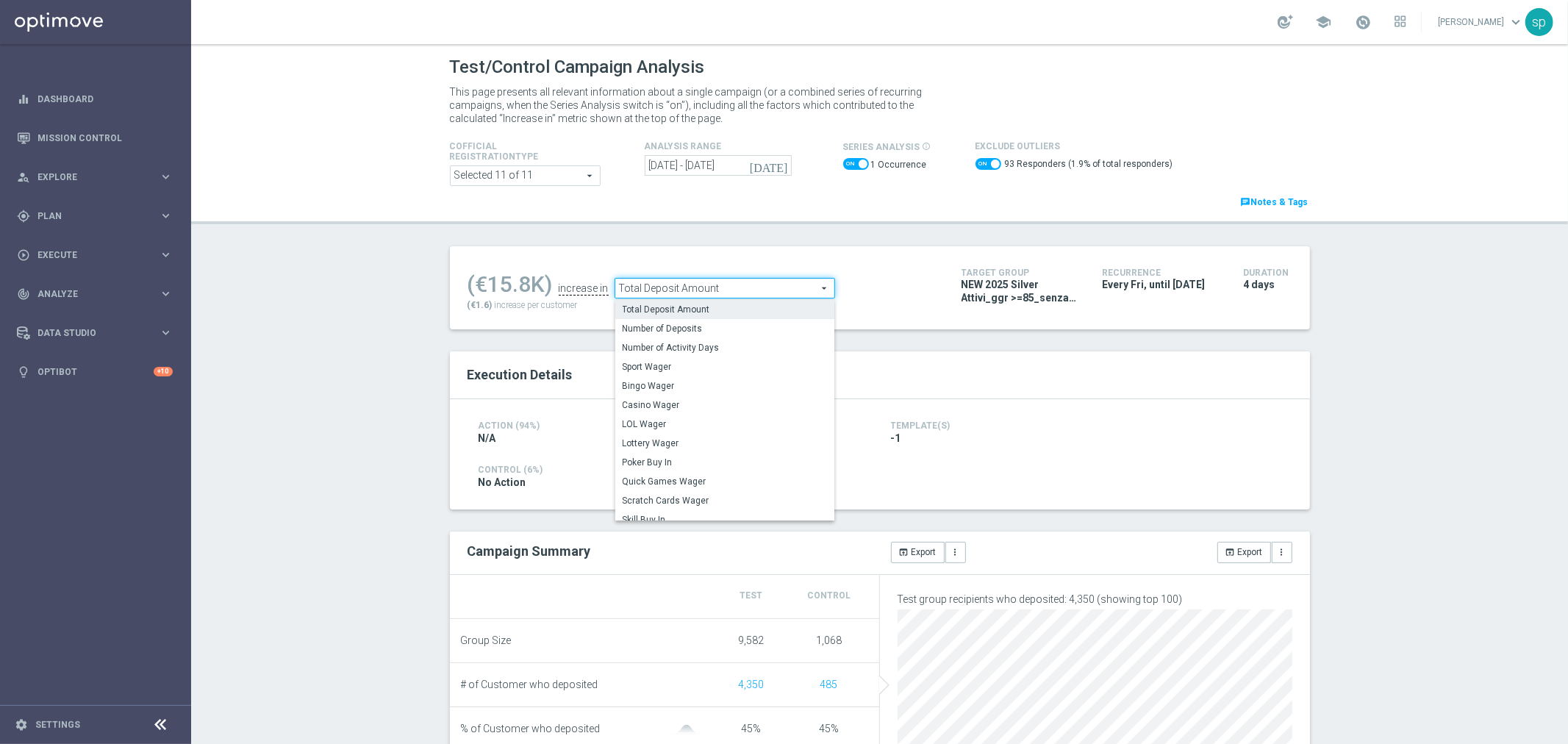
scroll to position [187, 0]
click at [772, 436] on span "Total Gross Gaming Revenue Minus Bonus Wagared" at bounding box center [725, 439] width 205 height 11
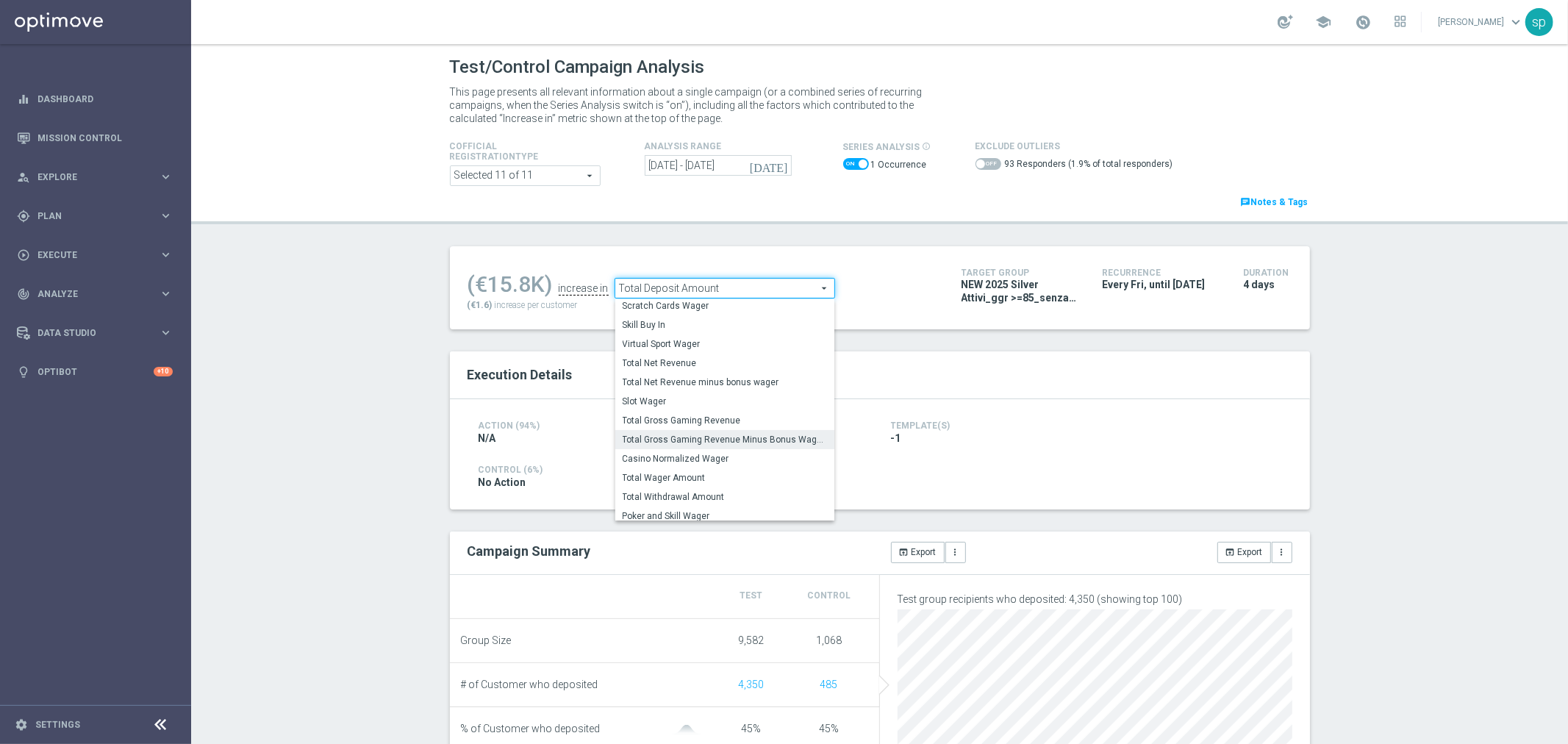
checkbox input "false"
type input "Total Gross Gaming Revenue Minus Bonus Wagared"
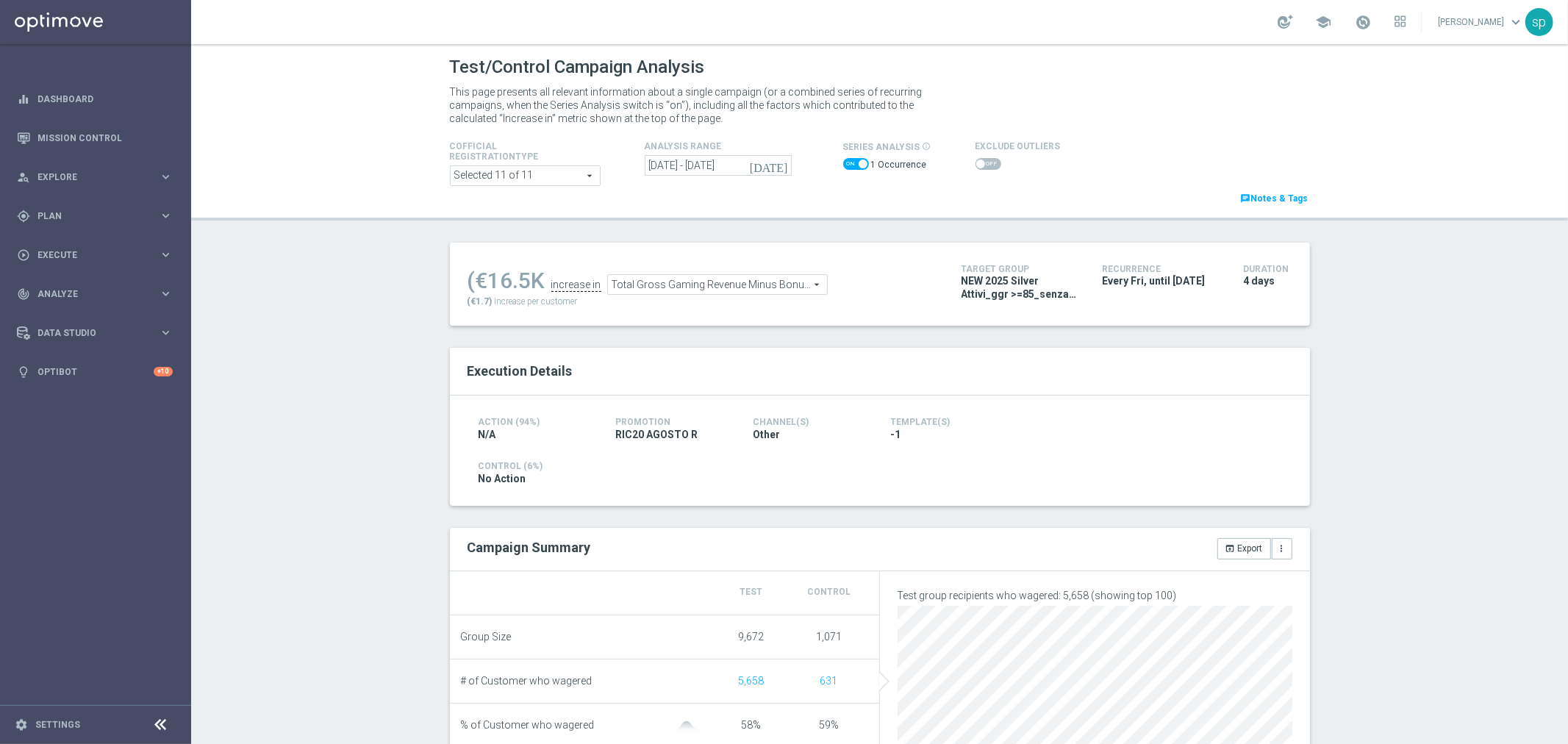
click at [976, 163] on span at bounding box center [988, 163] width 25 height 11
click at [976, 163] on input "checkbox" at bounding box center [988, 163] width 25 height 11
checkbox input "true"
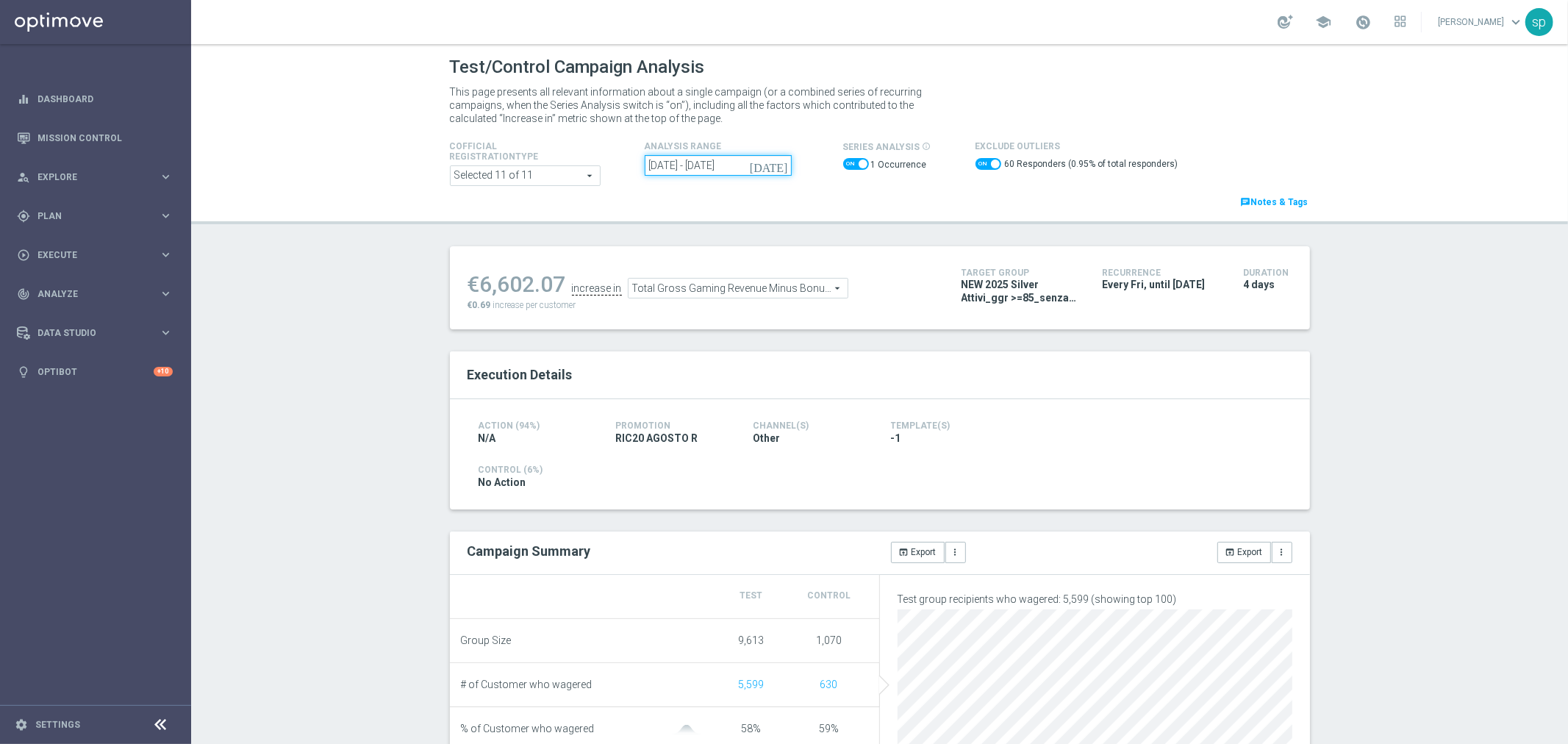
click at [722, 168] on input "08 Aug 2025 - 11 Aug 2025" at bounding box center [718, 165] width 147 height 21
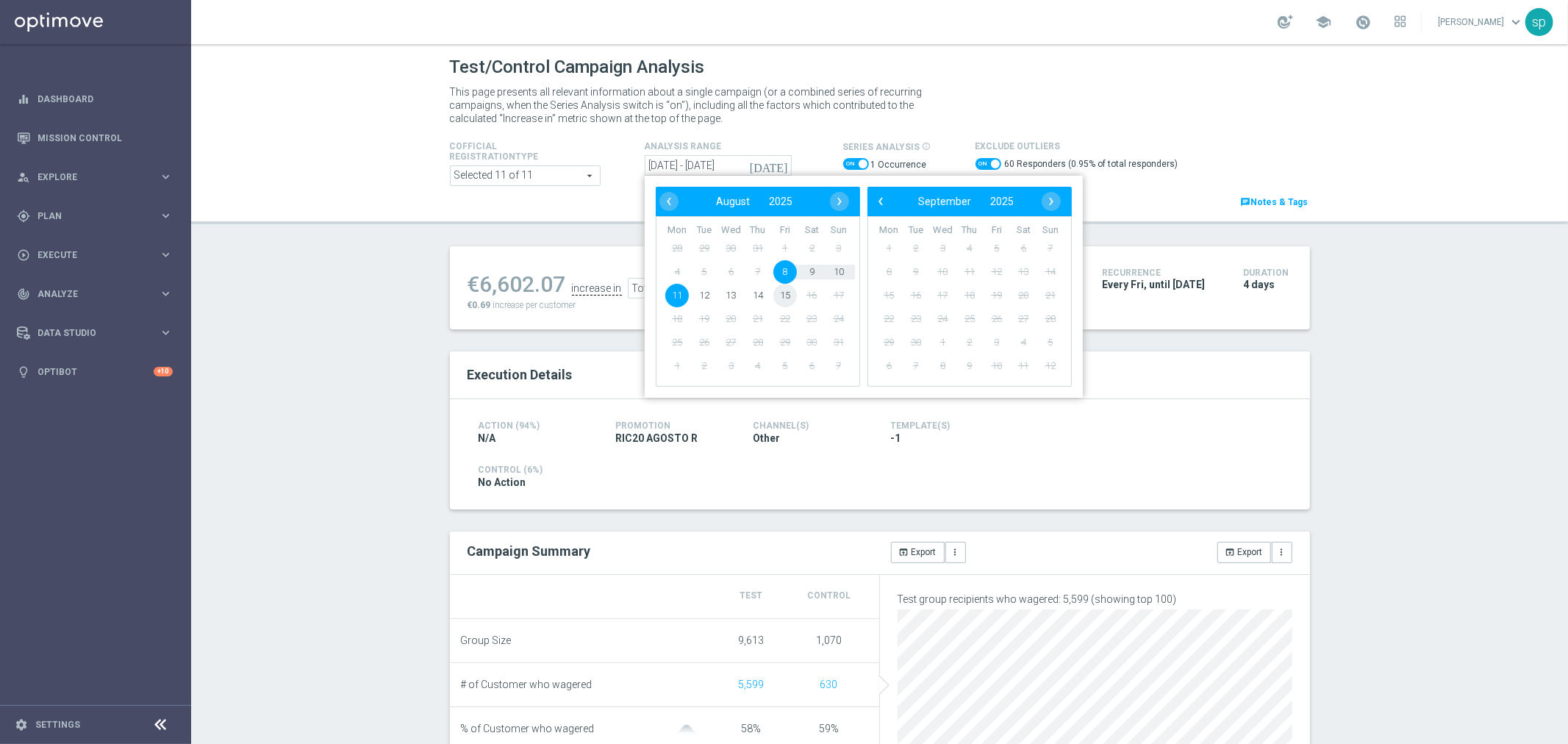
click at [774, 292] on span "15" at bounding box center [784, 296] width 24 height 24
click at [847, 165] on span at bounding box center [855, 163] width 25 height 11
click at [847, 165] on input "checkbox" at bounding box center [855, 163] width 25 height 11
checkbox input "false"
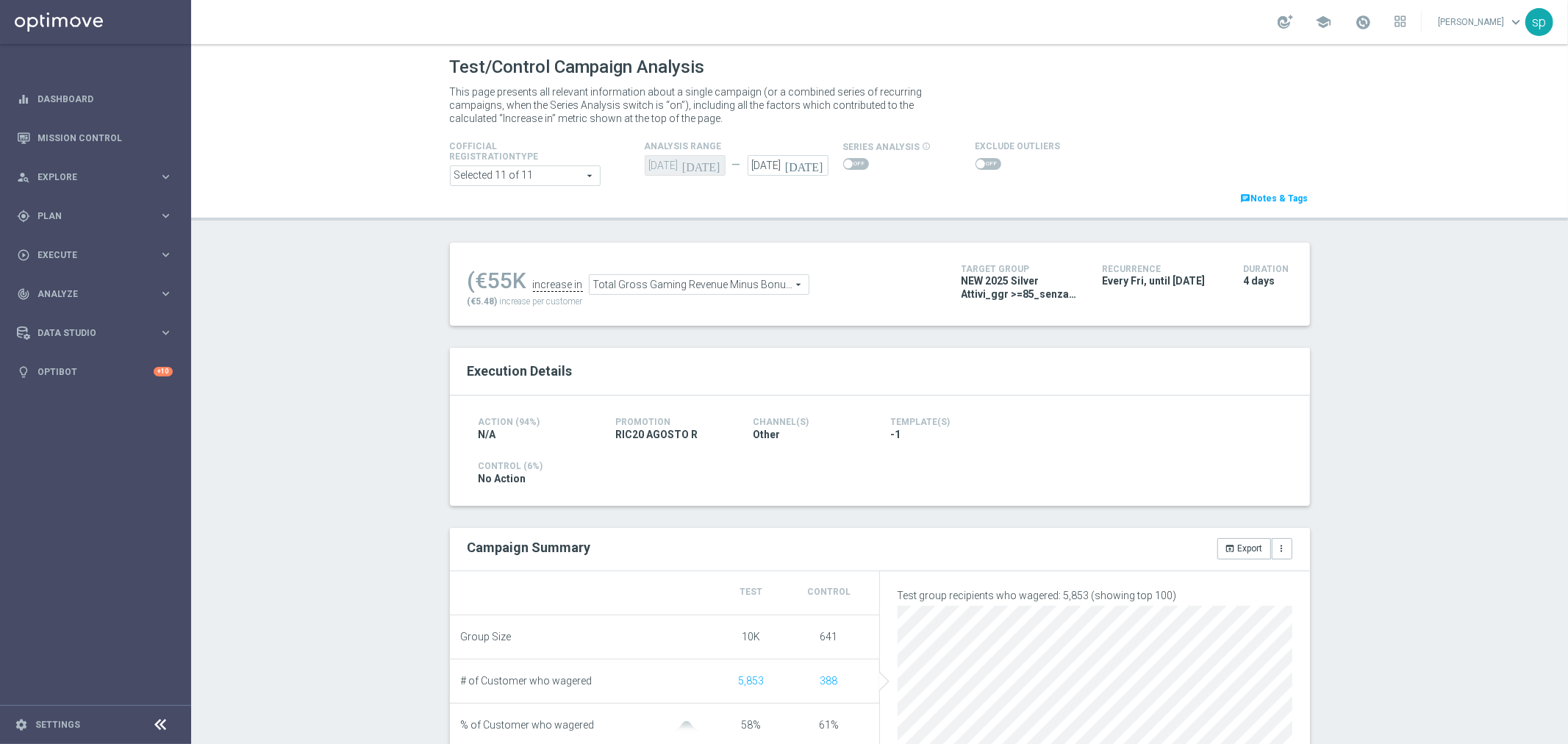
click at [979, 165] on span at bounding box center [988, 163] width 25 height 11
click at [979, 165] on input "checkbox" at bounding box center [988, 163] width 25 height 11
click at [725, 287] on span "Total Gross Gaming Revenue Minus Bonus Wagared" at bounding box center [717, 289] width 220 height 19
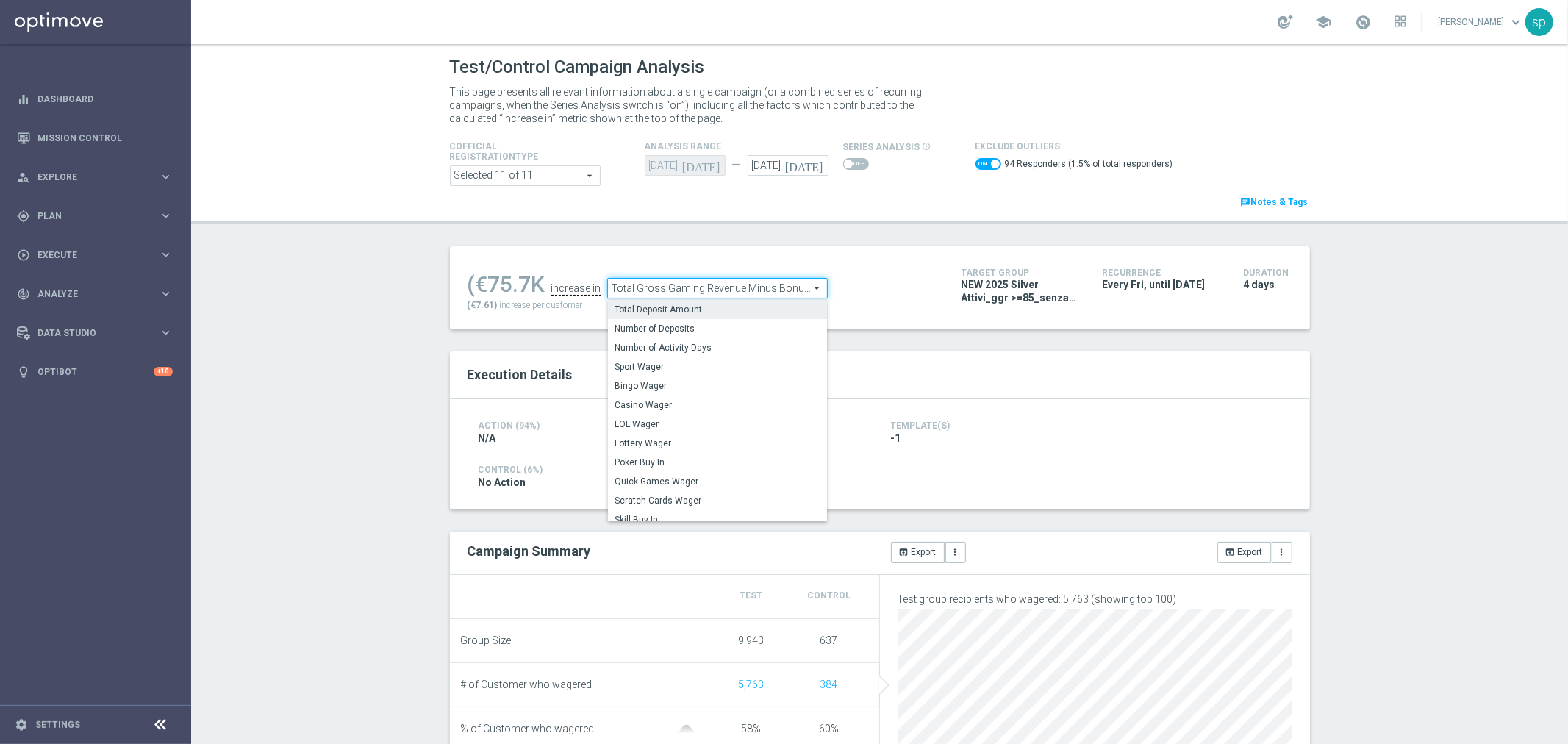
click at [746, 312] on span "Total Deposit Amount" at bounding box center [718, 309] width 205 height 11
checkbox input "false"
type input "Total Deposit Amount"
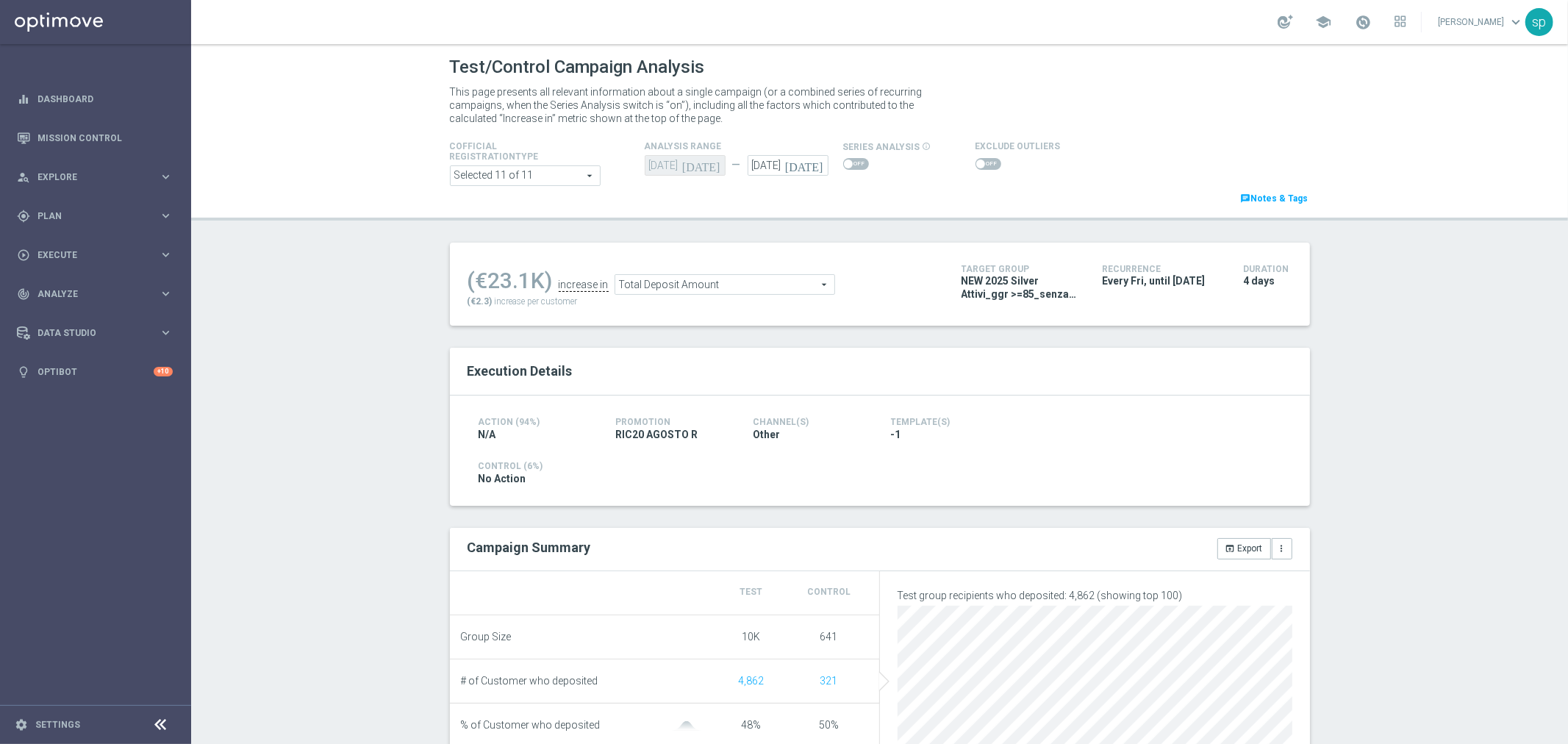
click at [976, 168] on span at bounding box center [988, 163] width 25 height 11
click at [976, 168] on input "checkbox" at bounding box center [988, 163] width 25 height 11
click at [976, 165] on span at bounding box center [988, 163] width 25 height 11
click at [976, 165] on input "checkbox" at bounding box center [988, 163] width 25 height 11
checkbox input "false"
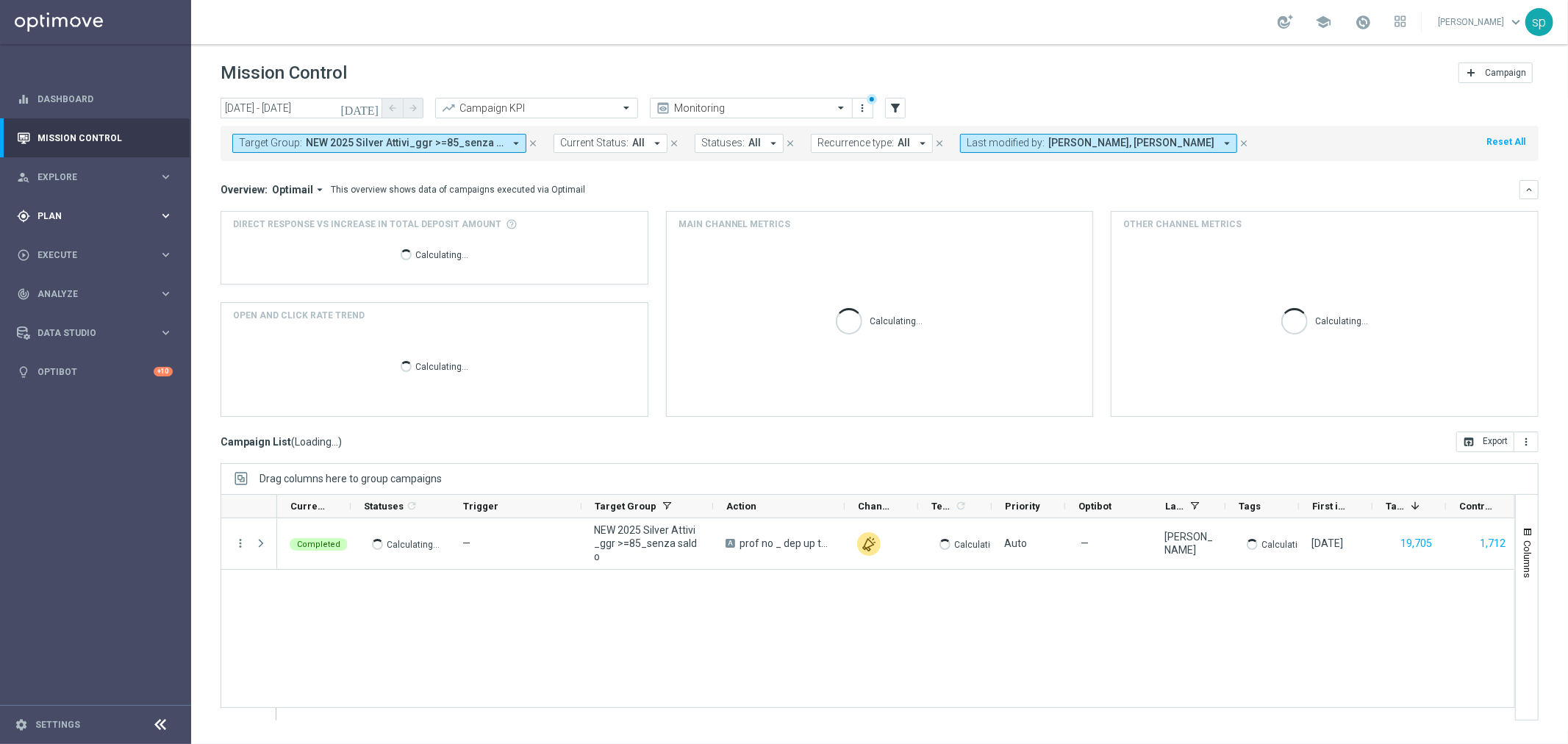
click at [54, 208] on div "gps_fixed Plan keyboard_arrow_right" at bounding box center [94, 215] width 190 height 39
click at [73, 239] on div "Target Groups" at bounding box center [114, 246] width 151 height 22
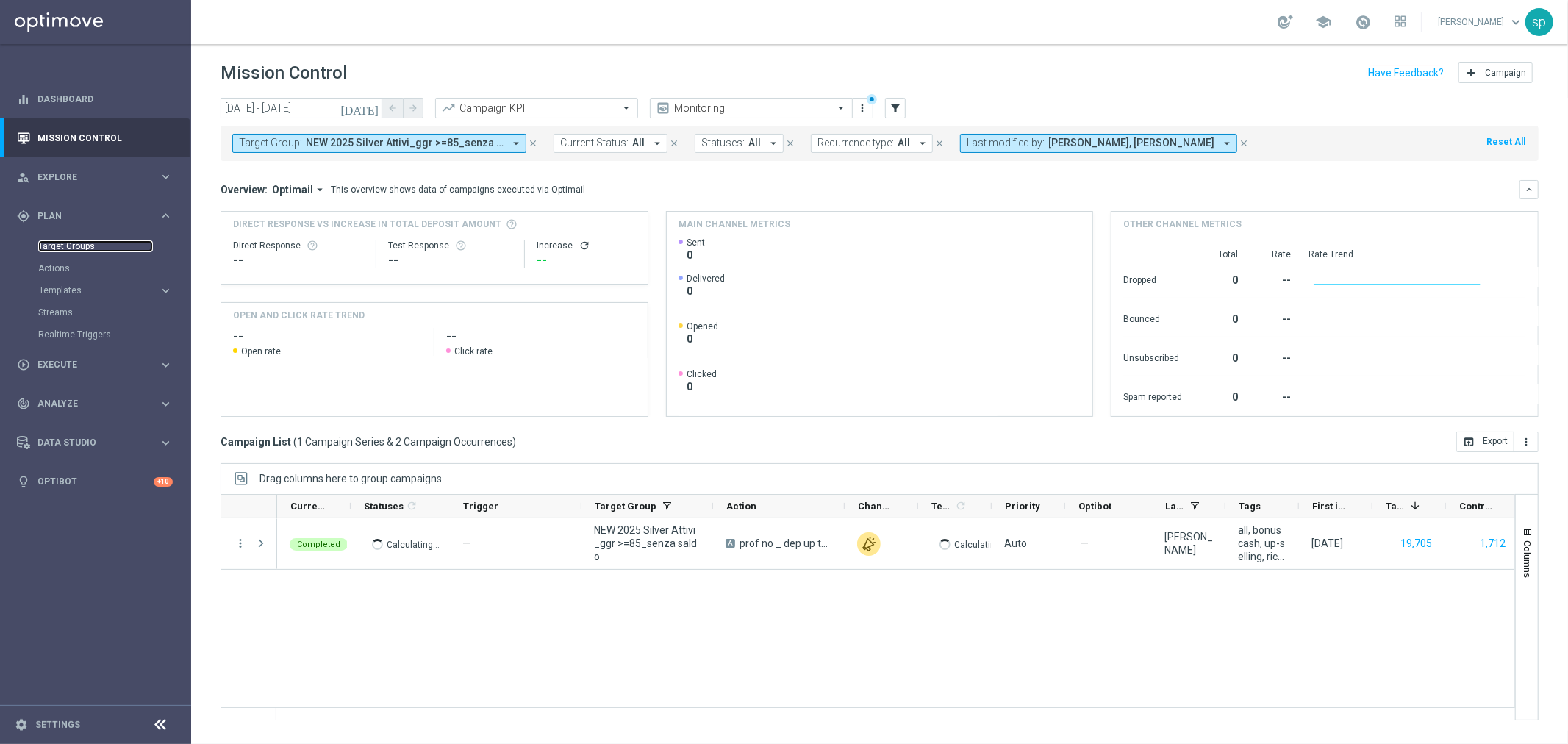
click at [76, 243] on link "Target Groups" at bounding box center [95, 246] width 115 height 11
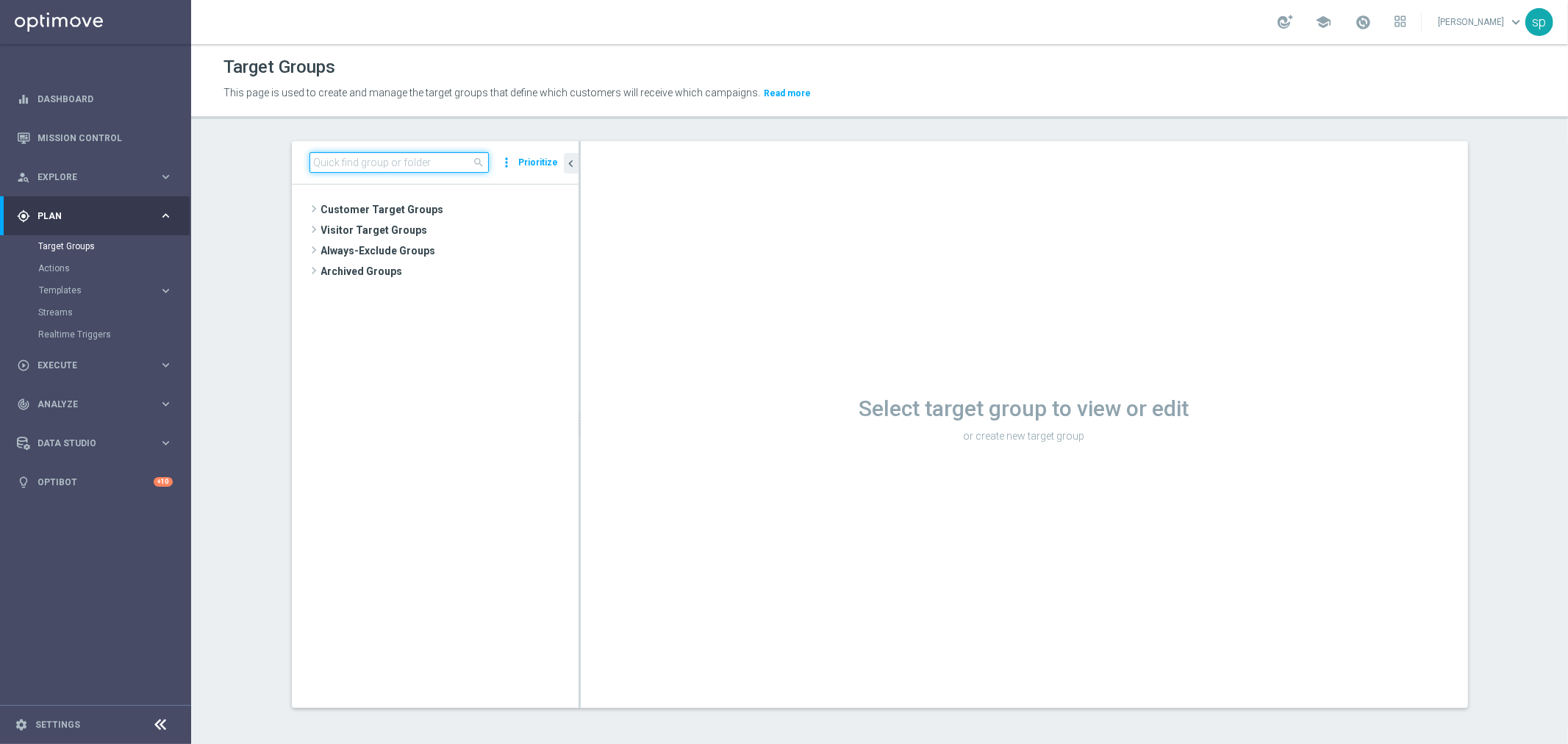
click at [414, 160] on input at bounding box center [399, 163] width 179 height 21
type input "attivi"
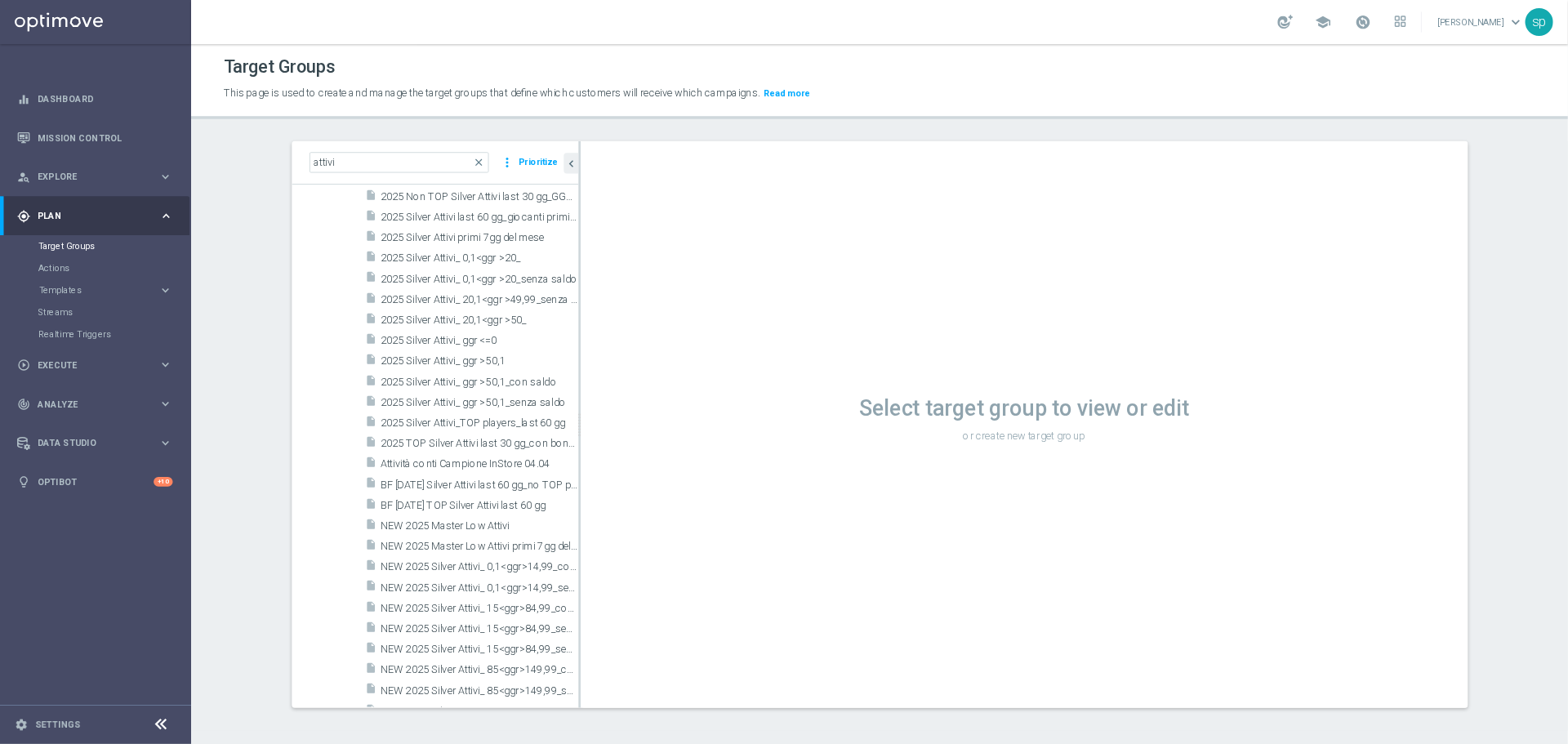
scroll to position [388, 0]
click at [503, 716] on span "NEW 2025 Silver Attivi_ ggr >=150_senza saldo" at bounding box center [515, 716] width 183 height 14
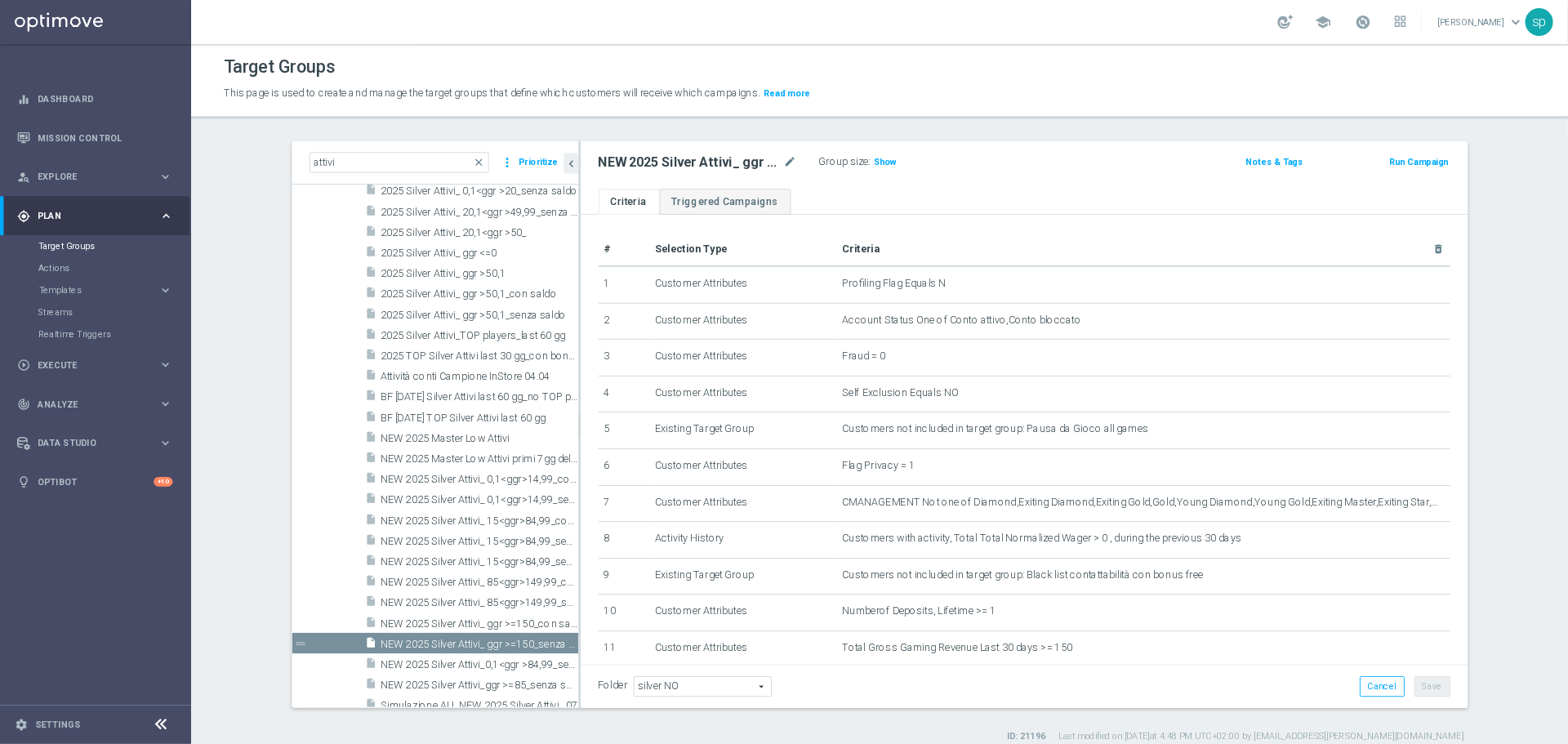
scroll to position [388, 0]
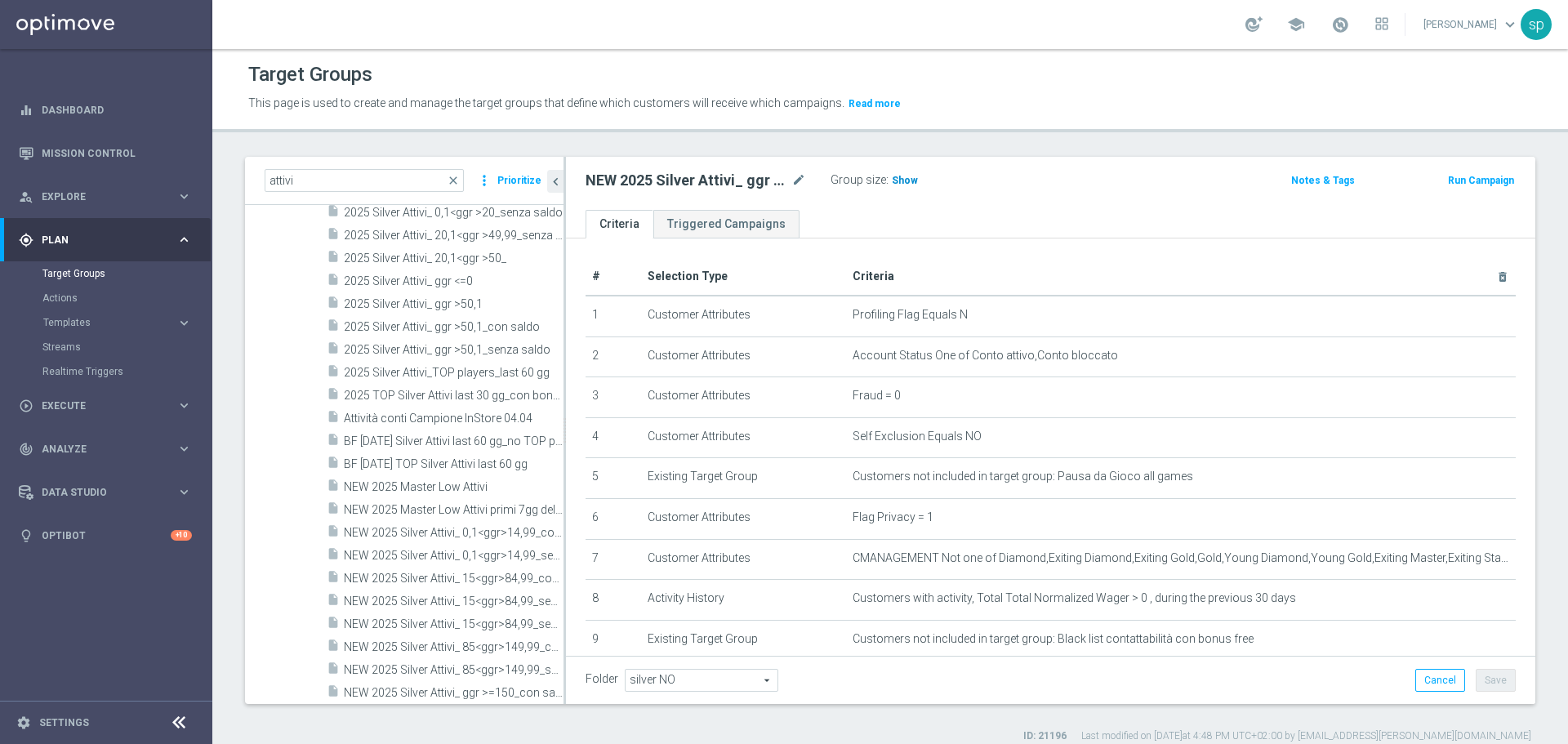
click at [906, 177] on span "Show" at bounding box center [904, 181] width 26 height 12
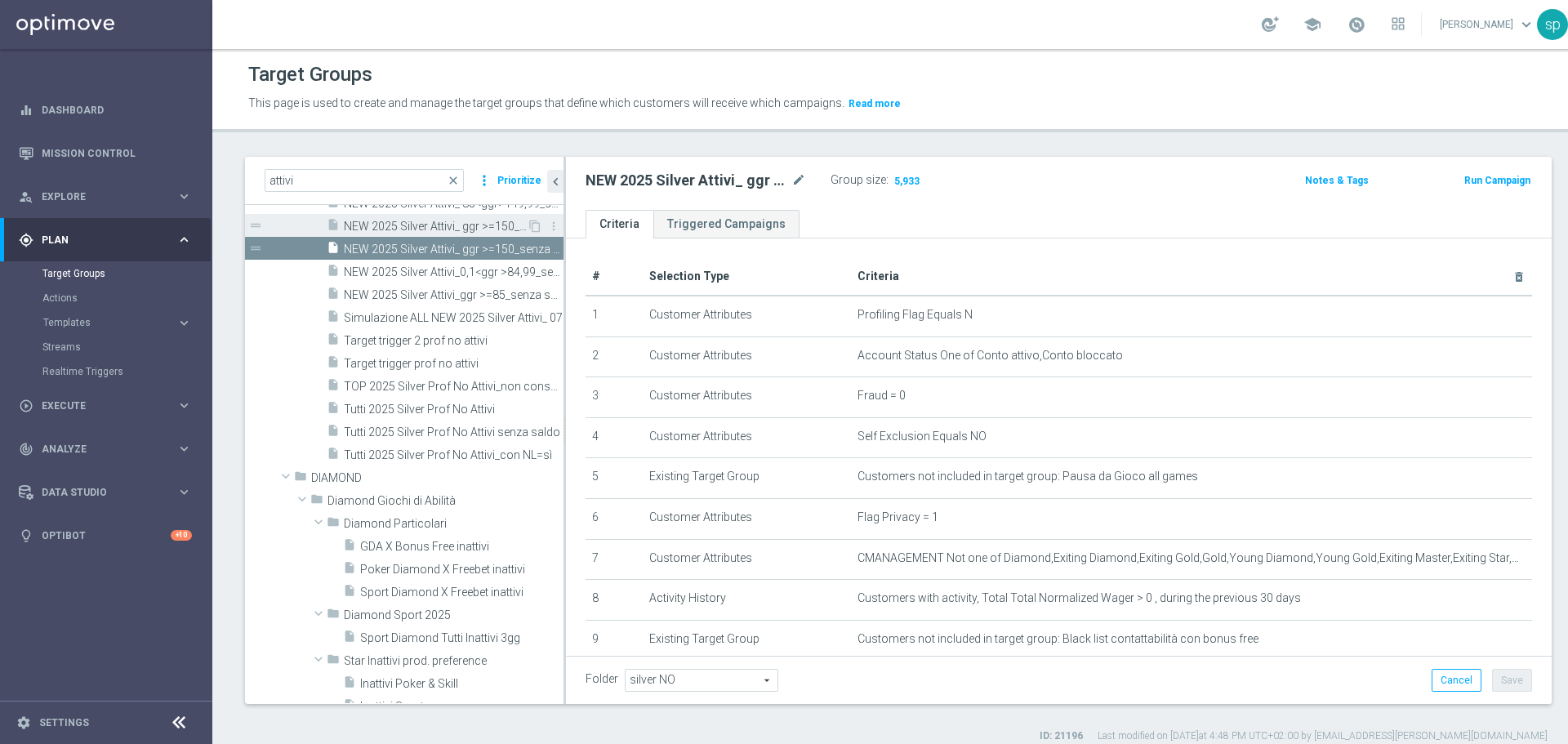
click at [428, 233] on span "NEW 2025 Silver Attivi_ ggr >=150_con saldo" at bounding box center [435, 226] width 183 height 14
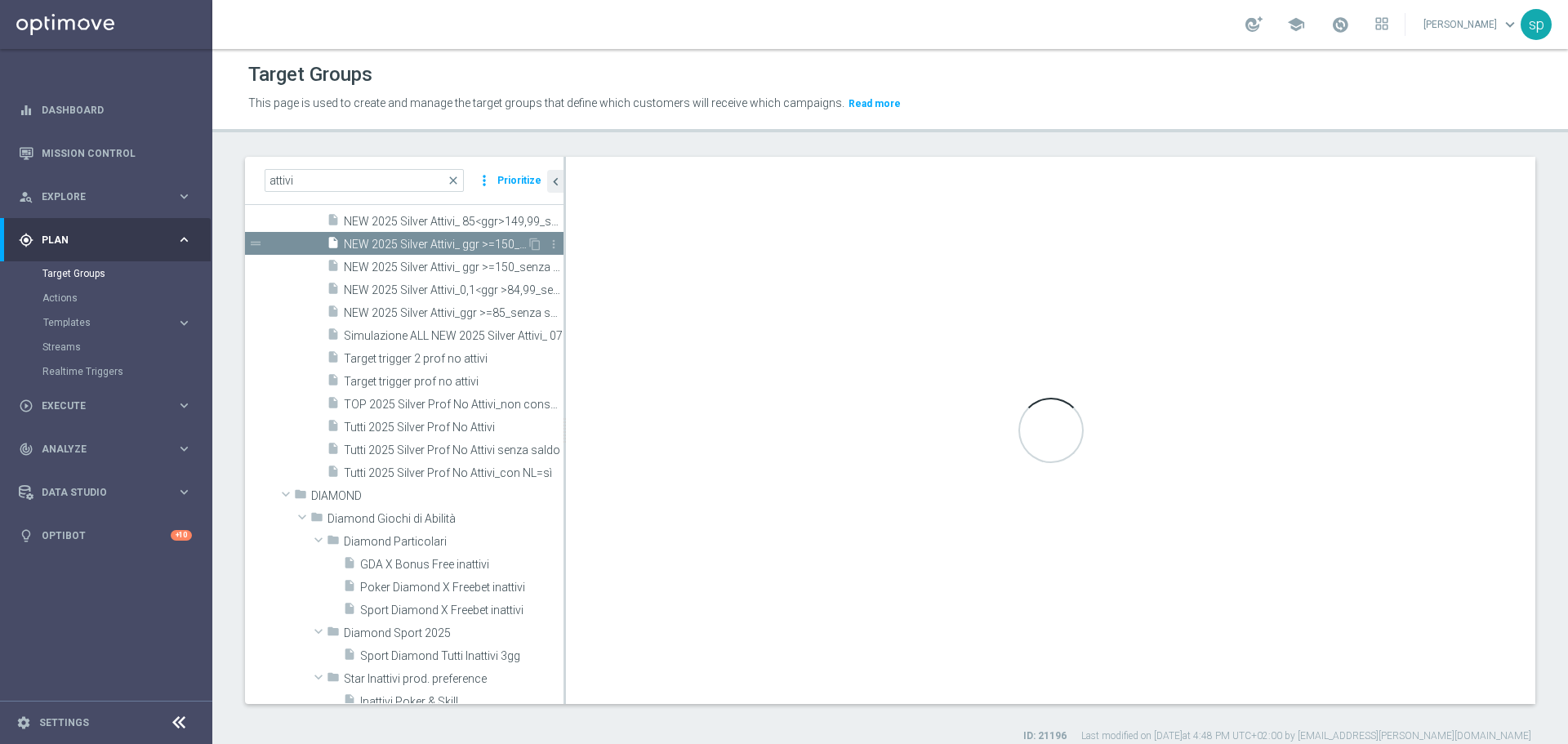
scroll to position [536, 0]
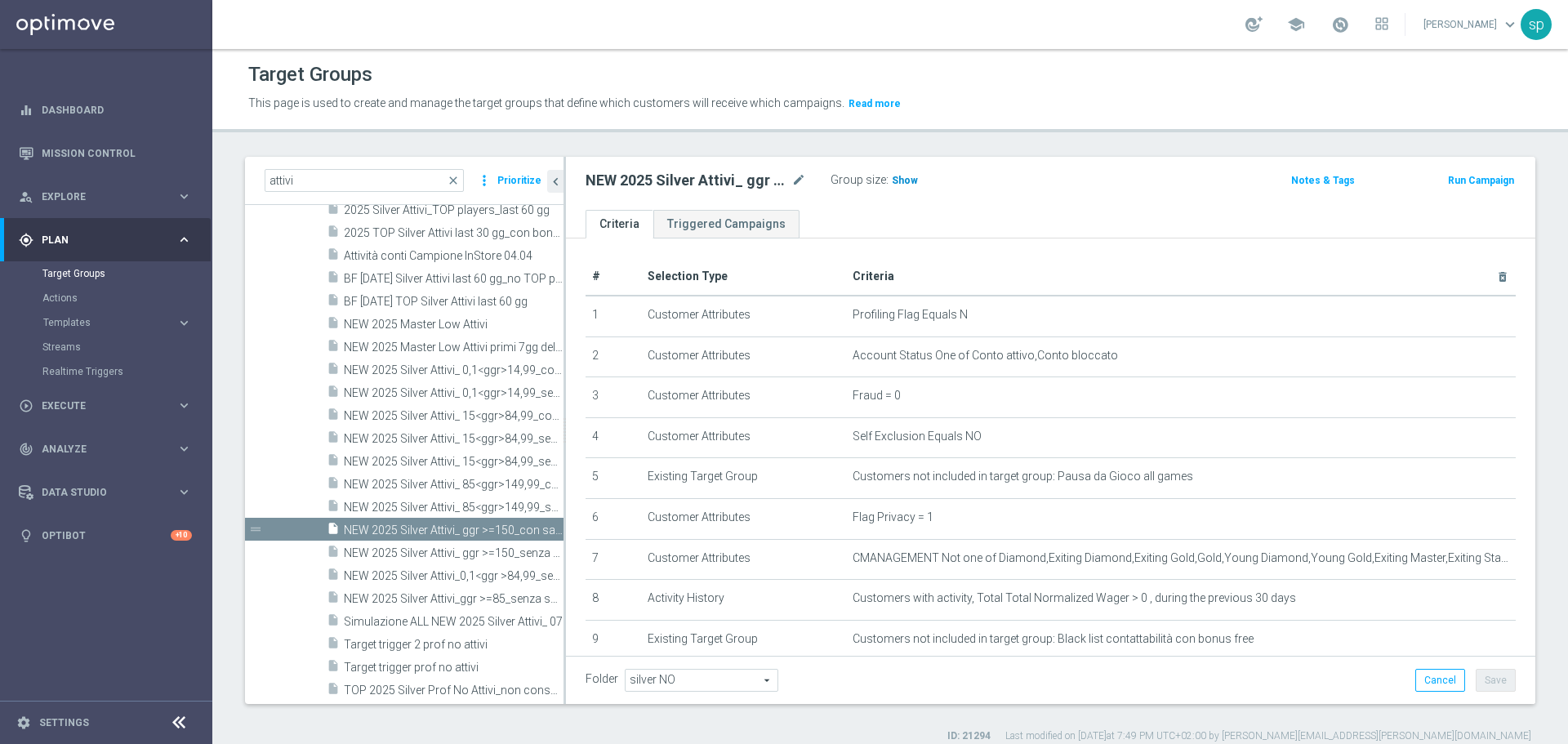
click at [901, 183] on span "Show" at bounding box center [904, 181] width 26 height 12
click at [475, 512] on span "NEW 2025 Silver Attivi_ 85<ggr>149,99_senza saldo" at bounding box center [435, 507] width 183 height 14
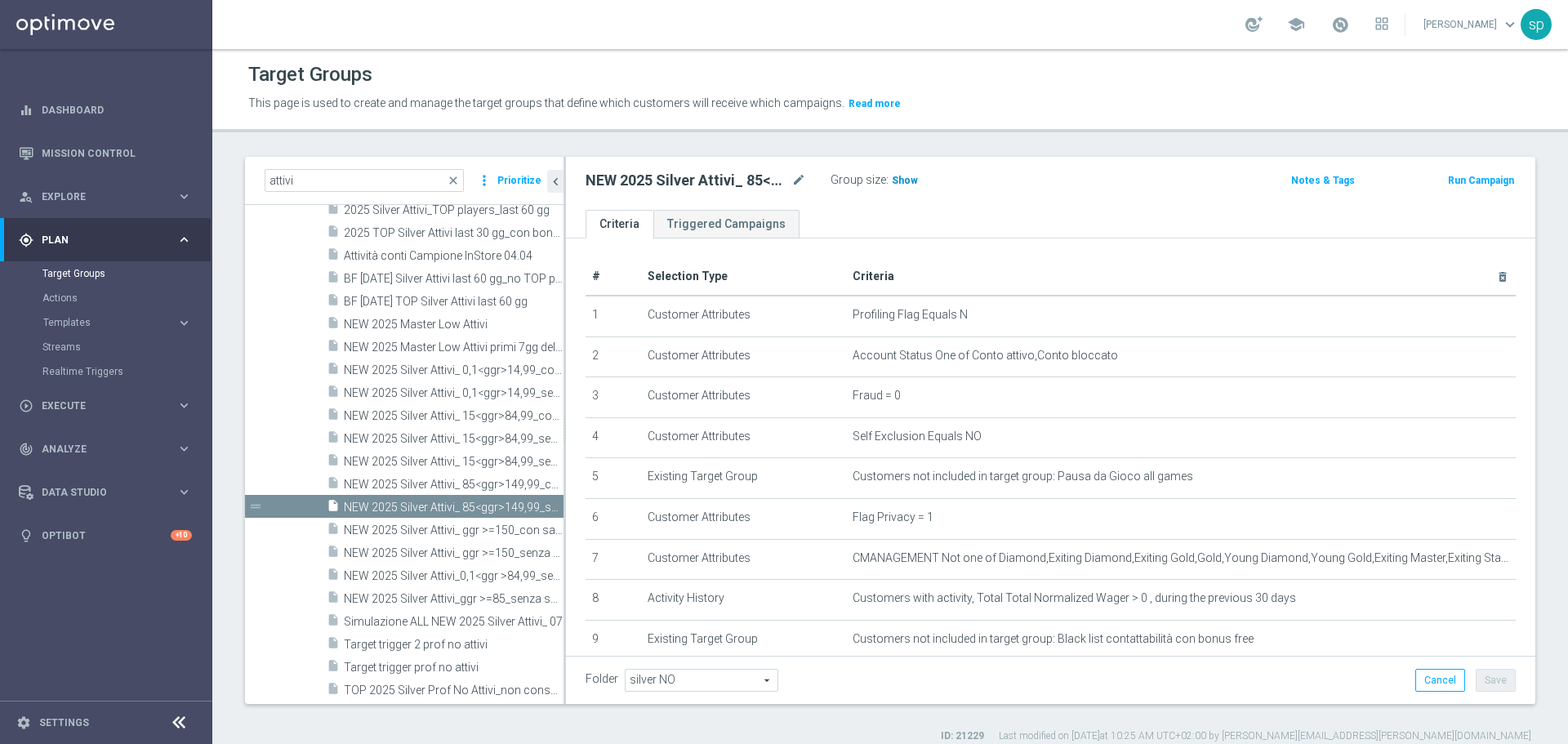
click at [905, 179] on span "Show" at bounding box center [904, 181] width 26 height 12
click at [465, 482] on span "NEW 2025 Silver Attivi_ 85<ggr>149,99_con saldo" at bounding box center [435, 485] width 183 height 14
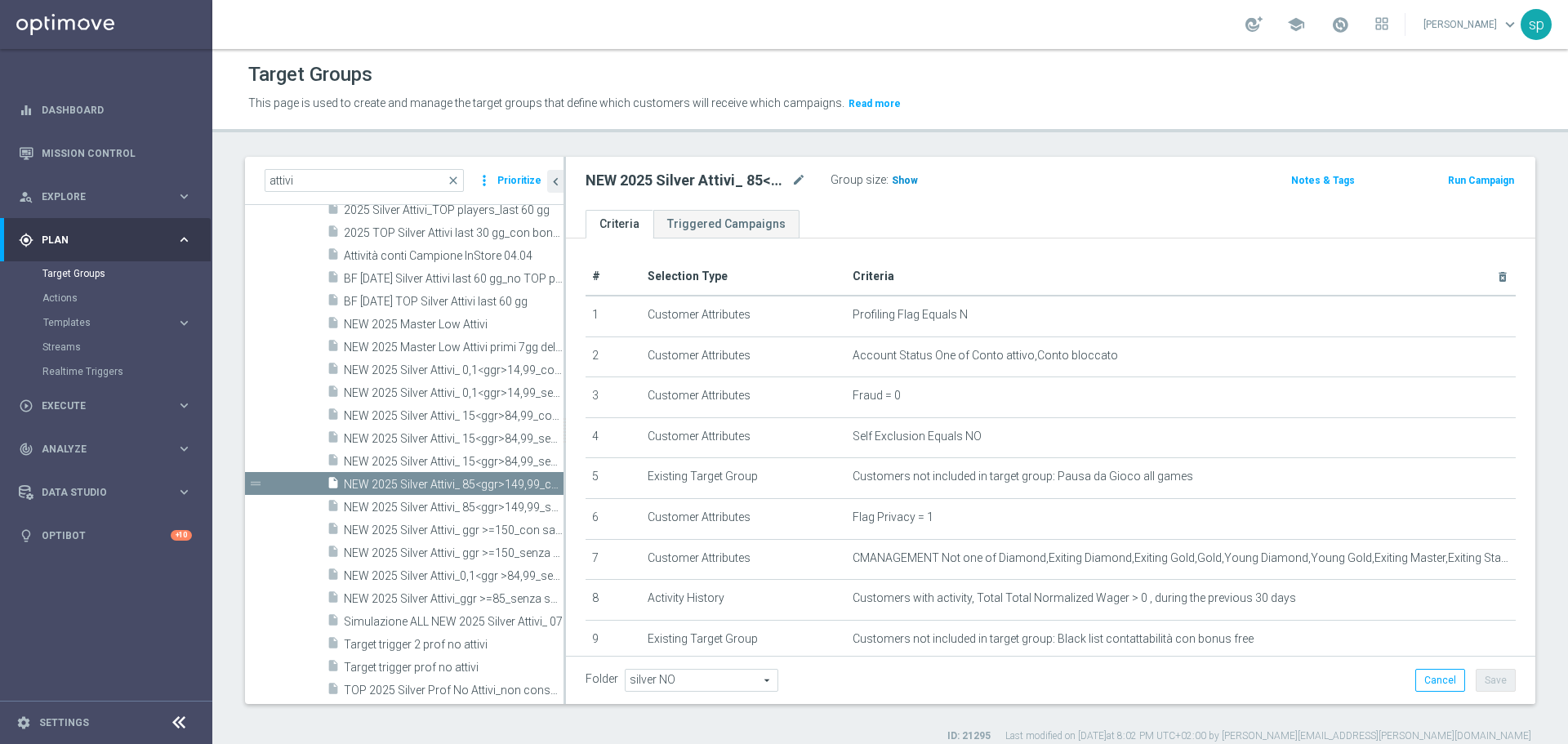
click at [901, 176] on span "Show" at bounding box center [904, 181] width 26 height 12
click at [460, 435] on span "NEW 2025 Silver Attivi_ 15<ggr>84,99_senza saldo" at bounding box center [435, 439] width 183 height 14
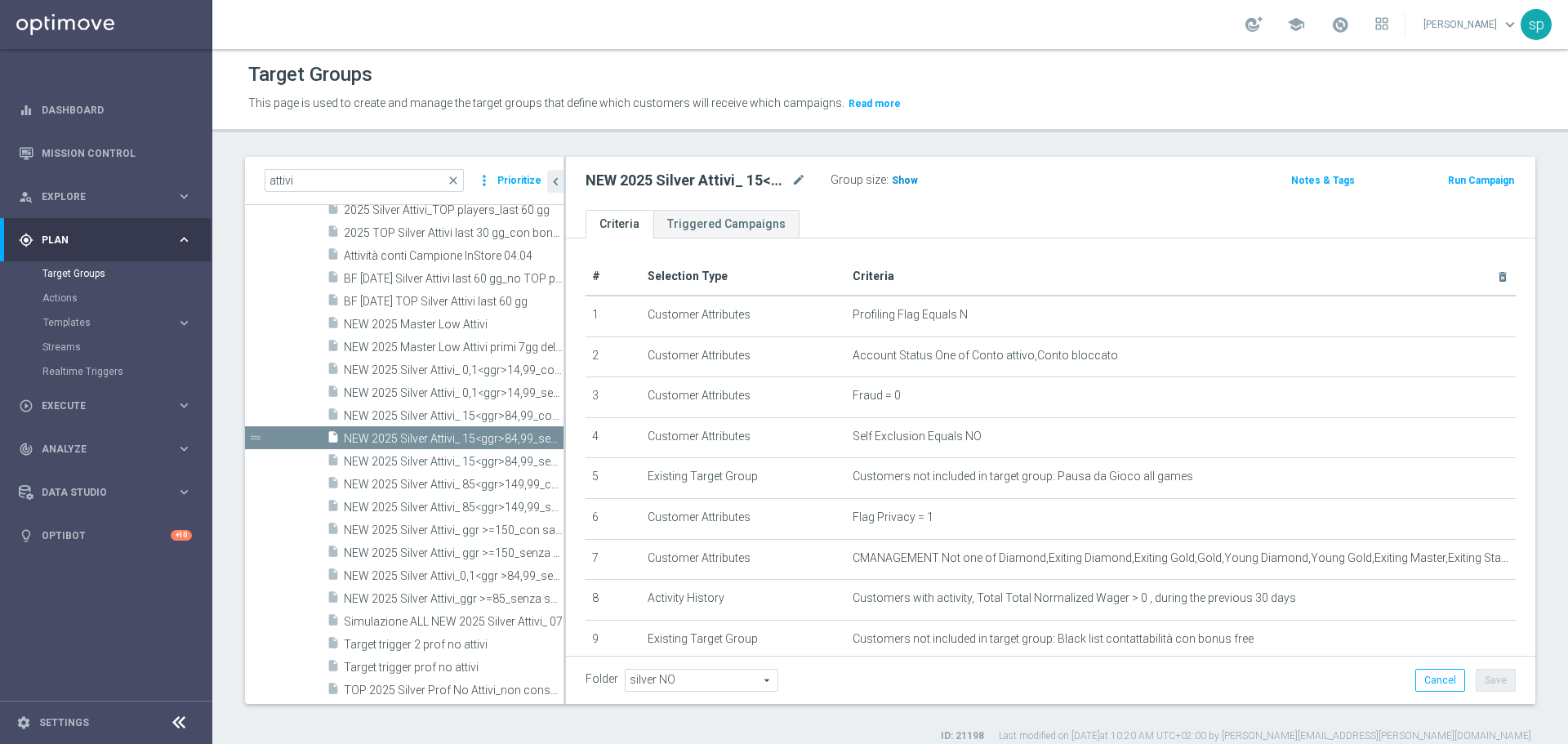
click at [890, 183] on h3 "Show" at bounding box center [904, 181] width 29 height 17
click at [449, 394] on span "NEW 2025 Silver Attivi_ 0,1<ggr>14,99_senza saldo" at bounding box center [435, 393] width 183 height 14
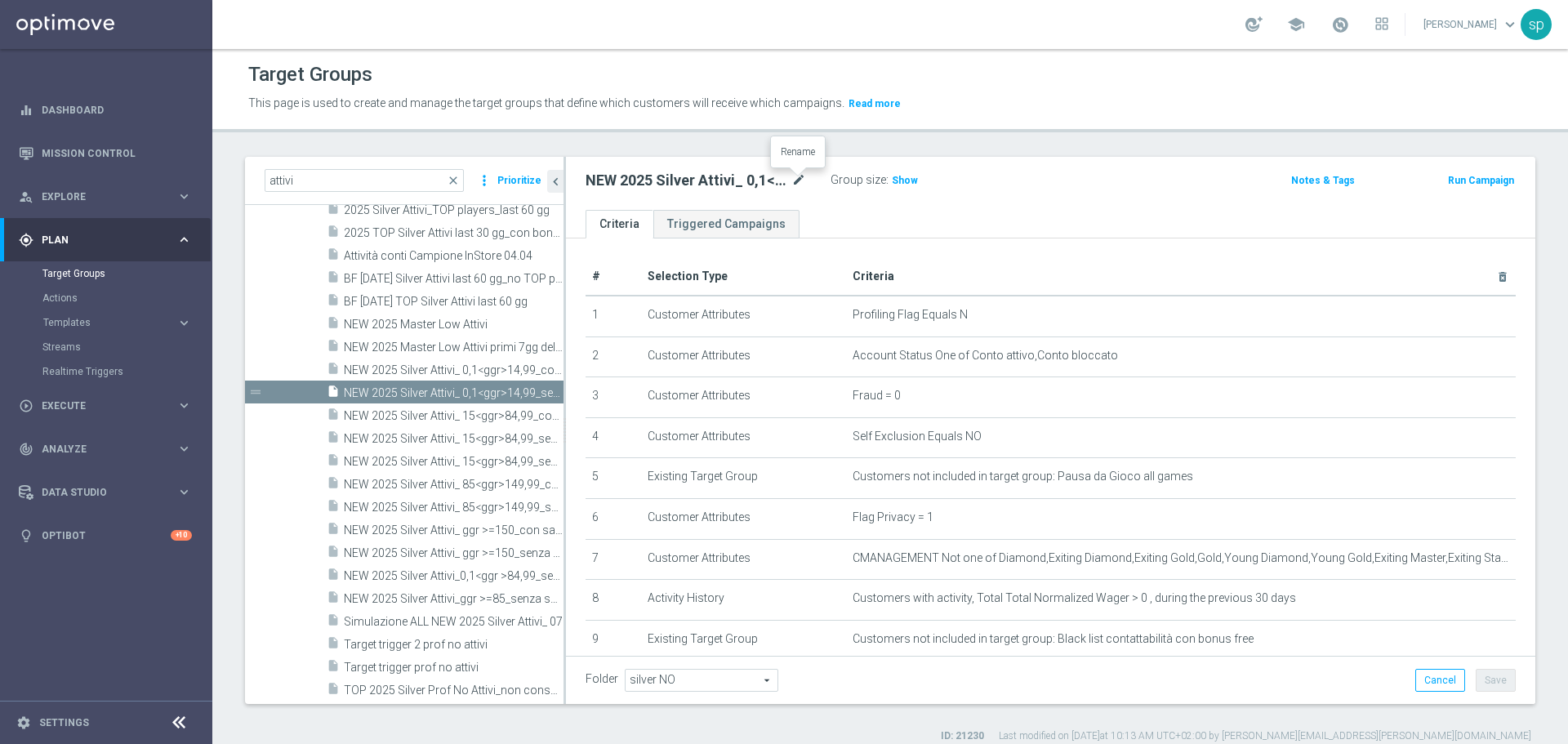
click at [795, 181] on icon "mode_edit" at bounding box center [799, 181] width 15 height 19
click at [912, 177] on span "Show" at bounding box center [904, 181] width 26 height 12
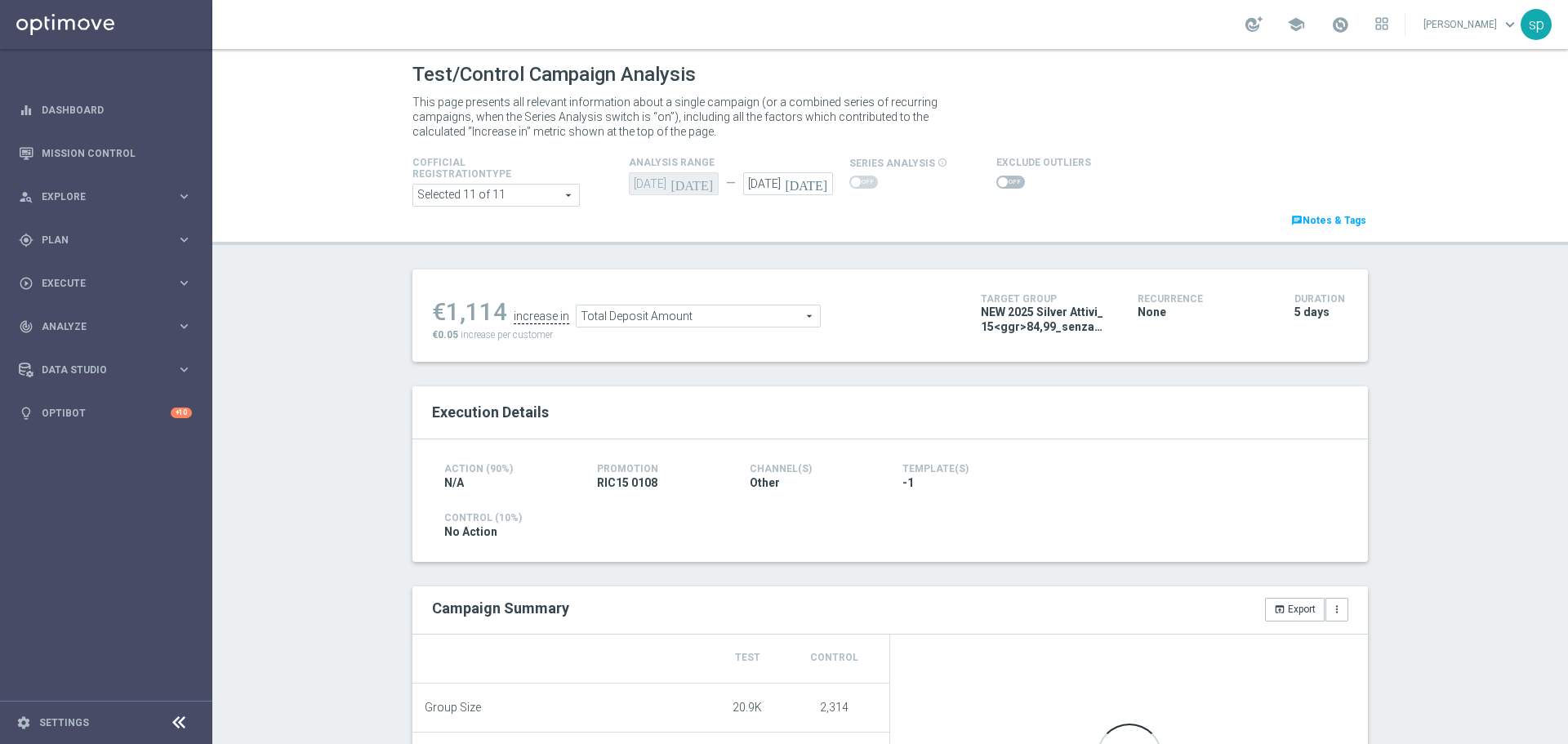
click at [999, 186] on span at bounding box center [1010, 182] width 28 height 13
click at [999, 186] on input "checkbox" at bounding box center [1010, 182] width 28 height 13
checkbox input "true"
